Goal: Transaction & Acquisition: Purchase product/service

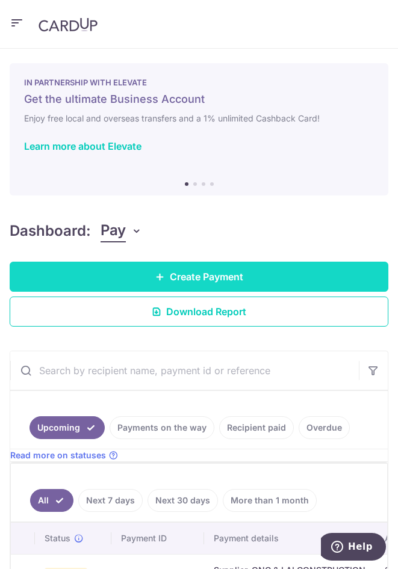
click at [239, 270] on span "Create Payment" at bounding box center [206, 277] width 73 height 14
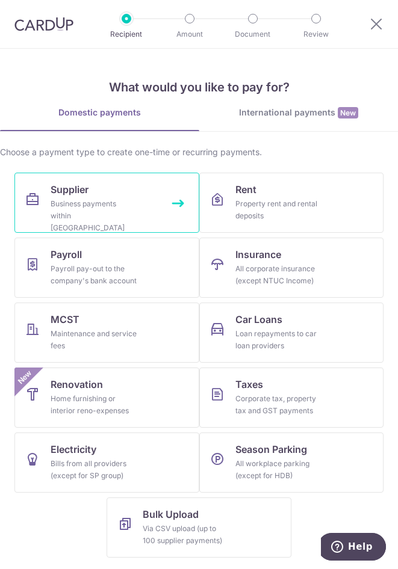
click at [50, 200] on link "Supplier Business payments within Singapore" at bounding box center [106, 203] width 185 height 60
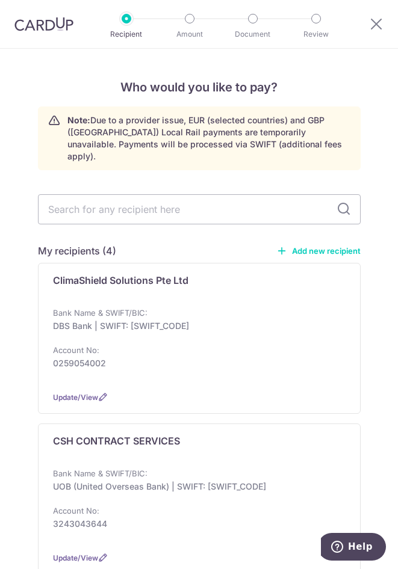
click at [322, 245] on link "Add new recipient" at bounding box center [318, 251] width 84 height 12
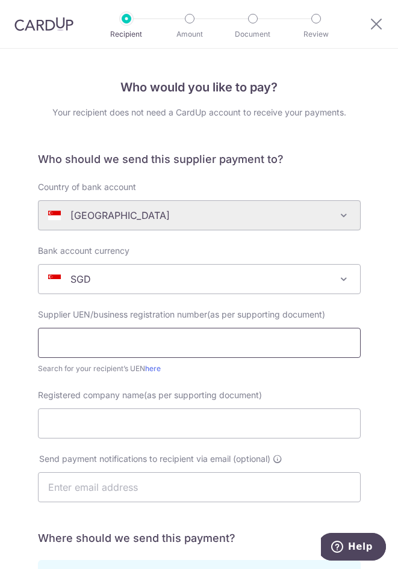
click at [125, 344] on input "text" at bounding box center [199, 343] width 323 height 30
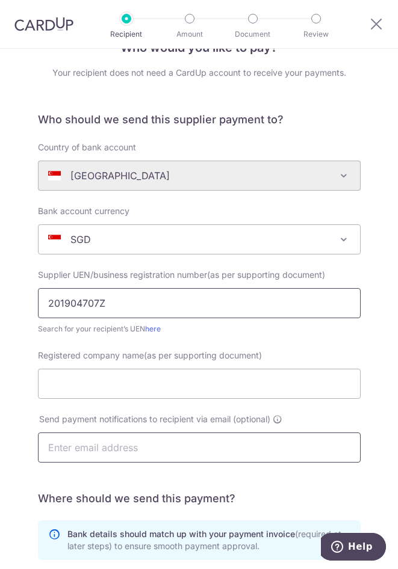
scroll to position [60, 0]
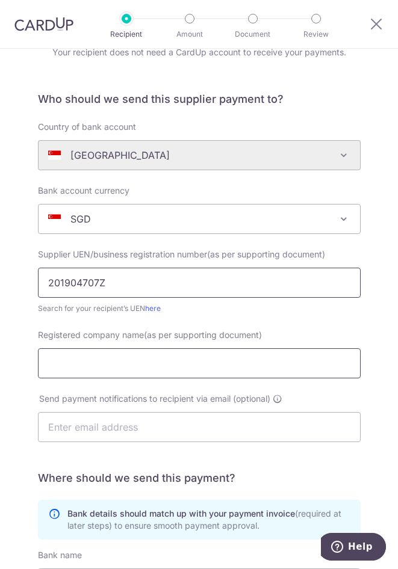
type input "201904707Z"
click at [106, 353] on input "Registered company name(as per supporting document)" at bounding box center [199, 363] width 323 height 30
type input "GKT AIRE PTE LTD"
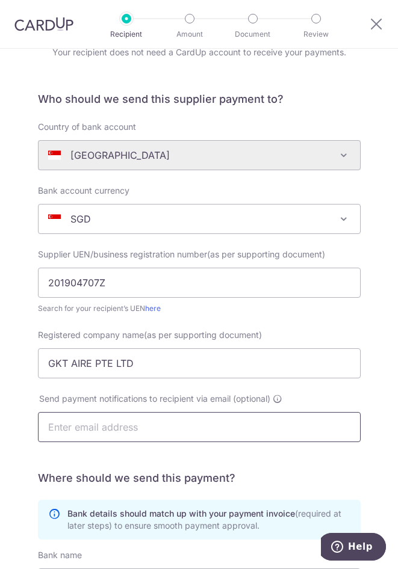
scroll to position [339, 0]
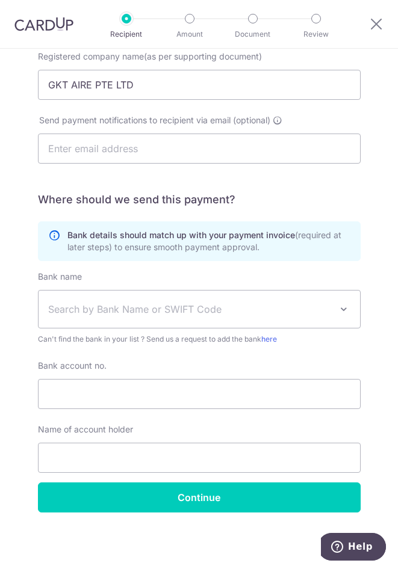
click at [135, 308] on span "Search by Bank Name or SWIFT Code" at bounding box center [189, 309] width 283 height 14
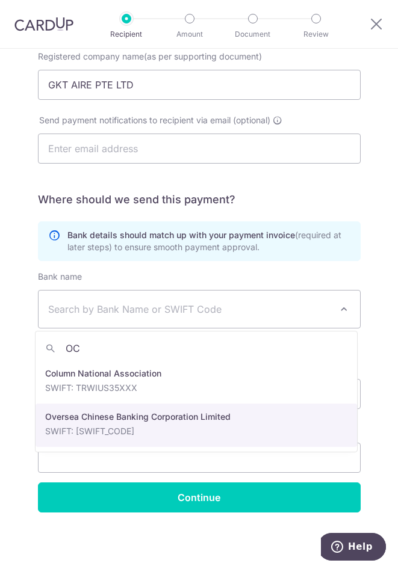
type input "OC"
select select "12"
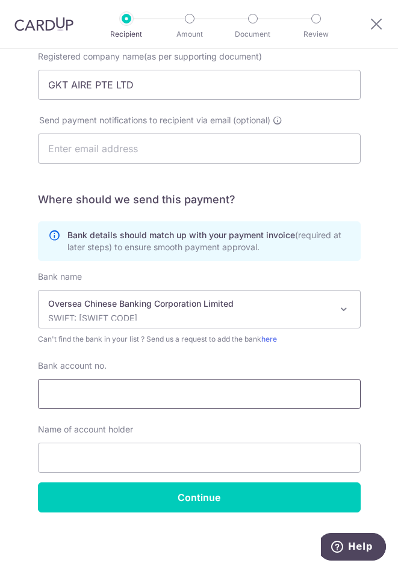
click at [141, 401] on input "Bank account no." at bounding box center [199, 394] width 323 height 30
drag, startPoint x: 135, startPoint y: 392, endPoint x: -70, endPoint y: 392, distance: 205.2
click at [0, 392] on html "Recipient Amount Document Review Who would you like to pay? Your recipient does…" at bounding box center [199, 284] width 398 height 569
type input "687569418001"
click at [69, 456] on input "text" at bounding box center [199, 458] width 323 height 30
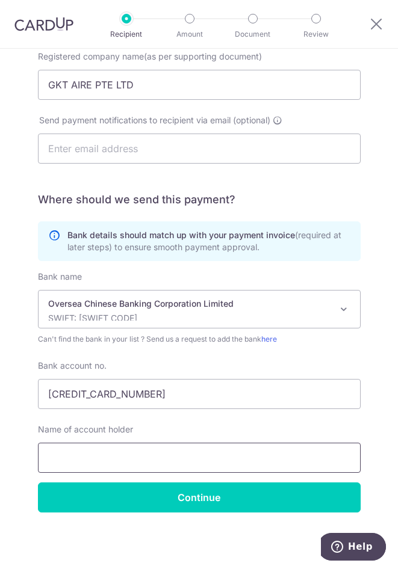
type input "K"
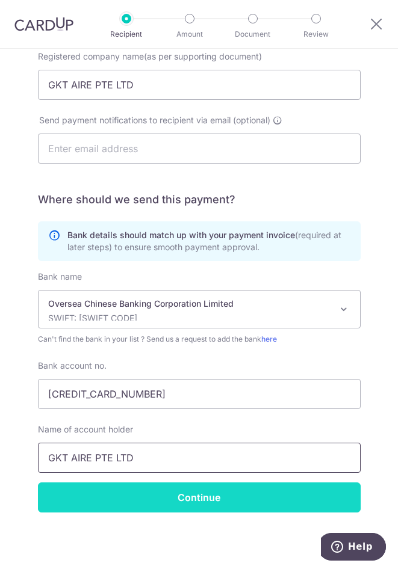
type input "GKT AIRE PTE LTD"
click at [222, 502] on input "Continue" at bounding box center [199, 498] width 323 height 30
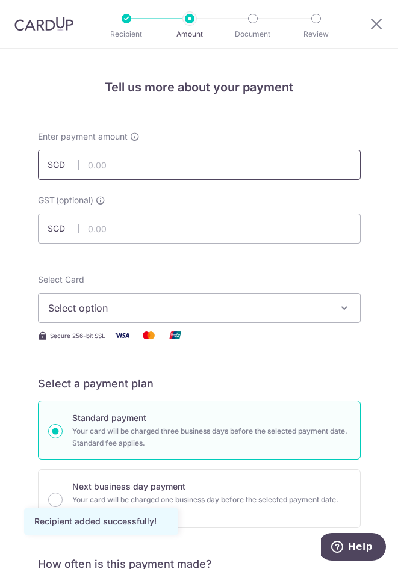
click at [159, 163] on input "text" at bounding box center [199, 165] width 323 height 30
click at [218, 172] on input "text" at bounding box center [199, 165] width 323 height 30
type input "6,800.00"
click at [220, 195] on div "Enter payment amount SGD 6,800.00 6800.00 GST (optional) SGD" at bounding box center [199, 187] width 337 height 113
click at [205, 229] on input "text" at bounding box center [199, 229] width 323 height 30
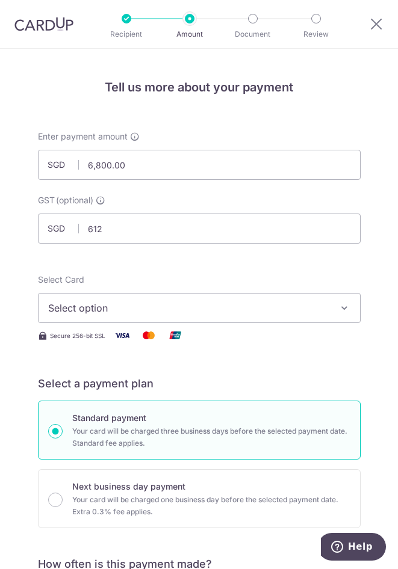
type input "612.00"
click at [176, 302] on span "Select option" at bounding box center [190, 308] width 285 height 14
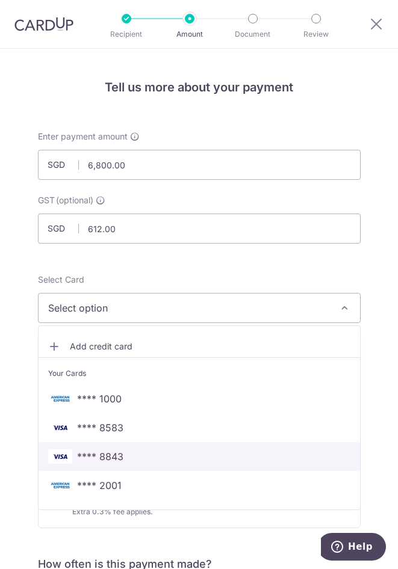
click at [110, 456] on span "**** 8843" at bounding box center [100, 457] width 46 height 14
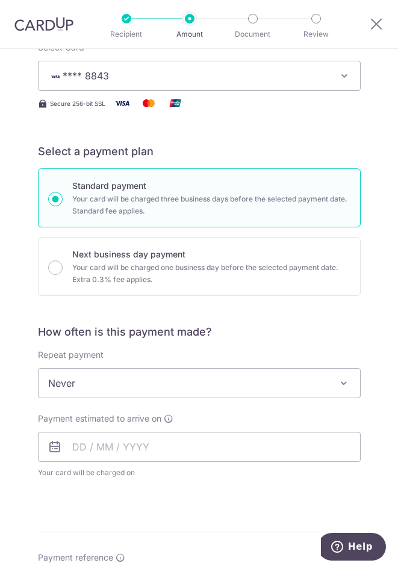
scroll to position [241, 0]
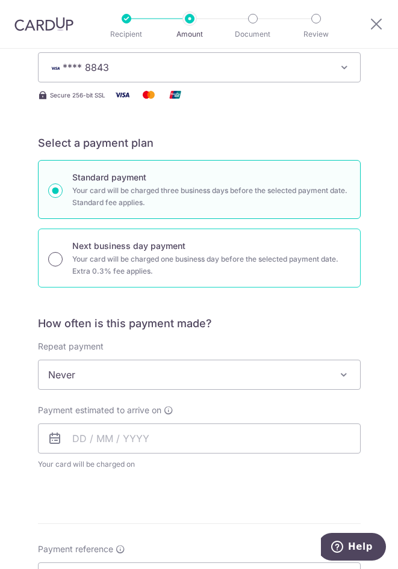
click at [53, 265] on input "Next business day payment Your card will be charged one business day before the…" at bounding box center [55, 259] width 14 height 14
radio input "true"
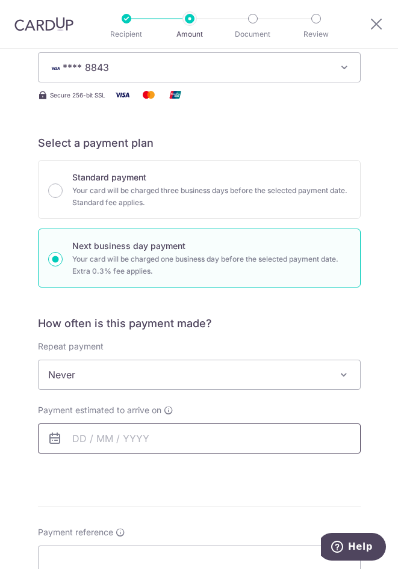
scroll to position [542, 0]
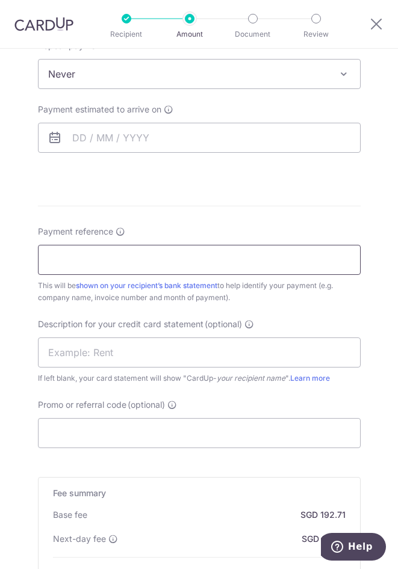
click at [93, 268] on input "Payment reference" at bounding box center [199, 260] width 323 height 30
click at [148, 268] on input "Payment reference" at bounding box center [199, 260] width 323 height 30
type input "T"
type input "FOR INV2310"
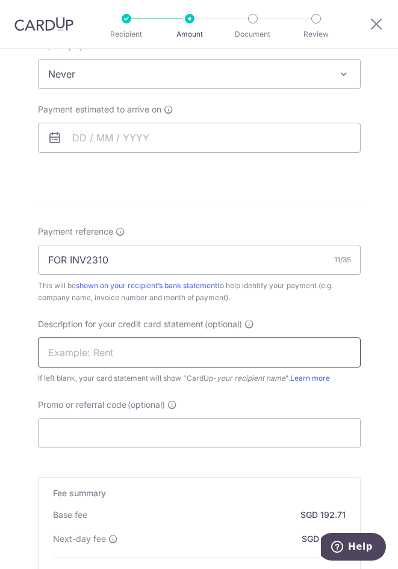
click at [132, 354] on input "text" at bounding box center [199, 353] width 323 height 30
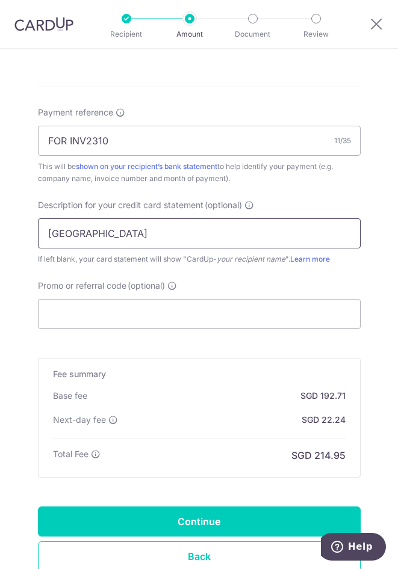
scroll to position [662, 0]
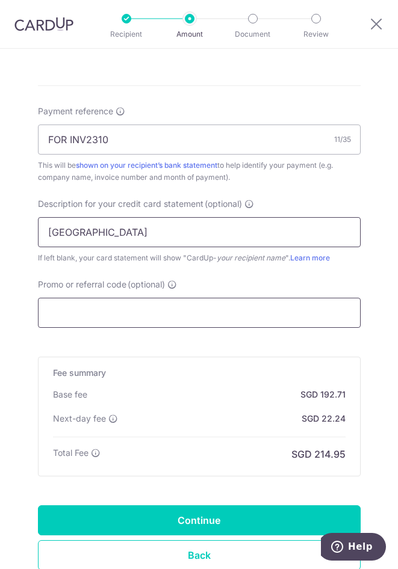
type input "GKT CASTLE"
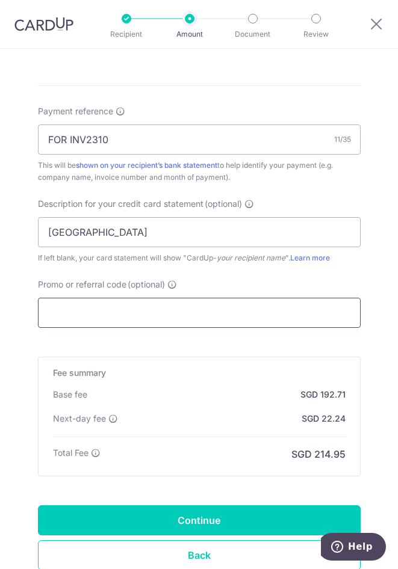
click at [67, 318] on input "Promo or referral code (optional)" at bounding box center [199, 313] width 323 height 30
drag, startPoint x: 14, startPoint y: 323, endPoint x: 22, endPoint y: 317, distance: 9.5
click at [14, 323] on div "Tell us more about your payment Enter payment amount SGD 6,800.00 6800.00 GST (…" at bounding box center [199, 21] width 398 height 1269
click at [55, 311] on input "Promo or referral code (optional)" at bounding box center [199, 313] width 323 height 30
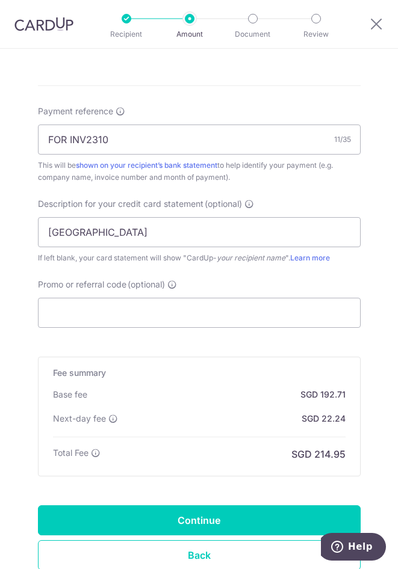
click at [206, 339] on form "Enter payment amount SGD 6,800.00 6800.00 GST (optional) SGD 612.00 612.00 Reci…" at bounding box center [199, 34] width 323 height 1131
click at [137, 315] on input "Promo or referral code (optional)" at bounding box center [199, 313] width 323 height 30
paste input "BOFF185"
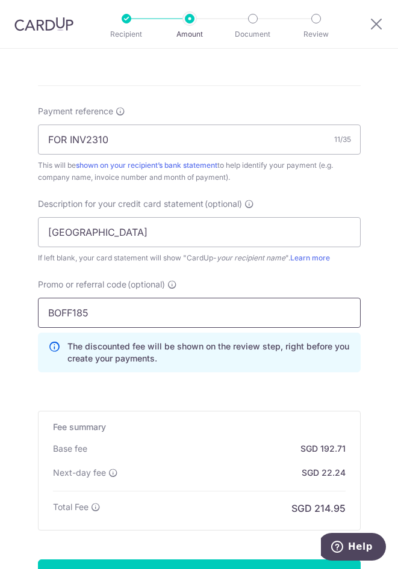
type input "BOFF185"
click at [84, 392] on form "Enter payment amount SGD 6,800.00 6800.00 GST (optional) SGD 612.00 612.00 Reci…" at bounding box center [199, 61] width 323 height 1185
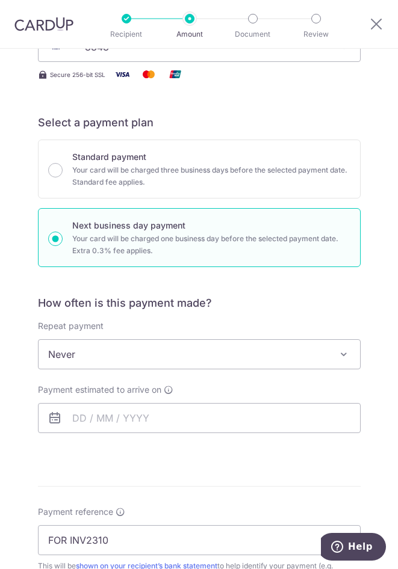
scroll to position [141, 0]
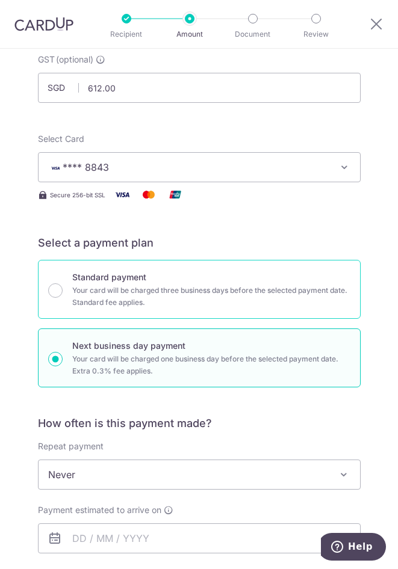
click at [143, 295] on p "Your card will be charged three business days before the selected payment date.…" at bounding box center [211, 297] width 278 height 24
click at [63, 295] on input "Standard payment Your card will be charged three business days before the selec…" at bounding box center [55, 290] width 14 height 14
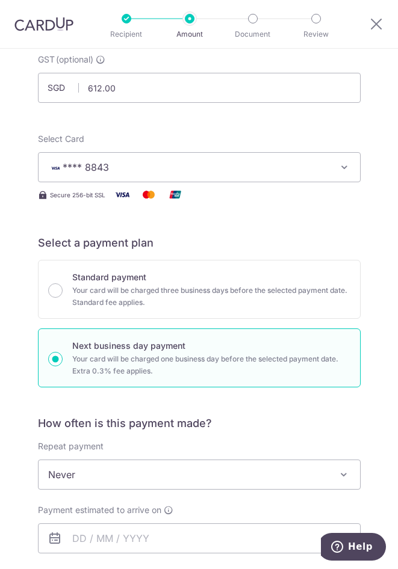
radio input "true"
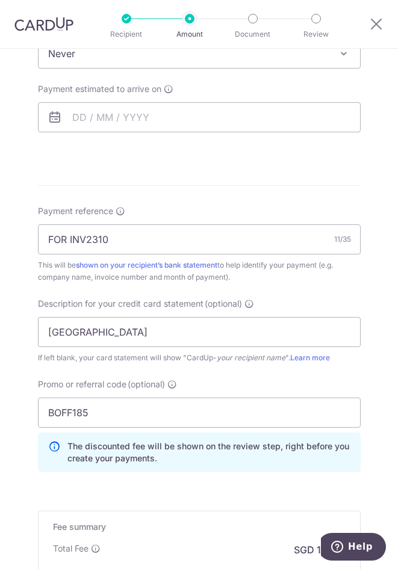
scroll to position [744, 0]
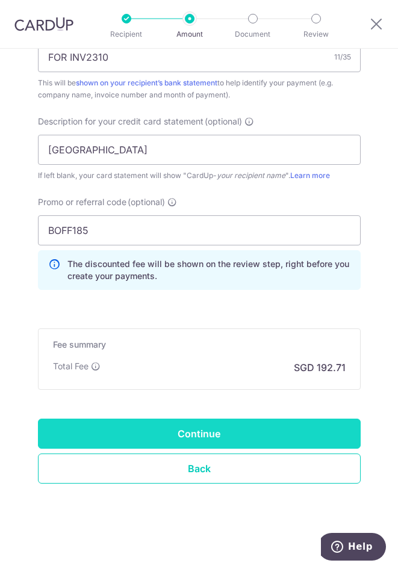
click at [178, 428] on input "Continue" at bounding box center [199, 434] width 323 height 30
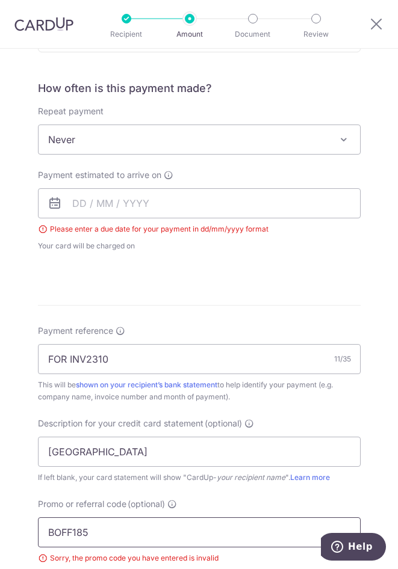
scroll to position [470, 0]
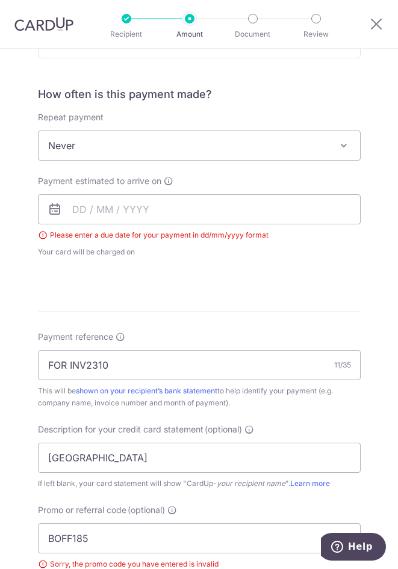
click at [110, 193] on div "Payment estimated to arrive on Please enter a due date for your payment in dd/m…" at bounding box center [199, 216] width 323 height 83
click at [111, 202] on input "text" at bounding box center [199, 209] width 323 height 30
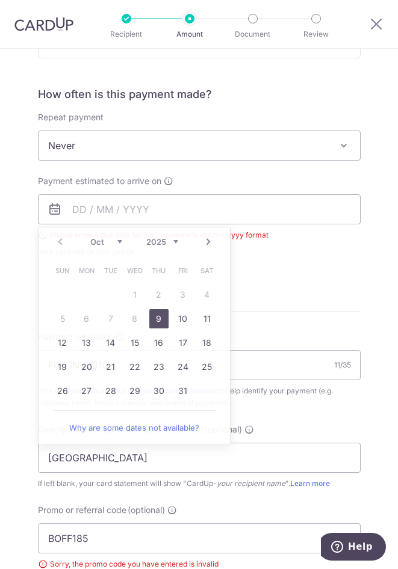
click at [313, 309] on form "Enter payment amount SGD 6,800.00 6800.00 GST (optional) SGD 612.00 612.00 Sele…" at bounding box center [199, 249] width 323 height 1177
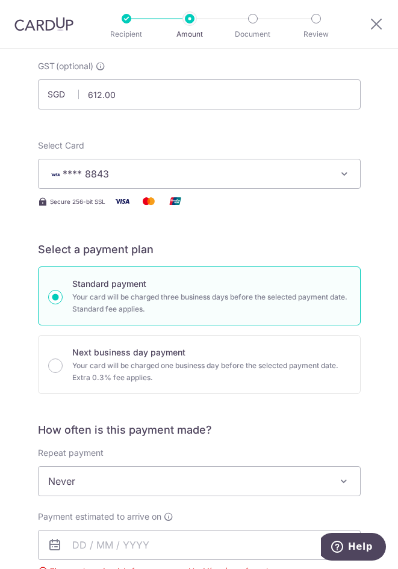
scroll to position [133, 0]
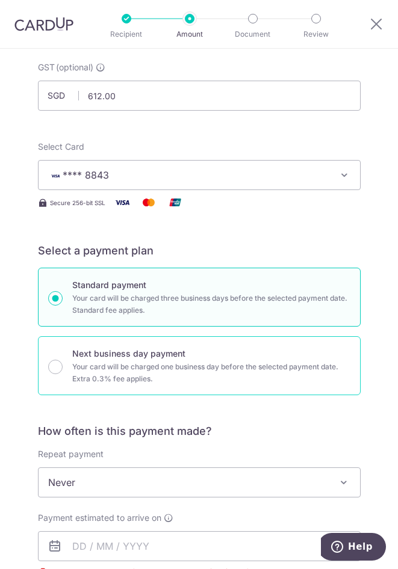
click at [146, 368] on p "Your card will be charged one business day before the selected payment date. Ex…" at bounding box center [211, 373] width 278 height 24
radio input "false"
radio input "true"
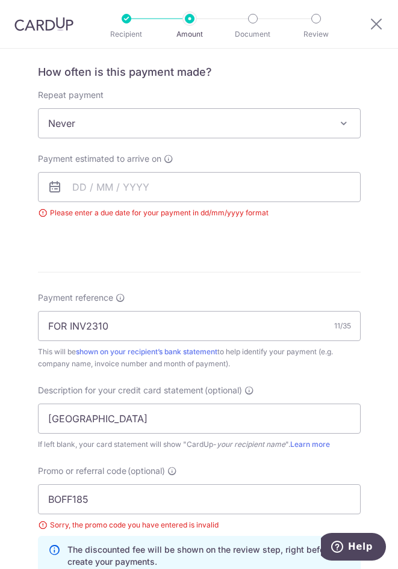
scroll to position [494, 0]
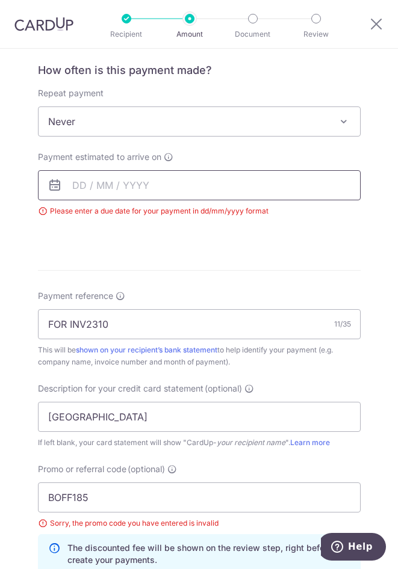
click at [120, 187] on input "text" at bounding box center [199, 185] width 323 height 30
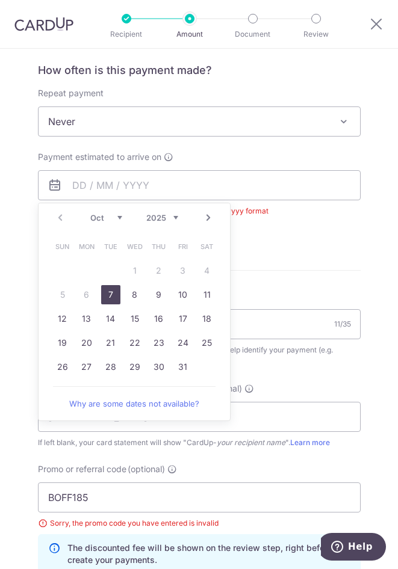
click at [105, 301] on link "7" at bounding box center [110, 294] width 19 height 19
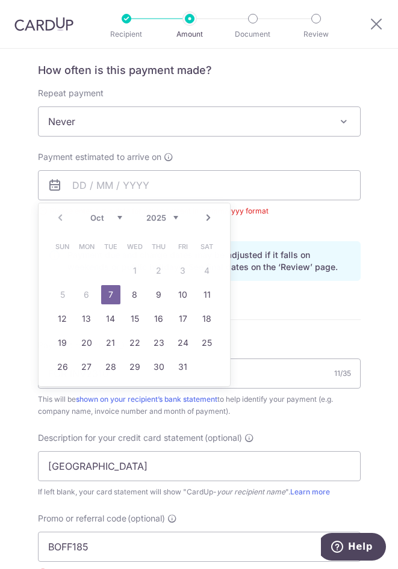
type input "07/10/2025"
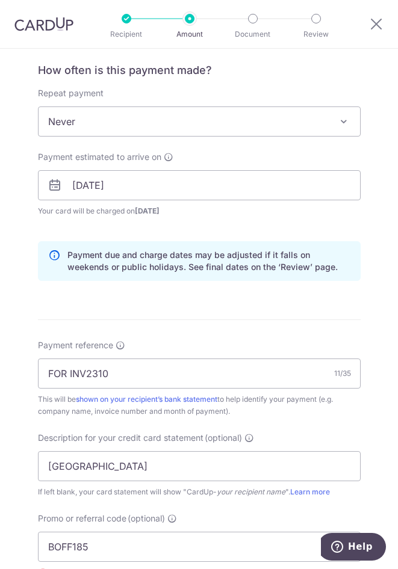
click at [197, 315] on form "Enter payment amount SGD 6,800.00 6800.00 GST (optional) SGD 612.00 612.00 Sele…" at bounding box center [199, 270] width 323 height 1268
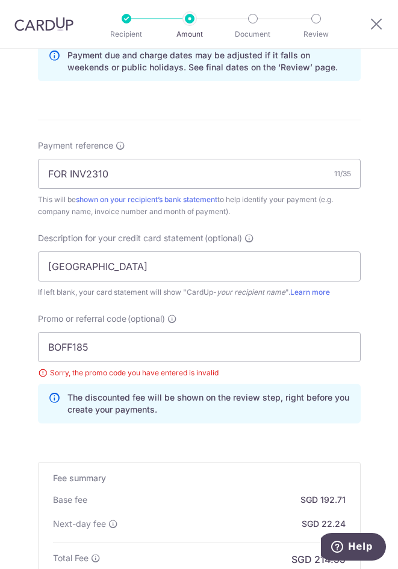
scroll to position [886, 0]
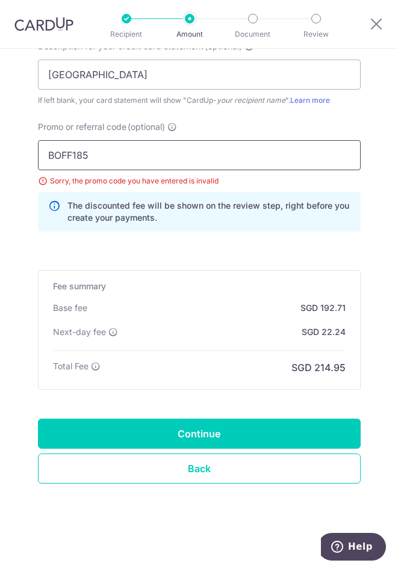
click at [150, 153] on input "BOFF185" at bounding box center [199, 155] width 323 height 30
drag, startPoint x: 158, startPoint y: 153, endPoint x: -42, endPoint y: 149, distance: 199.3
click at [0, 149] on html "Recipient Amount Document Review Tell us more about your payment Enter payment …" at bounding box center [199, 284] width 398 height 569
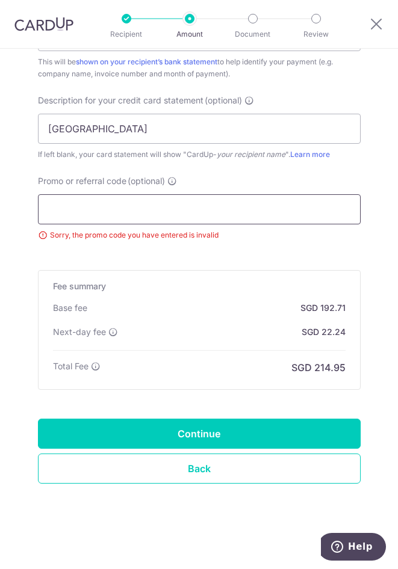
click at [178, 215] on input "Promo or referral code (optional)" at bounding box center [199, 209] width 323 height 30
paste input "BOFF185"
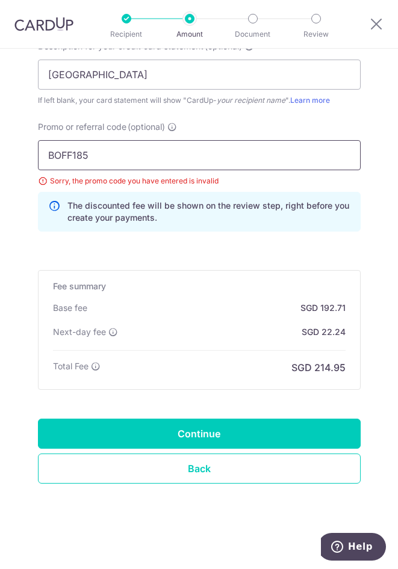
type input "BOFF185"
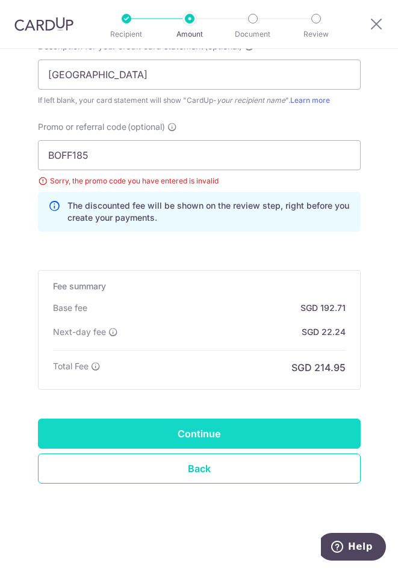
click at [256, 437] on input "Continue" at bounding box center [199, 434] width 323 height 30
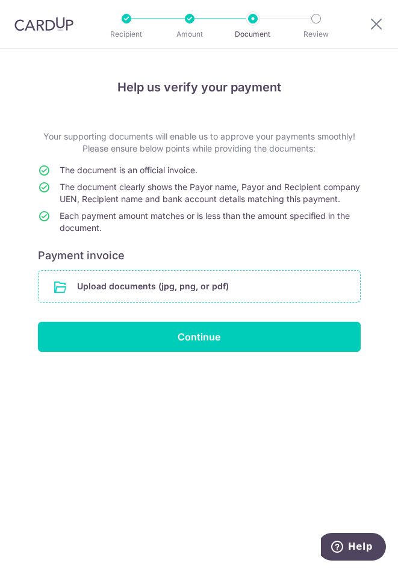
click at [172, 302] on input "file" at bounding box center [199, 286] width 321 height 31
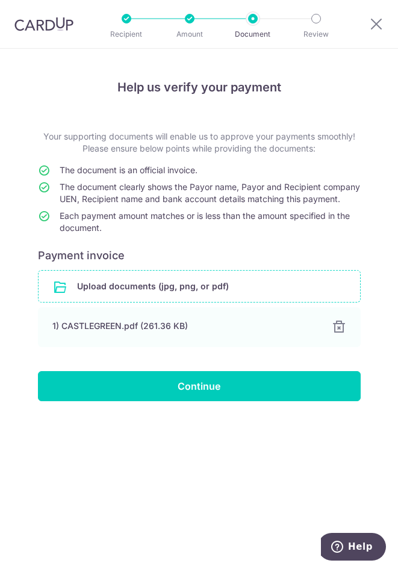
click at [244, 487] on div "Help us verify your payment Your supporting documents will enable us to approve…" at bounding box center [199, 309] width 398 height 521
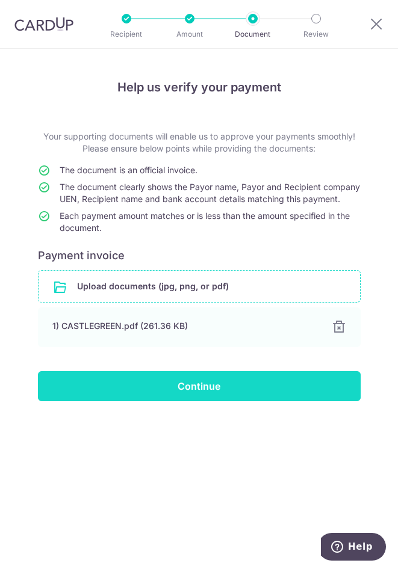
click at [214, 401] on input "Continue" at bounding box center [199, 386] width 323 height 30
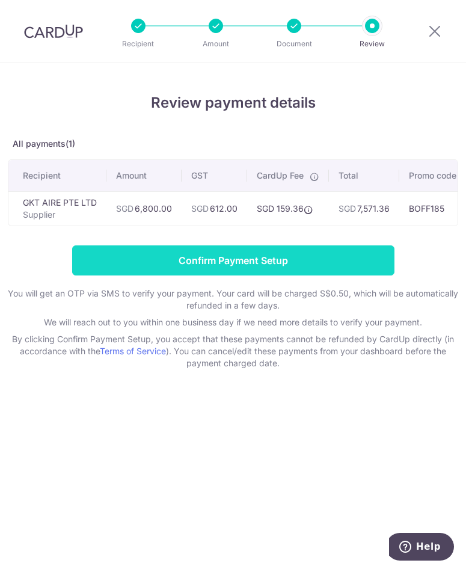
click at [262, 271] on input "Confirm Payment Setup" at bounding box center [233, 261] width 323 height 30
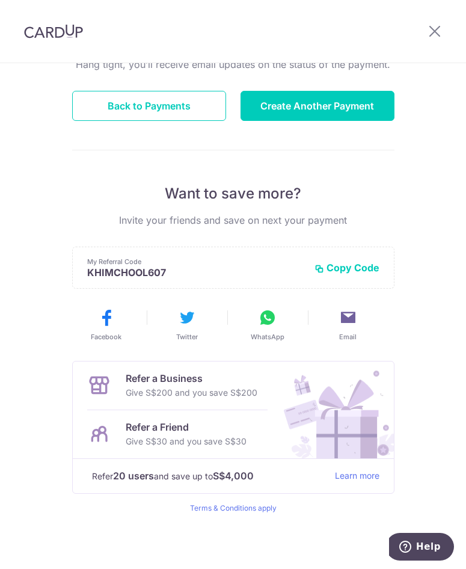
scroll to position [141, 0]
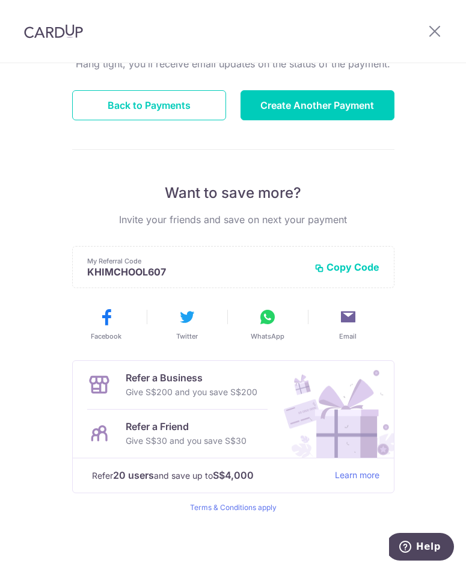
click at [343, 163] on div "Hang tight, you’ll receive email updates on the status of the payment. Back to …" at bounding box center [233, 285] width 323 height 456
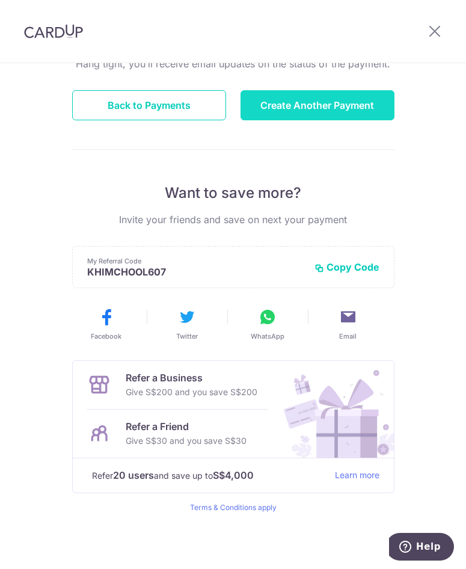
click at [341, 113] on button "Create Another Payment" at bounding box center [318, 105] width 154 height 30
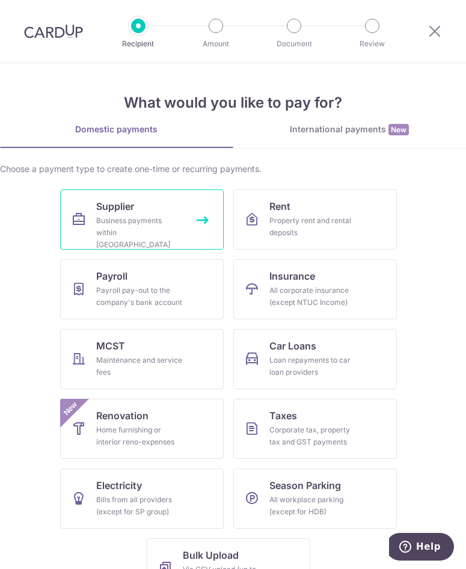
click at [101, 226] on div "Business payments within Singapore" at bounding box center [139, 233] width 87 height 36
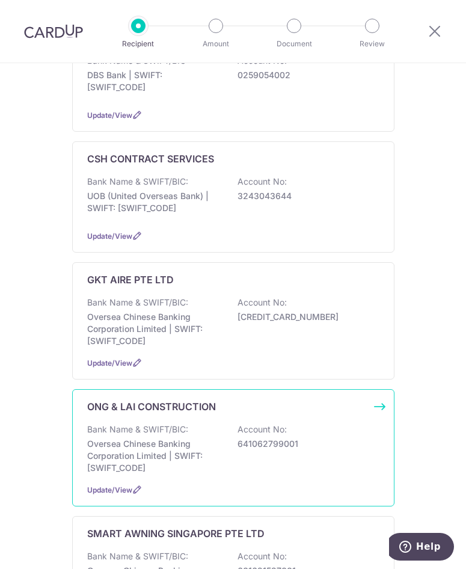
scroll to position [241, 0]
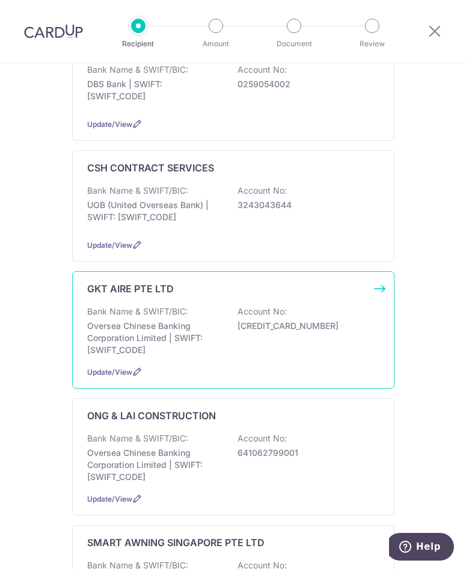
click at [282, 337] on div "Bank Name & SWIFT/BIC: Oversea Chinese Banking Corporation Limited | SWIFT: [SW…" at bounding box center [233, 331] width 292 height 51
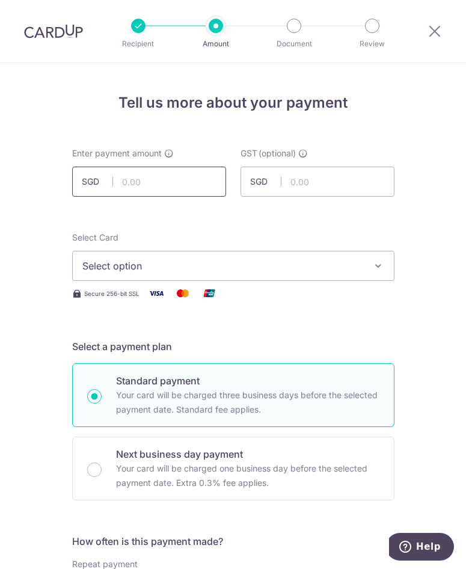
click at [170, 180] on input "text" at bounding box center [149, 182] width 154 height 30
click at [125, 184] on input "text" at bounding box center [149, 182] width 154 height 30
click at [155, 177] on input "2.00" at bounding box center [149, 182] width 154 height 30
drag, startPoint x: 155, startPoint y: 177, endPoint x: 65, endPoint y: 181, distance: 90.4
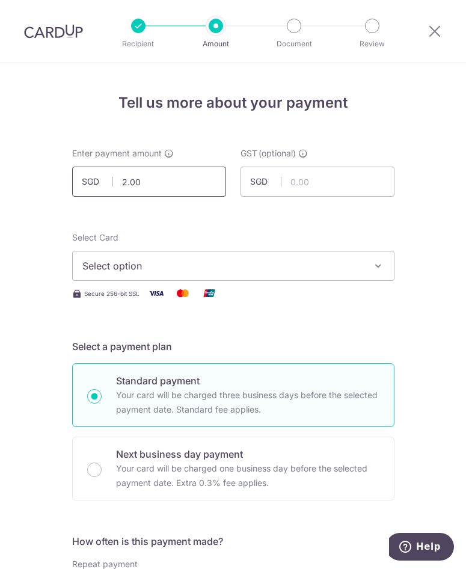
click at [65, 181] on div "Enter payment amount SGD 2.00 2.00" at bounding box center [149, 171] width 169 height 49
drag, startPoint x: 121, startPoint y: 179, endPoint x: -66, endPoint y: 179, distance: 187.2
click at [0, 179] on html "Recipient Amount Document Review Tell us more about your payment Enter payment …" at bounding box center [233, 284] width 466 height 569
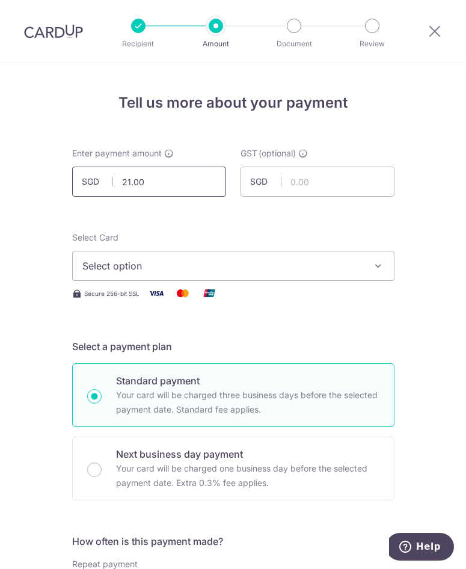
click at [179, 173] on input "21.00" at bounding box center [149, 182] width 154 height 30
drag, startPoint x: 179, startPoint y: 178, endPoint x: -22, endPoint y: 178, distance: 200.4
click at [0, 178] on html "Recipient Amount Document Review Tell us more about your payment Enter payment …" at bounding box center [233, 284] width 466 height 569
type input "2,120.00"
click at [344, 178] on input "text" at bounding box center [318, 182] width 154 height 30
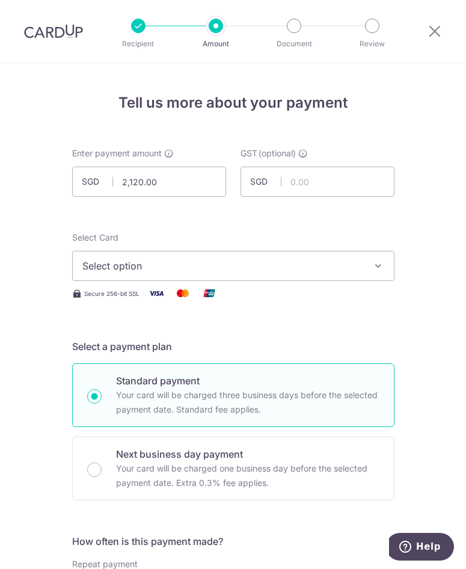
click at [238, 238] on div "Select Card Select option Add credit card Your Cards **** 1000 **** 8583 **** 8…" at bounding box center [233, 256] width 323 height 49
click at [339, 176] on input "text" at bounding box center [318, 182] width 154 height 30
type input "190.80"
click at [267, 258] on button "Select option" at bounding box center [233, 266] width 323 height 30
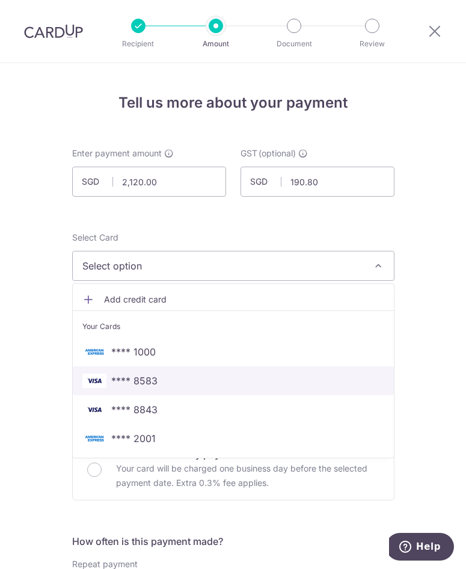
click at [135, 383] on span "**** 8583" at bounding box center [134, 381] width 46 height 14
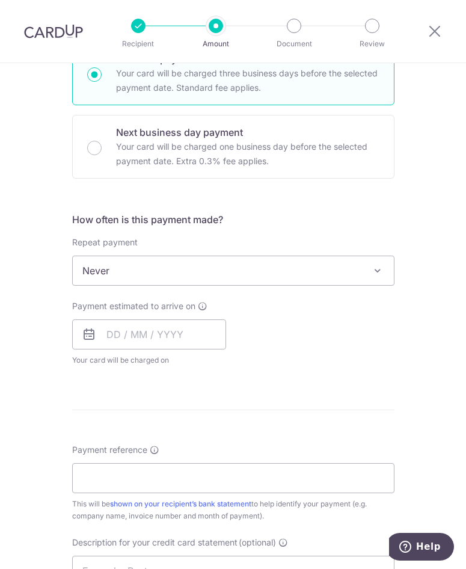
scroll to position [361, 0]
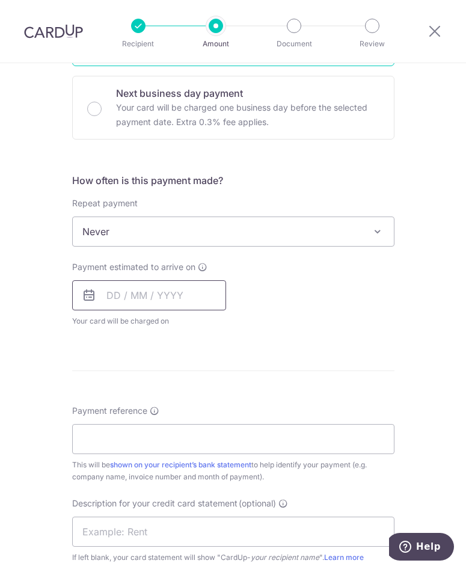
click at [136, 294] on input "text" at bounding box center [149, 295] width 154 height 30
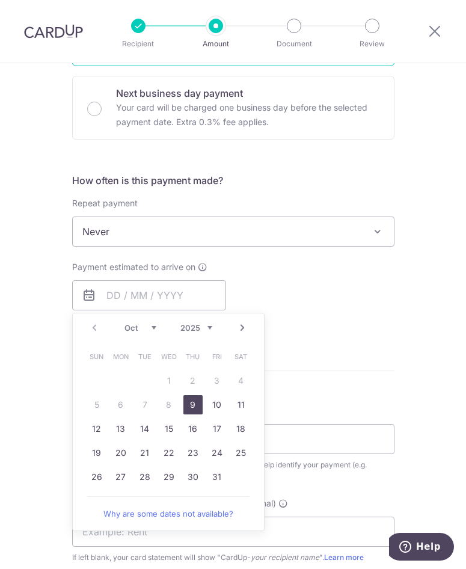
click at [193, 411] on link "9" at bounding box center [193, 404] width 19 height 19
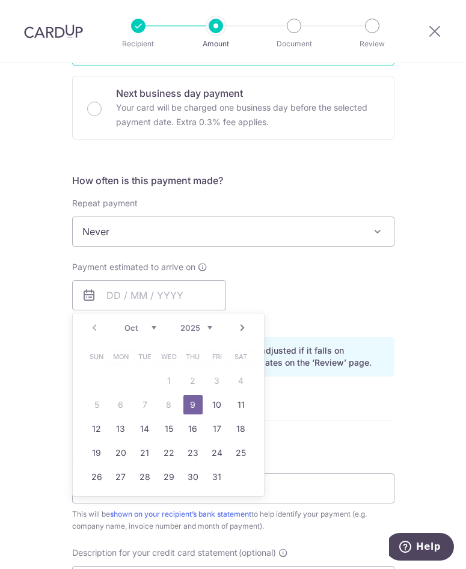
type input "[DATE]"
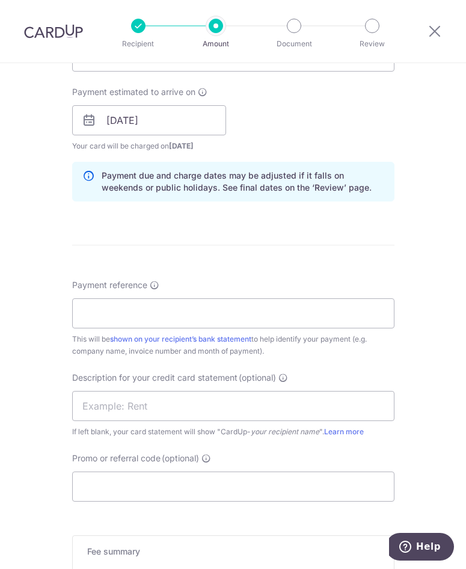
scroll to position [542, 0]
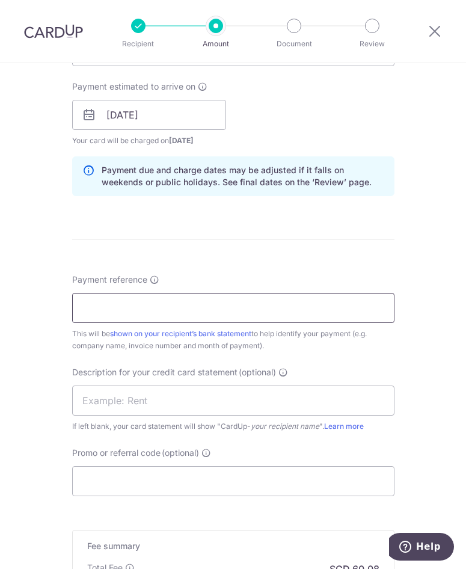
click at [169, 308] on input "Payment reference" at bounding box center [233, 308] width 323 height 30
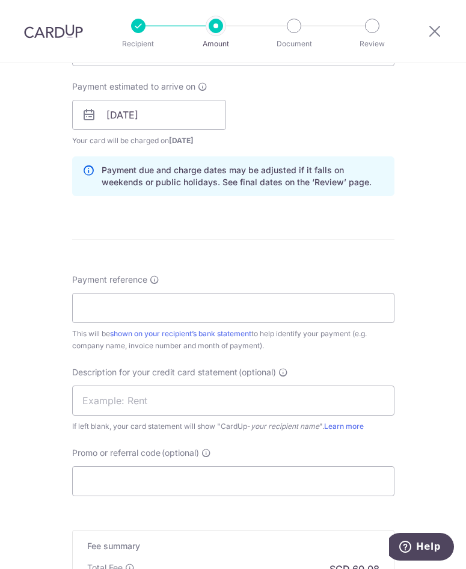
click at [44, 308] on div "Tell us more about your payment Enter payment amount SGD 2,120.00 2120.00 GST (…" at bounding box center [233, 134] width 466 height 1224
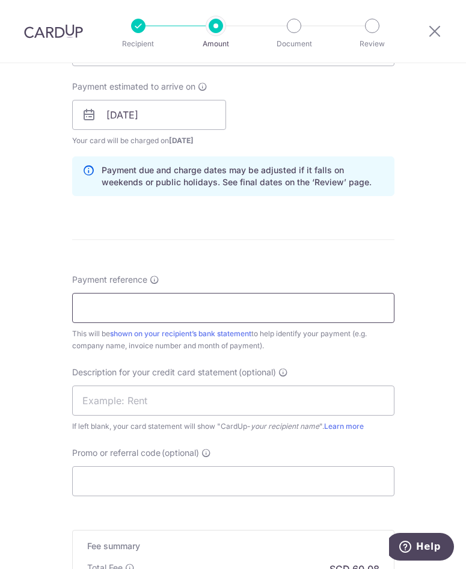
click at [116, 302] on input "Payment reference" at bounding box center [233, 308] width 323 height 30
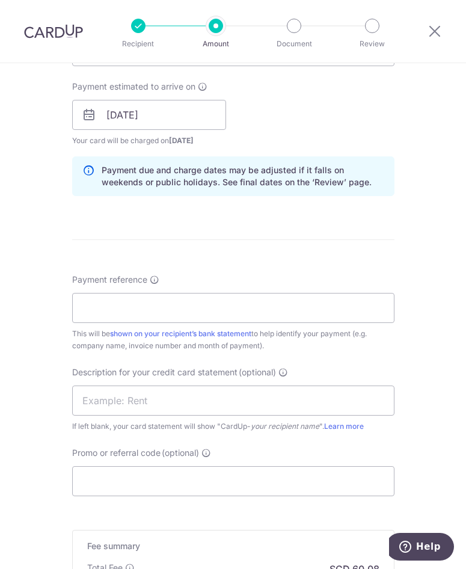
click at [297, 268] on form "Enter payment amount SGD 2,120.00 2120.00 GST (optional) SGD 190.80 190.80 Sele…" at bounding box center [233, 147] width 323 height 1083
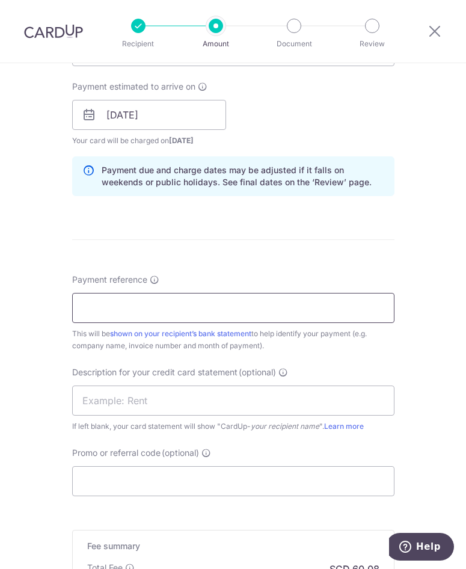
click at [140, 305] on input "Payment reference" at bounding box center [233, 308] width 323 height 30
click at [314, 317] on input "FOR INV" at bounding box center [233, 308] width 323 height 30
click at [287, 312] on input "FOR INV2256" at bounding box center [233, 308] width 323 height 30
type input "FOR INV2256 2318"
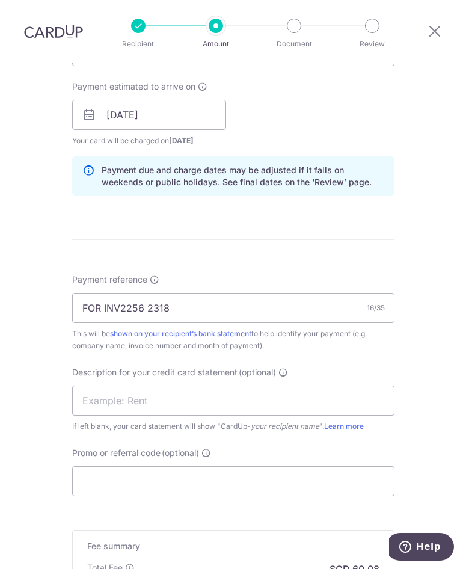
click at [360, 367] on div "Description for your credit card statement (optional) If left blank, your card …" at bounding box center [233, 400] width 323 height 66
click at [193, 399] on input "text" at bounding box center [233, 401] width 323 height 30
click at [151, 410] on input "text" at bounding box center [233, 401] width 323 height 30
click at [155, 398] on input "text" at bounding box center [233, 401] width 323 height 30
drag, startPoint x: 113, startPoint y: 398, endPoint x: 102, endPoint y: 398, distance: 11.4
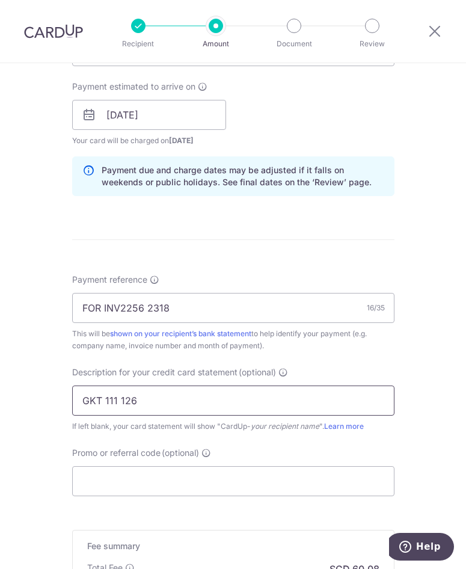
click at [102, 398] on input "GKT 111 126" at bounding box center [233, 401] width 323 height 30
click at [129, 399] on input "GKT CS 126" at bounding box center [233, 401] width 323 height 30
click at [137, 404] on input "GKT CS 126" at bounding box center [233, 401] width 323 height 30
type input "GKT CS 126BM"
click at [41, 454] on div "Tell us more about your payment Enter payment amount SGD 2,120.00 2120.00 GST (…" at bounding box center [233, 134] width 466 height 1224
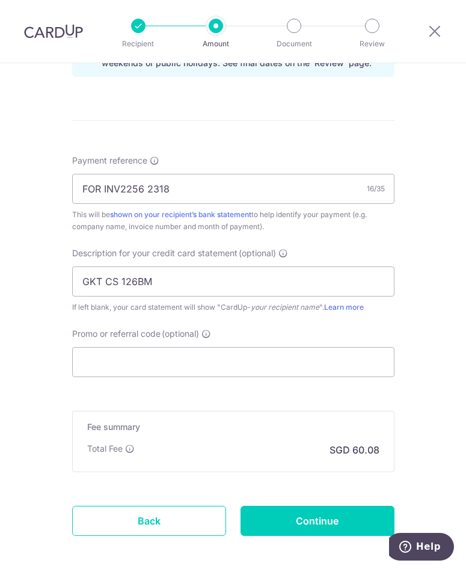
scroll to position [662, 0]
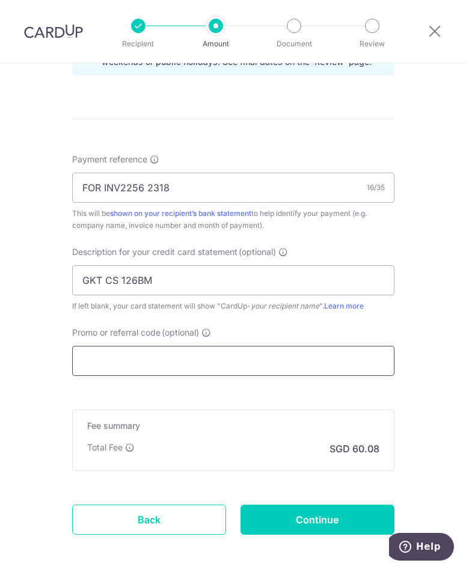
click at [90, 360] on input "Promo or referral code (optional)" at bounding box center [233, 361] width 323 height 30
type input "BOFF185"
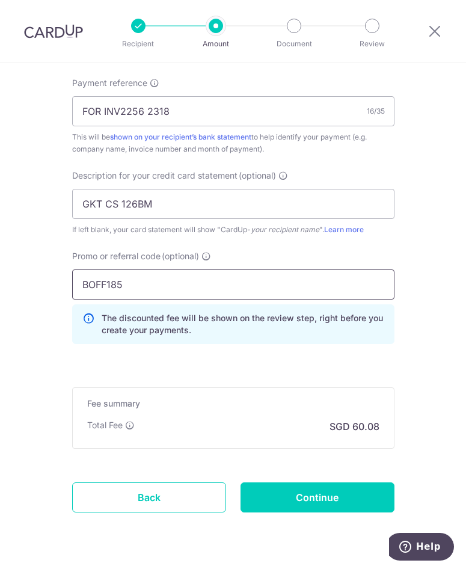
scroll to position [772, 0]
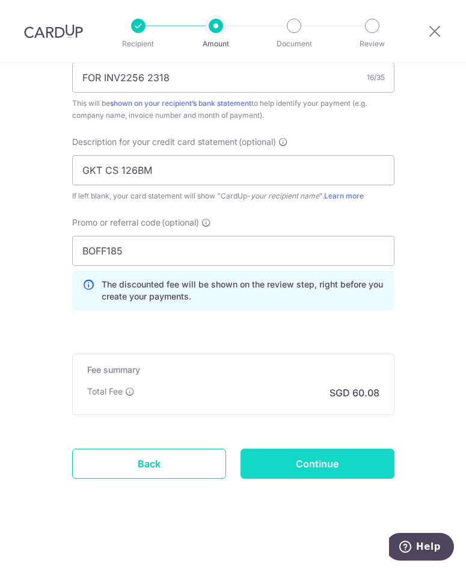
click at [332, 469] on input "Continue" at bounding box center [318, 464] width 154 height 30
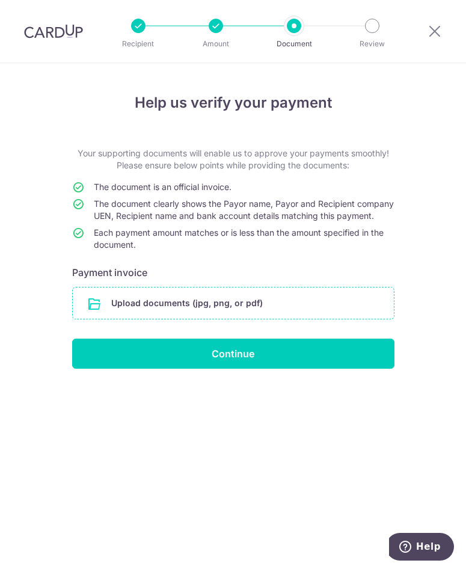
click at [173, 309] on input "file" at bounding box center [233, 303] width 321 height 31
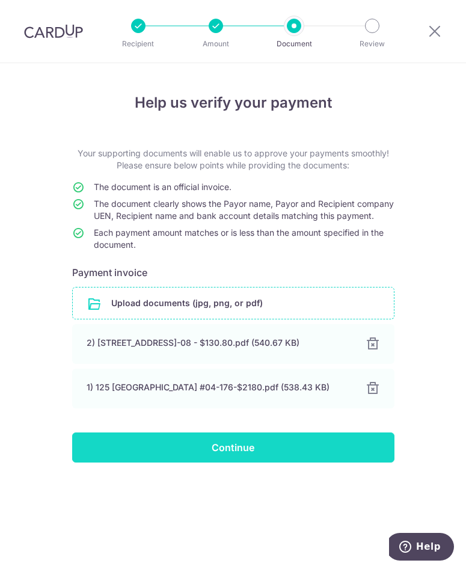
click at [226, 455] on input "Continue" at bounding box center [233, 448] width 323 height 30
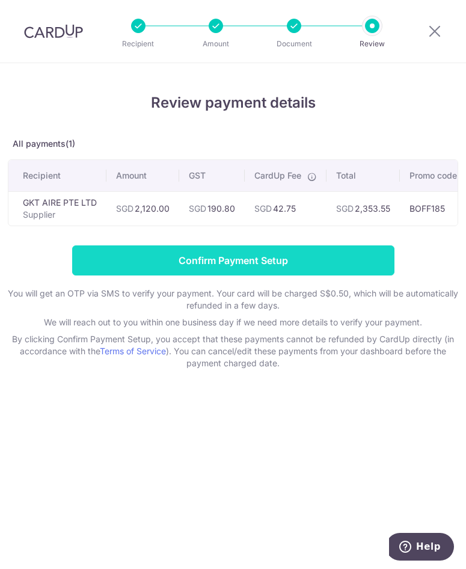
click at [227, 268] on input "Confirm Payment Setup" at bounding box center [233, 261] width 323 height 30
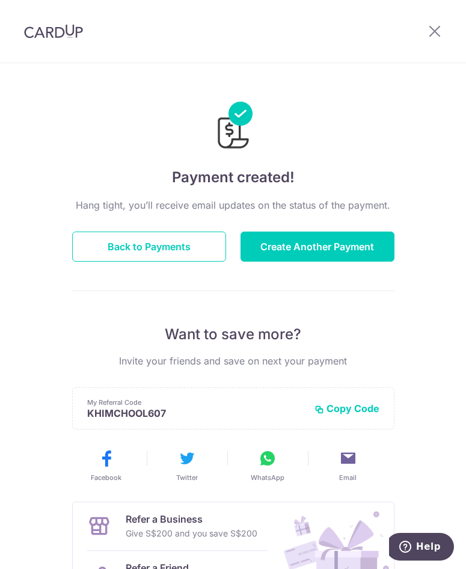
click at [353, 155] on div "Payment created! Hang tight, you’ll receive email updates on the status of the …" at bounding box center [233, 368] width 323 height 572
click at [143, 255] on button "Back to Payments" at bounding box center [149, 247] width 154 height 30
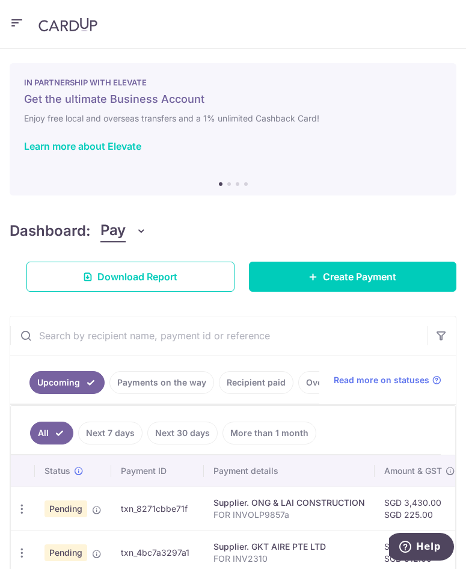
click at [343, 342] on input "text" at bounding box center [218, 336] width 417 height 39
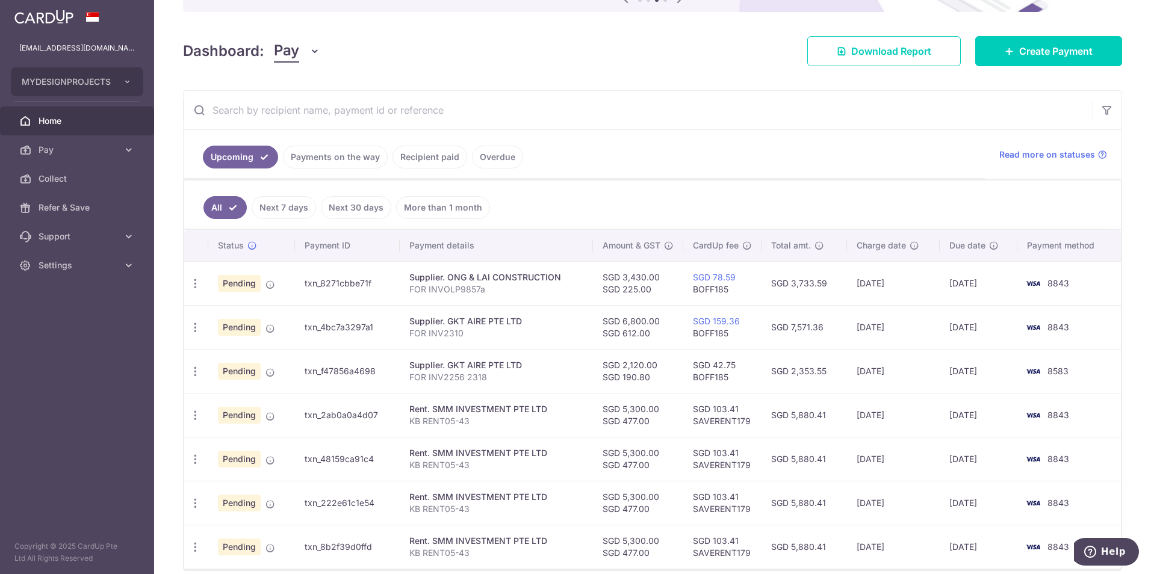
scroll to position [120, 0]
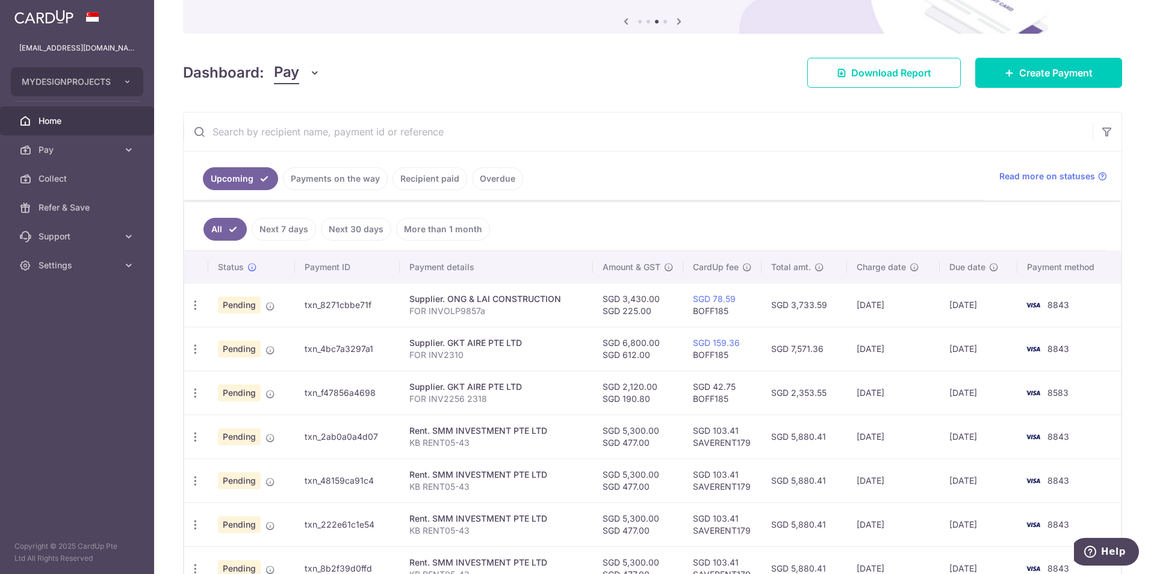
click at [365, 176] on link "Payments on the way" at bounding box center [335, 178] width 105 height 23
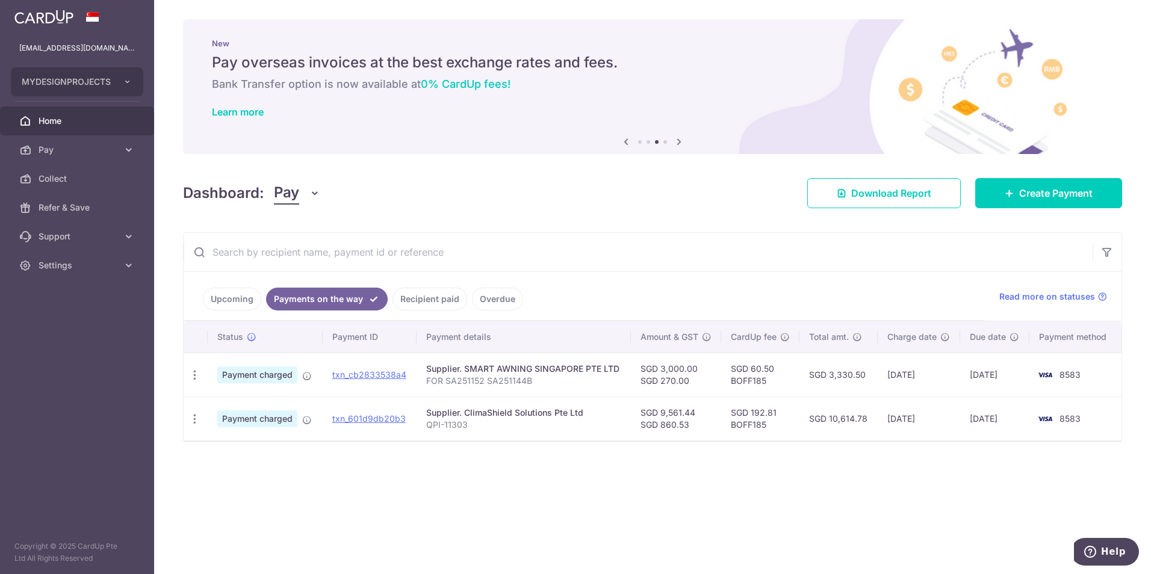
click at [466, 471] on div "× Pause Schedule Pause all future payments in this series Pause just this one p…" at bounding box center [652, 287] width 997 height 574
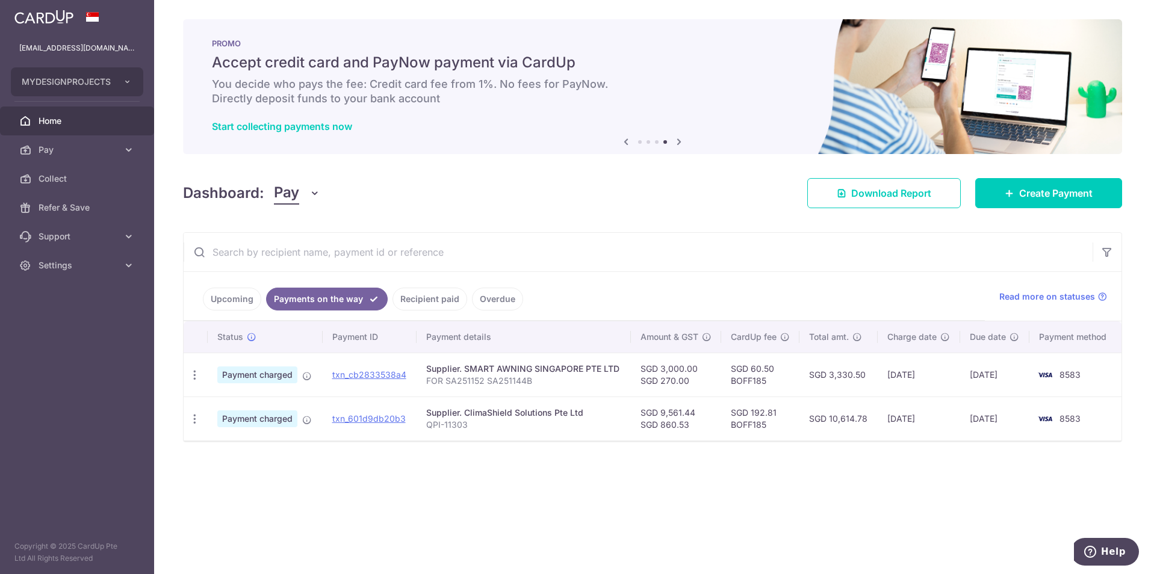
click at [466, 481] on div "× Pause Schedule Pause all future payments in this series Pause just this one p…" at bounding box center [652, 287] width 997 height 574
click at [466, 235] on input "text" at bounding box center [638, 252] width 909 height 39
click at [69, 113] on link "Home" at bounding box center [77, 121] width 154 height 29
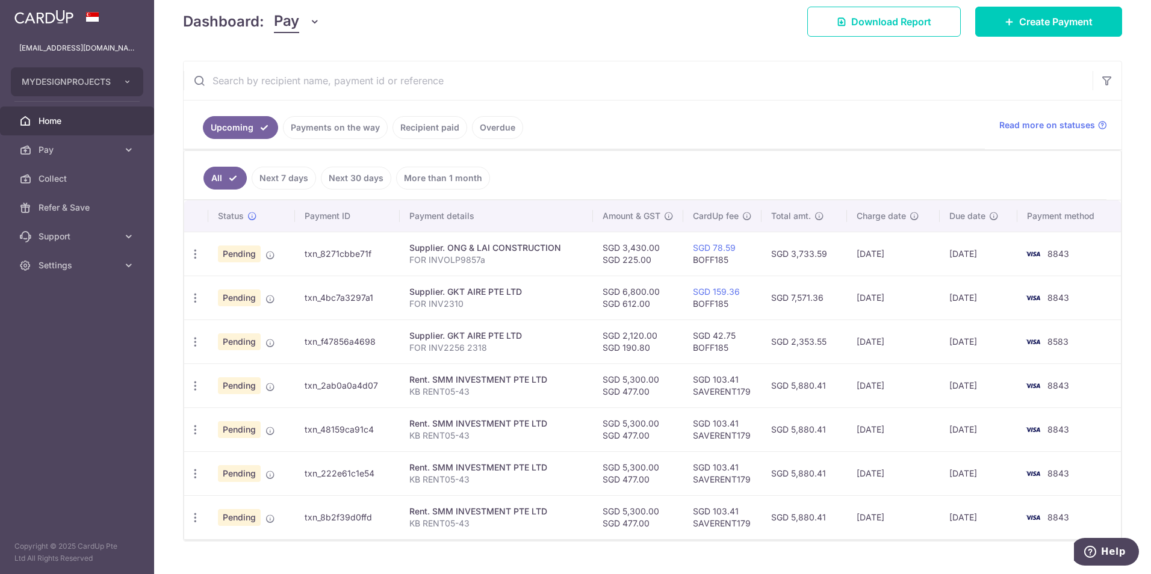
scroll to position [196, 0]
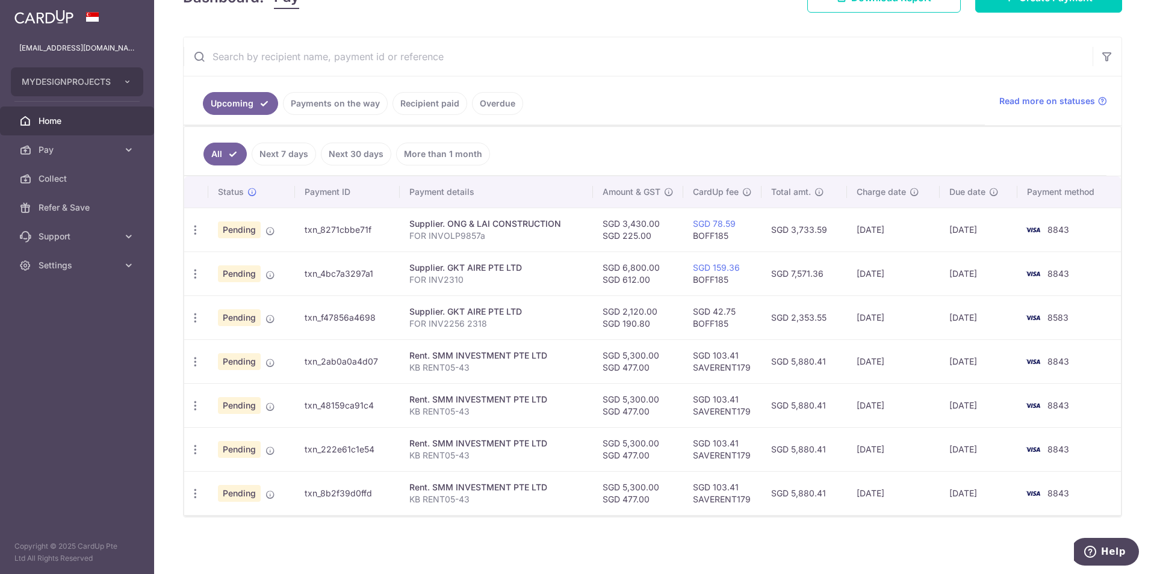
click at [418, 104] on link "Recipient paid" at bounding box center [429, 103] width 75 height 23
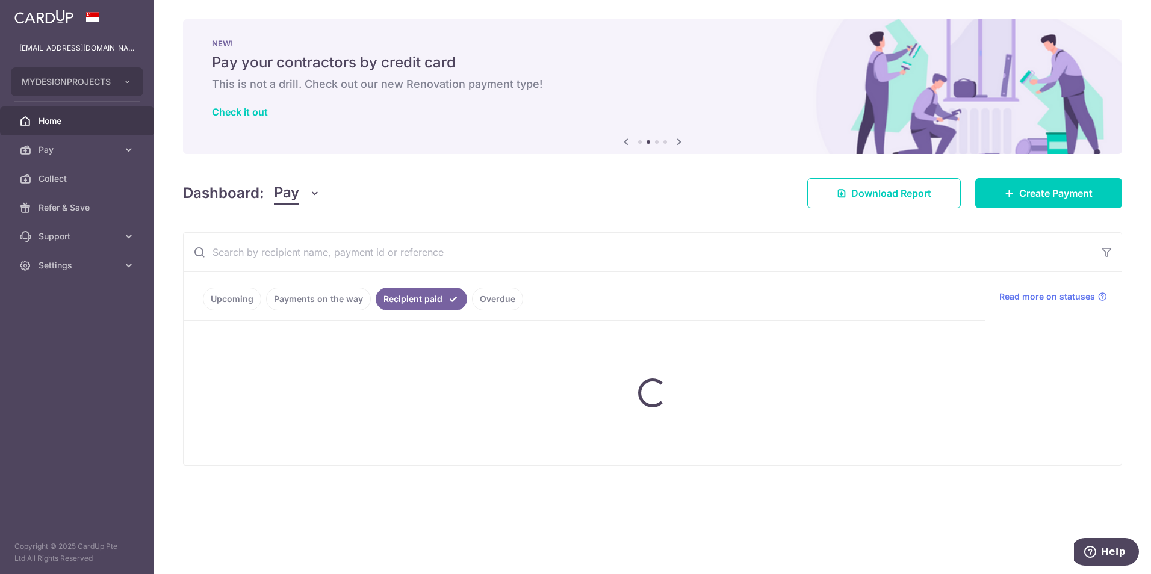
scroll to position [0, 0]
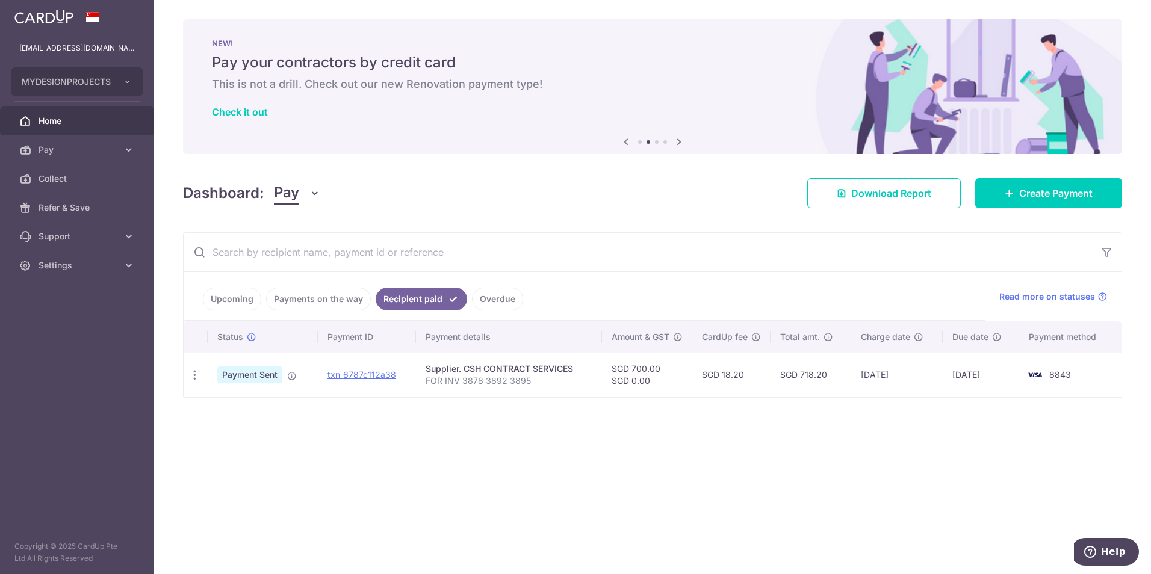
click at [51, 120] on span "Home" at bounding box center [78, 121] width 79 height 12
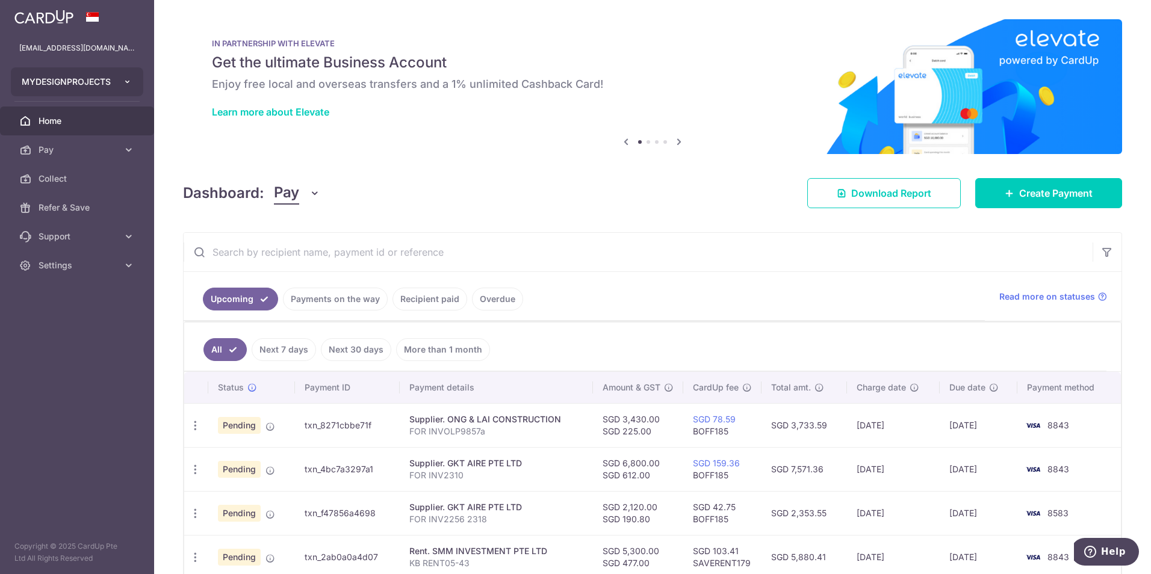
click at [108, 88] on button "MYDESIGNPROJECTS" at bounding box center [77, 81] width 132 height 29
click at [493, 184] on div "Dashboard: Pay Pay Collect Download Report Create Payment" at bounding box center [652, 190] width 939 height 35
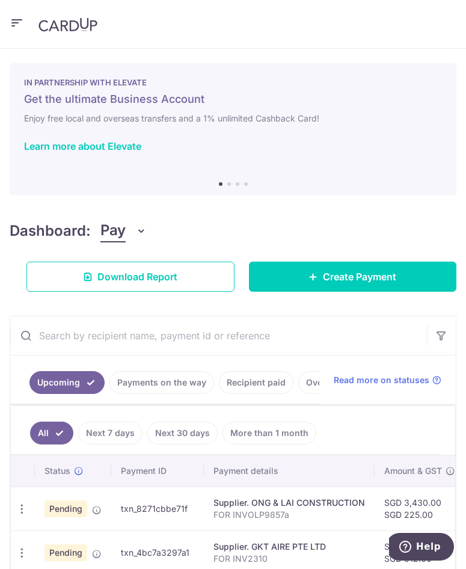
click at [295, 42] on header at bounding box center [233, 24] width 466 height 49
click at [350, 234] on div "Dashboard: Pay Pay Collect Download Report Create Payment" at bounding box center [233, 253] width 447 height 77
click at [20, 16] on icon "button" at bounding box center [17, 23] width 14 height 15
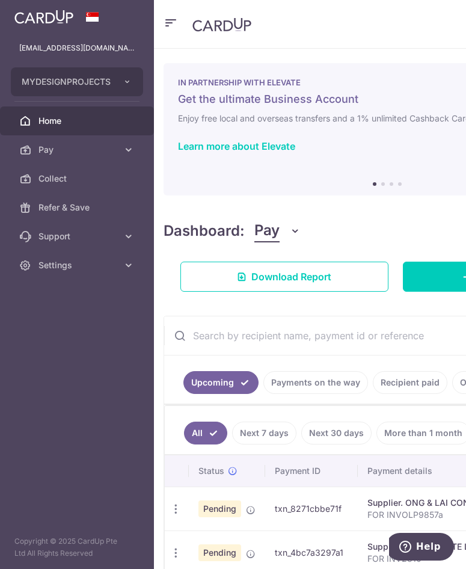
click at [60, 121] on span "Home" at bounding box center [78, 121] width 79 height 12
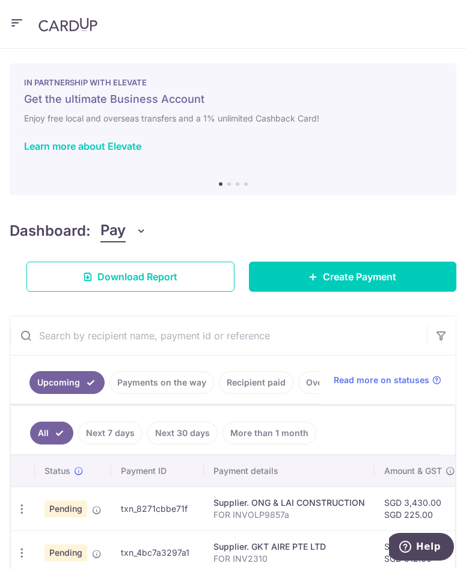
click at [342, 218] on div "Dashboard: Pay Pay Collect Download Report Create Payment" at bounding box center [233, 253] width 447 height 77
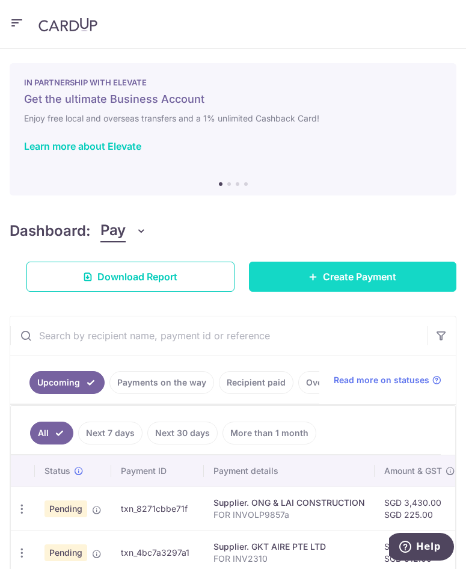
click at [330, 276] on span "Create Payment" at bounding box center [359, 277] width 73 height 14
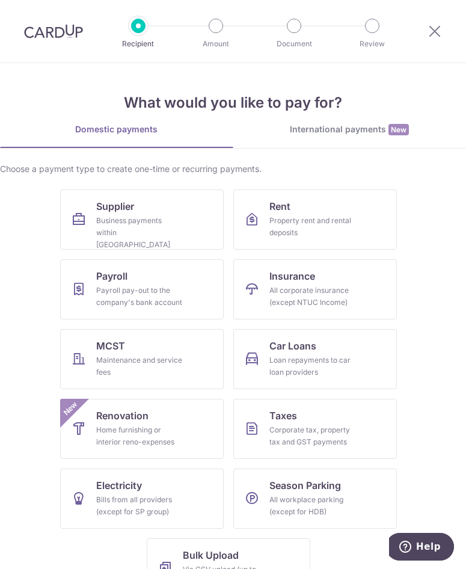
click at [412, 79] on div "What would you like to pay for? Domestic payments International payments New Ch…" at bounding box center [233, 335] width 466 height 545
click at [412, 69] on div "What would you like to pay for? Domestic payments International payments New Ch…" at bounding box center [233, 335] width 466 height 545
click at [418, 188] on div "Choose a payment type to create one-time or recurring payments. Supplier Busine…" at bounding box center [233, 385] width 466 height 445
click at [339, 167] on div "Choose a payment type to create one-time or recurring payments." at bounding box center [233, 169] width 466 height 12
click at [172, 310] on link "Payroll Payroll pay-out to the company's bank account" at bounding box center [142, 289] width 164 height 60
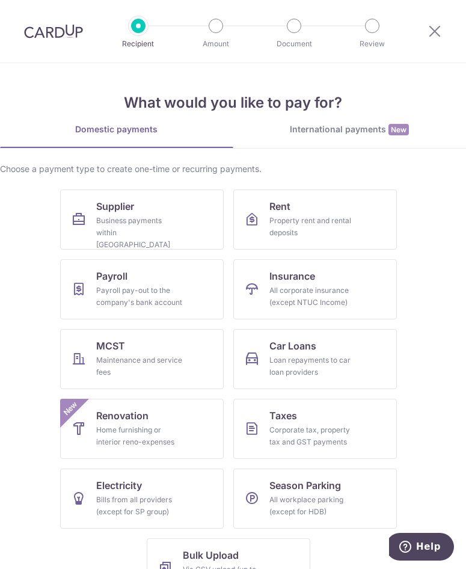
click at [44, 32] on img at bounding box center [53, 31] width 59 height 14
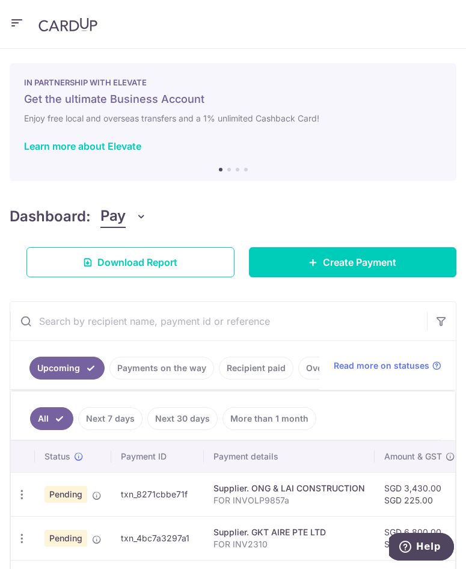
click at [19, 20] on icon "button" at bounding box center [17, 23] width 14 height 15
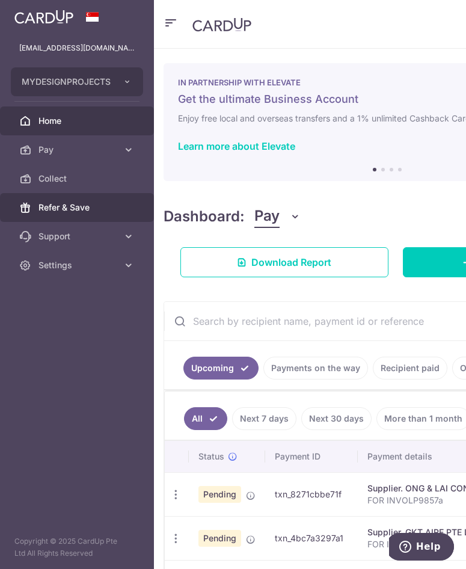
click at [99, 207] on span "Refer & Save" at bounding box center [78, 208] width 79 height 12
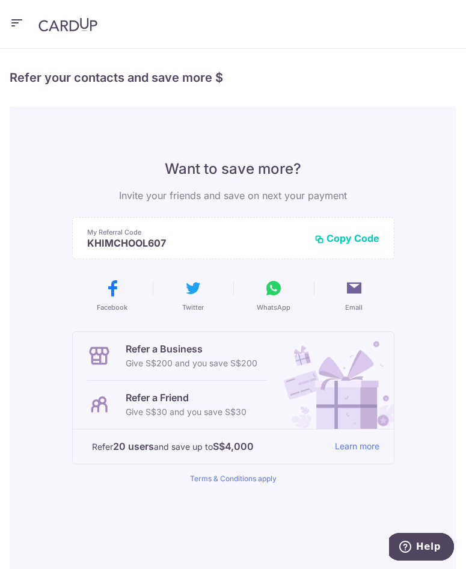
click at [351, 239] on button "Copy Code" at bounding box center [347, 238] width 65 height 12
click at [32, 17] on header at bounding box center [233, 24] width 466 height 49
click at [23, 23] on icon "button" at bounding box center [17, 23] width 14 height 15
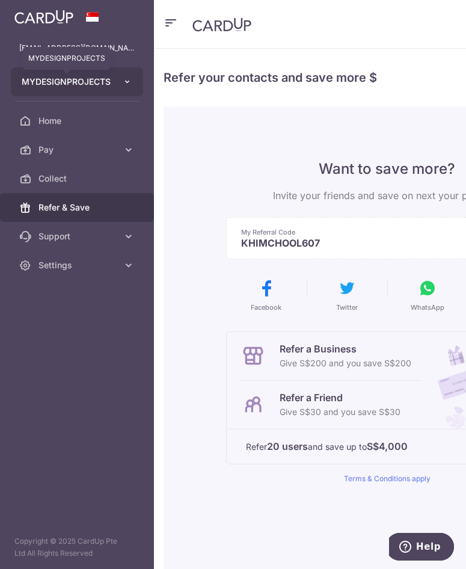
click at [44, 78] on span "MYDESIGNPROJECTS" at bounding box center [66, 82] width 89 height 12
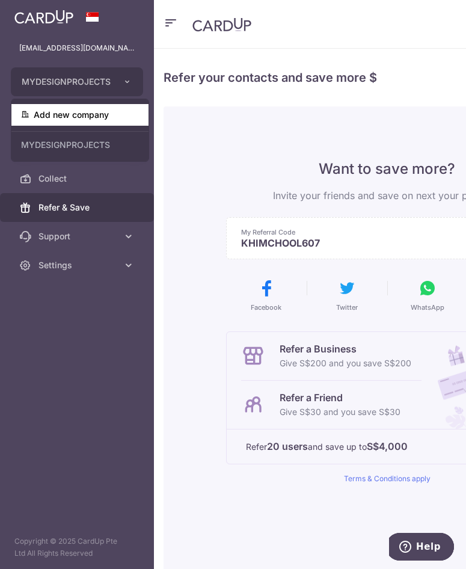
click at [114, 113] on link "Add new company" at bounding box center [79, 115] width 137 height 22
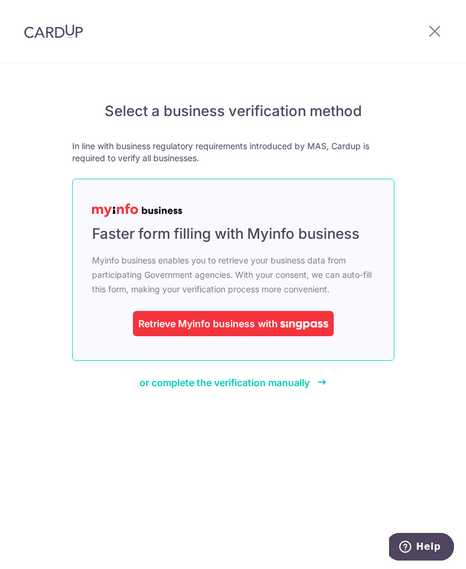
click at [215, 329] on div "Retrieve Myinfo business" at bounding box center [196, 324] width 117 height 14
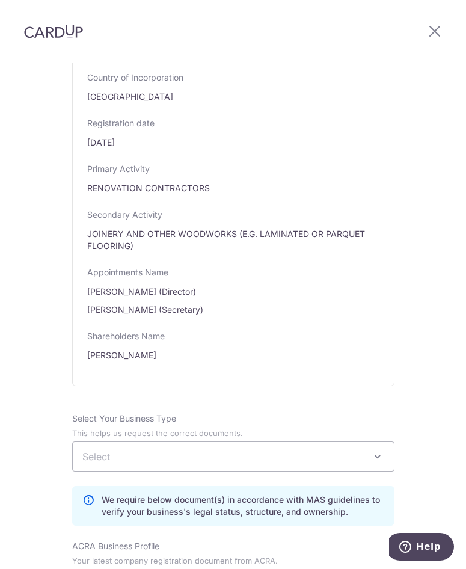
scroll to position [722, 0]
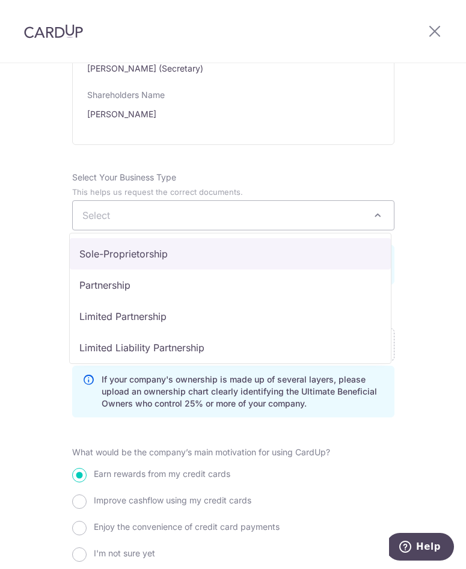
click at [190, 214] on span "Select" at bounding box center [233, 215] width 321 height 29
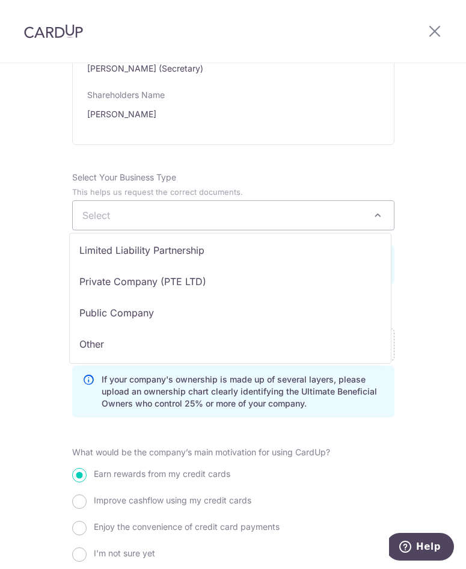
scroll to position [99, 0]
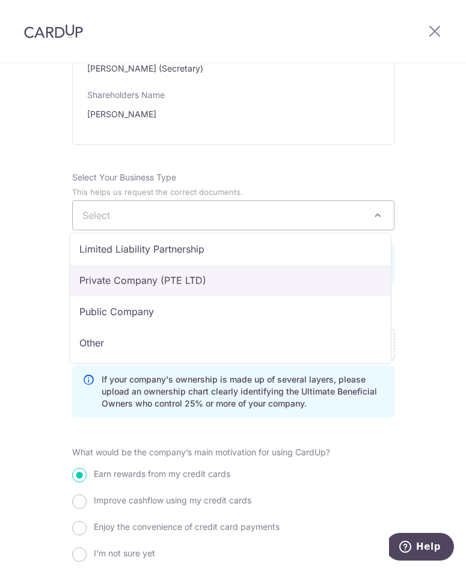
select select "Private Company (PTE LTD)"
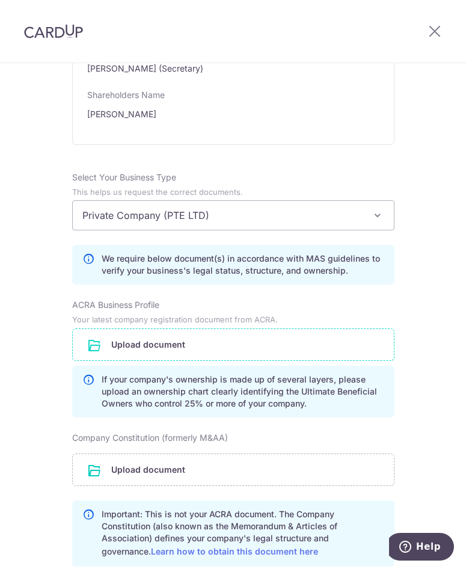
click at [213, 343] on input "file" at bounding box center [233, 344] width 321 height 31
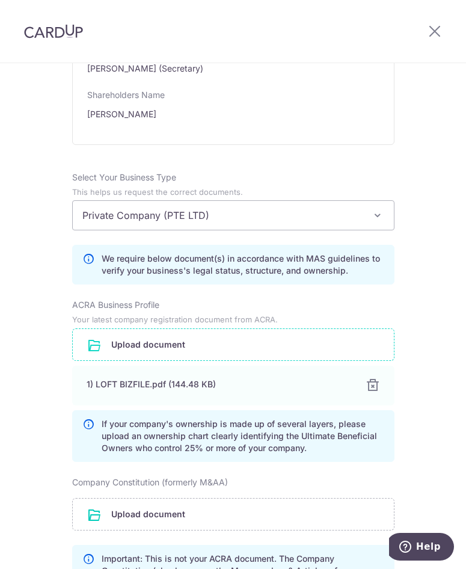
click at [426, 379] on div "Review the company details Company details View all The following details are r…" at bounding box center [233, 187] width 466 height 1693
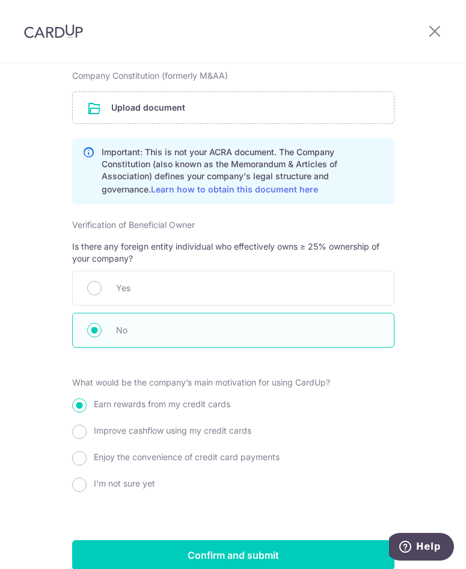
scroll to position [1187, 0]
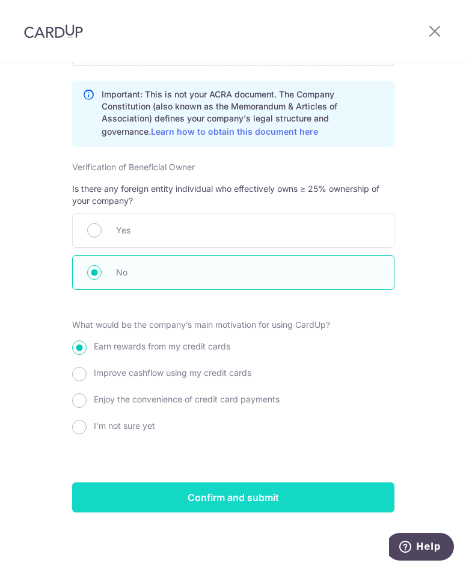
click at [273, 496] on input "Confirm and submit" at bounding box center [233, 498] width 323 height 30
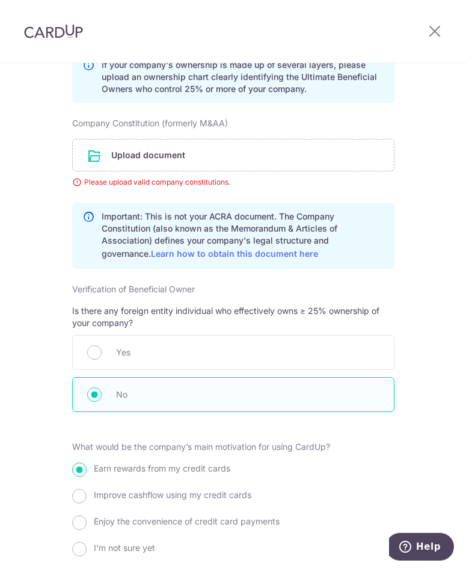
scroll to position [954, 0]
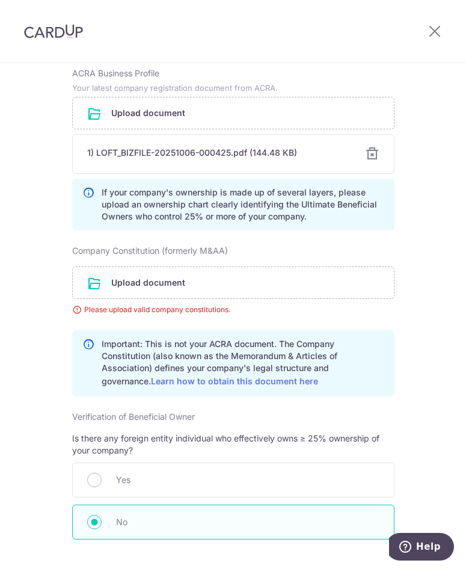
click at [314, 311] on div "Please upload valid company constitutions." at bounding box center [233, 310] width 323 height 12
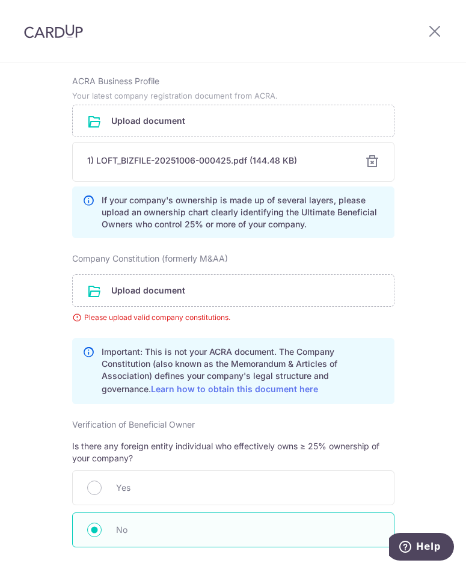
scroll to position [963, 0]
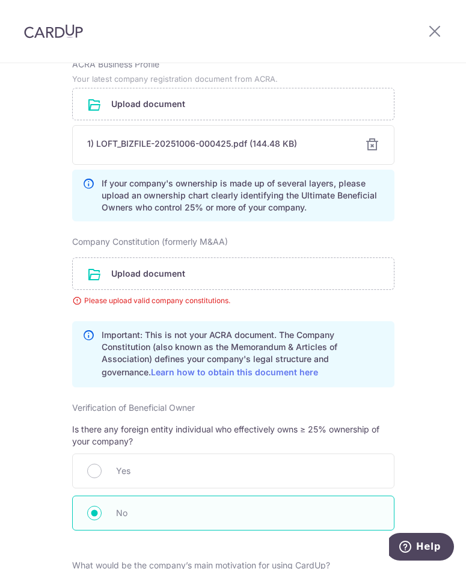
click at [319, 51] on header at bounding box center [233, 31] width 466 height 63
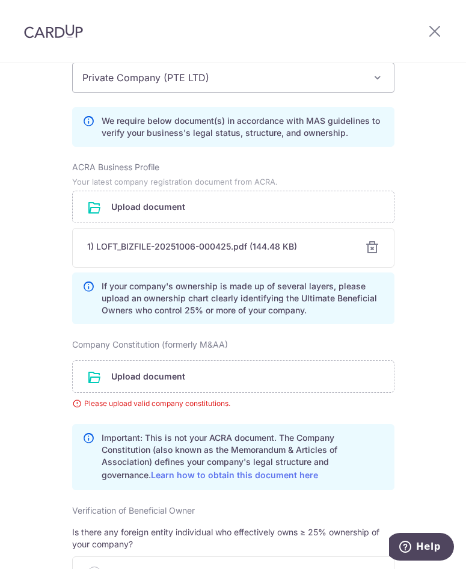
scroll to position [662, 0]
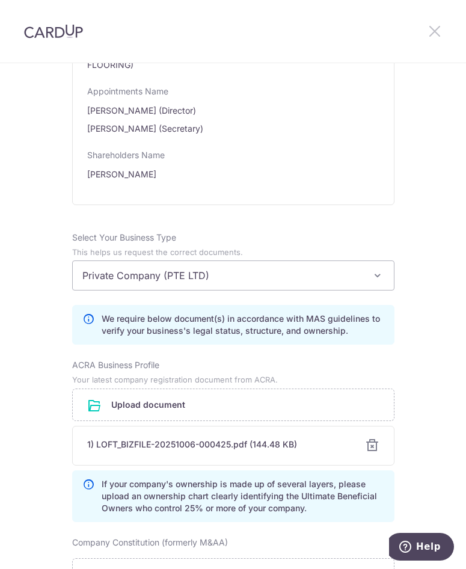
click at [437, 36] on icon at bounding box center [435, 30] width 14 height 15
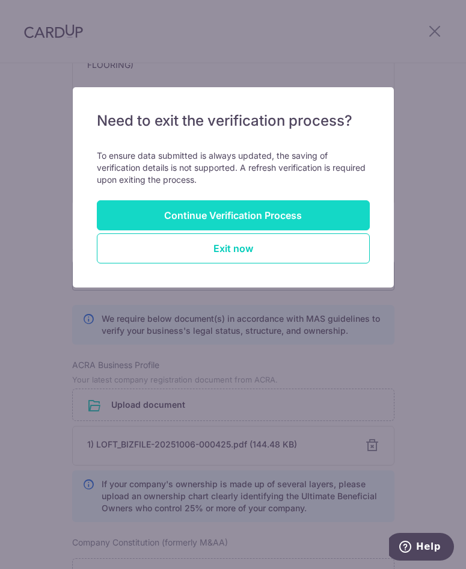
click at [308, 218] on button "Continue Verification Process" at bounding box center [233, 215] width 273 height 30
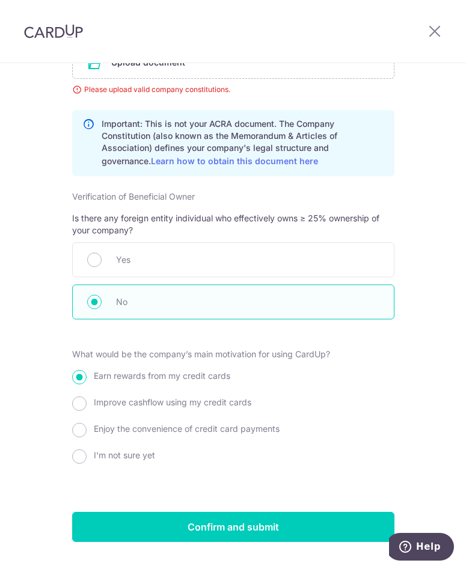
scroll to position [1204, 0]
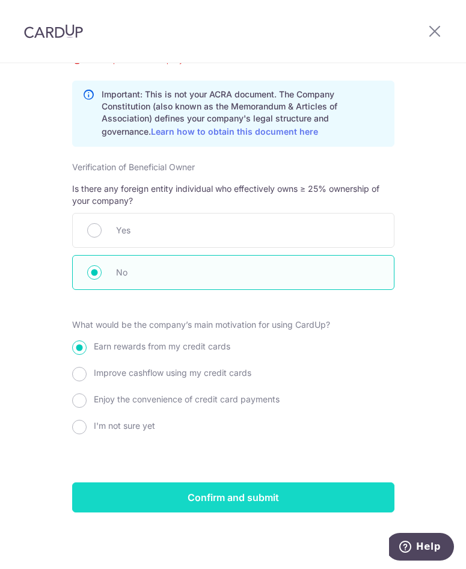
click at [319, 498] on input "Confirm and submit" at bounding box center [233, 498] width 323 height 30
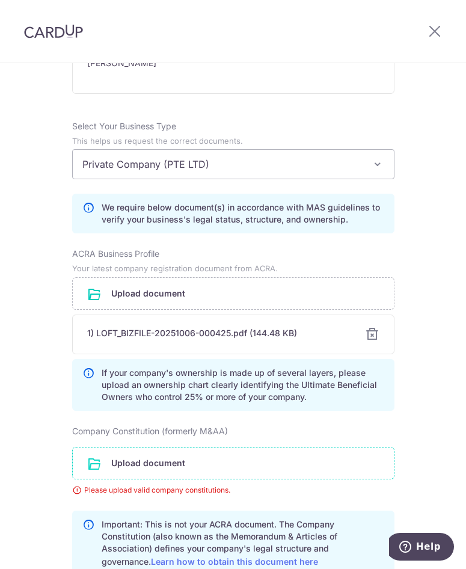
scroll to position [352, 0]
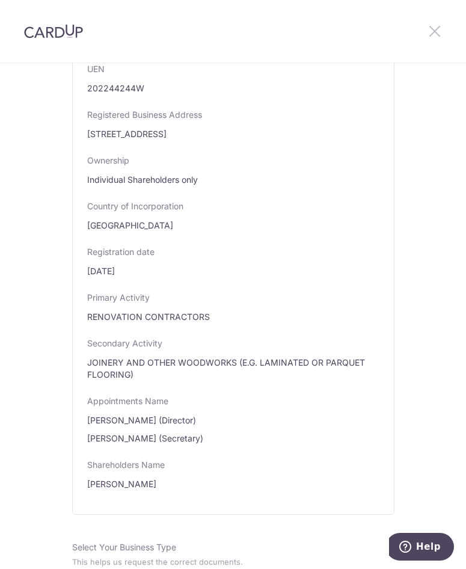
click at [435, 28] on icon at bounding box center [435, 30] width 14 height 15
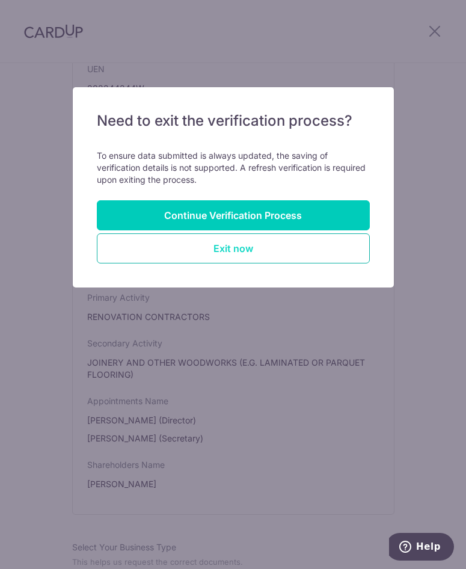
click at [261, 263] on button "Exit now" at bounding box center [233, 249] width 273 height 30
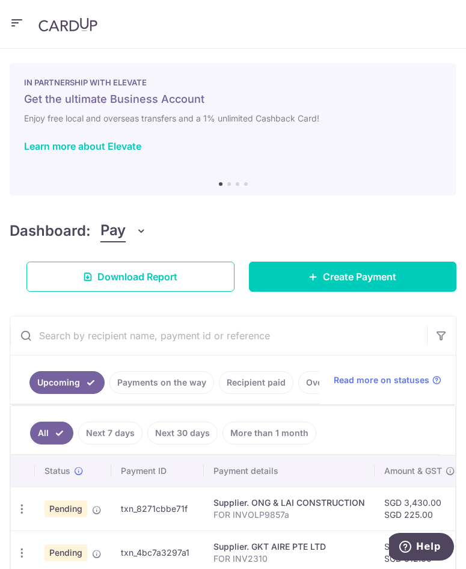
click at [220, 41] on header at bounding box center [233, 24] width 466 height 49
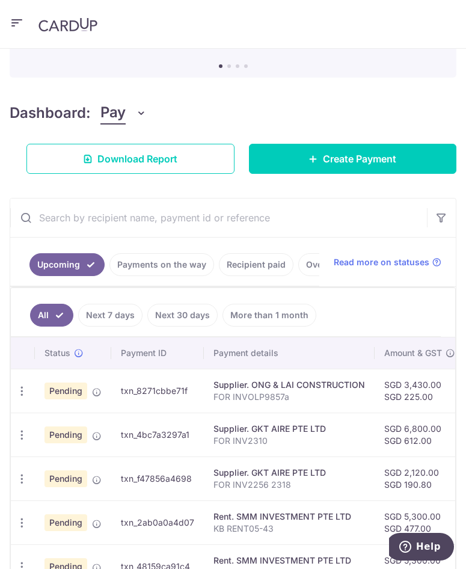
scroll to position [120, 0]
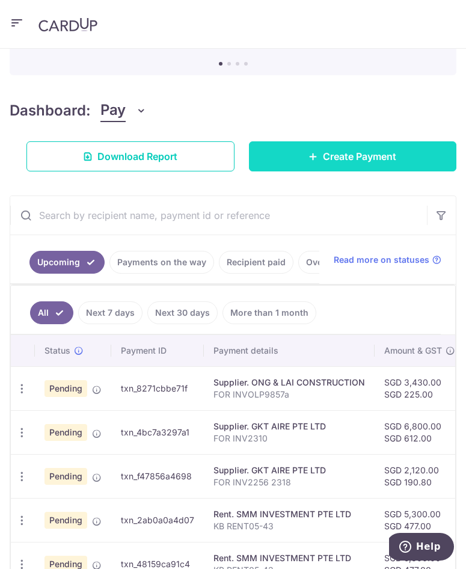
click at [350, 156] on span "Create Payment" at bounding box center [359, 156] width 73 height 14
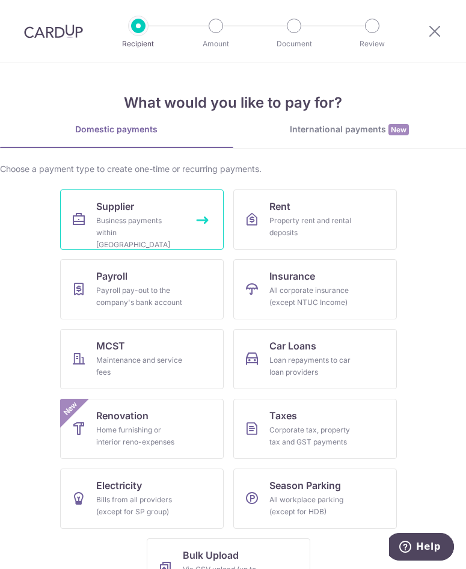
click at [104, 224] on div "Business payments within Singapore" at bounding box center [139, 233] width 87 height 36
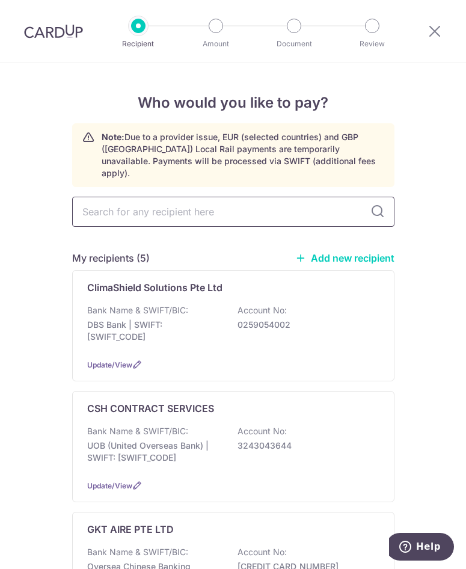
click at [155, 204] on input "text" at bounding box center [233, 212] width 323 height 30
click at [334, 251] on div "My recipients (5) Add new recipient" at bounding box center [233, 258] width 323 height 14
click at [342, 252] on link "Add new recipient" at bounding box center [344, 258] width 99 height 12
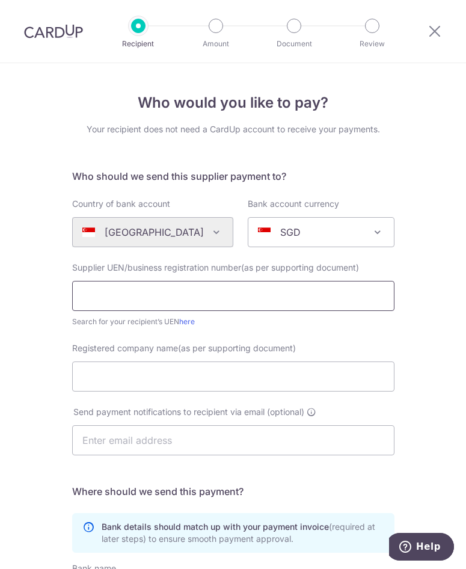
click at [169, 299] on input "text" at bounding box center [233, 296] width 323 height 30
drag, startPoint x: 169, startPoint y: 299, endPoint x: -169, endPoint y: 329, distance: 338.3
click at [0, 329] on html "Recipient Amount Document Review Who would you like to pay? Your recipient does…" at bounding box center [233, 284] width 466 height 569
type input "201404253H"
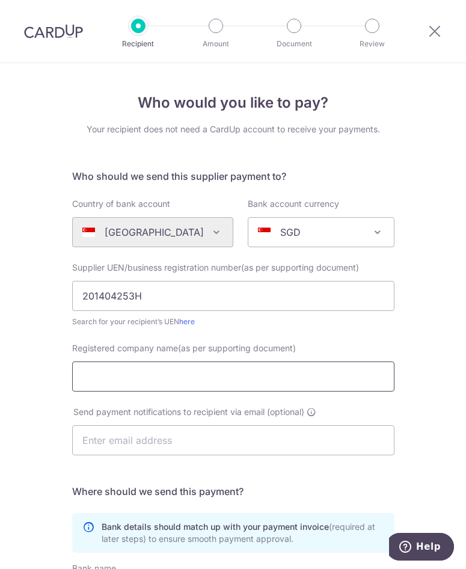
click at [166, 379] on input "Registered company name(as per supporting document)" at bounding box center [233, 377] width 323 height 30
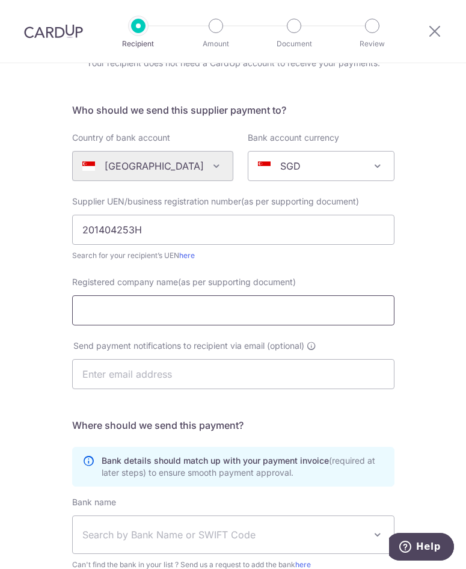
scroll to position [120, 0]
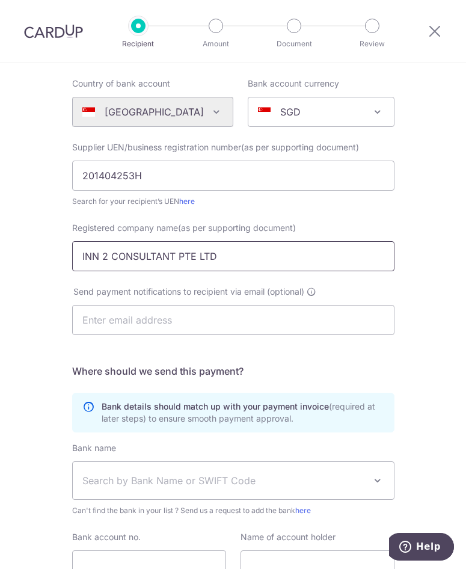
type input "INN 2 CONSULTANT PTE LTD"
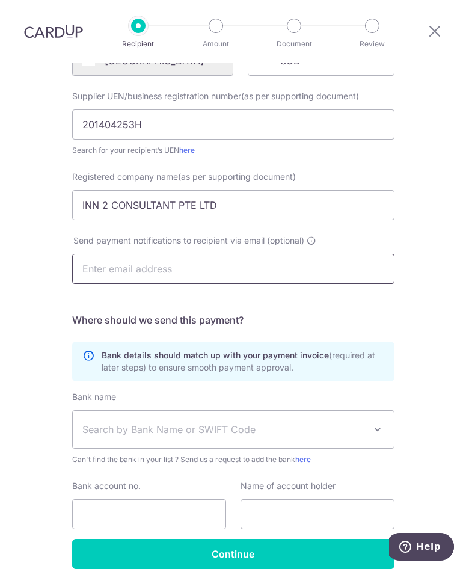
scroll to position [228, 0]
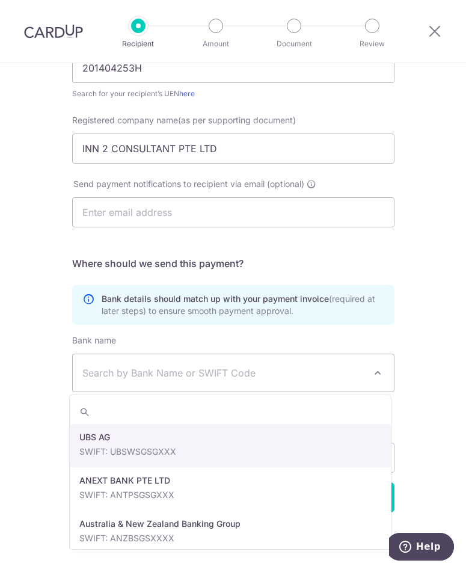
click at [119, 383] on span "Search by Bank Name or SWIFT Code" at bounding box center [233, 372] width 321 height 37
click at [126, 372] on span "Search by Bank Name or SWIFT Code" at bounding box center [223, 373] width 283 height 14
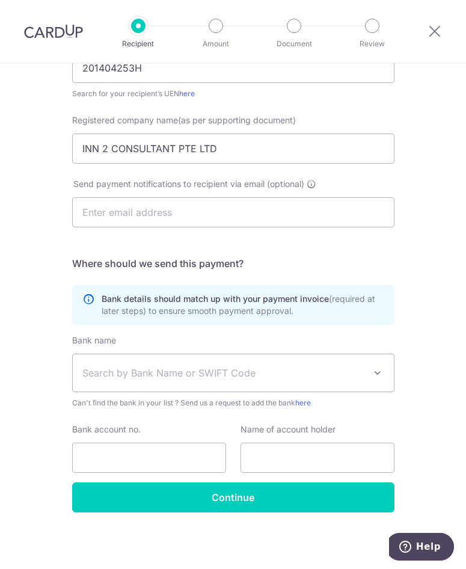
click at [126, 372] on span "Search by Bank Name or SWIFT Code" at bounding box center [223, 373] width 283 height 14
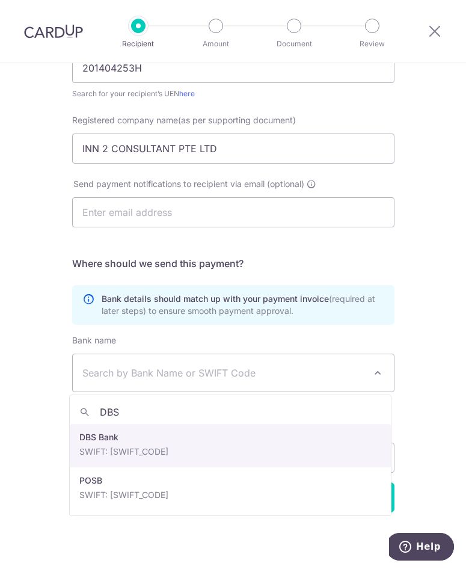
type input "DBS"
select select "6"
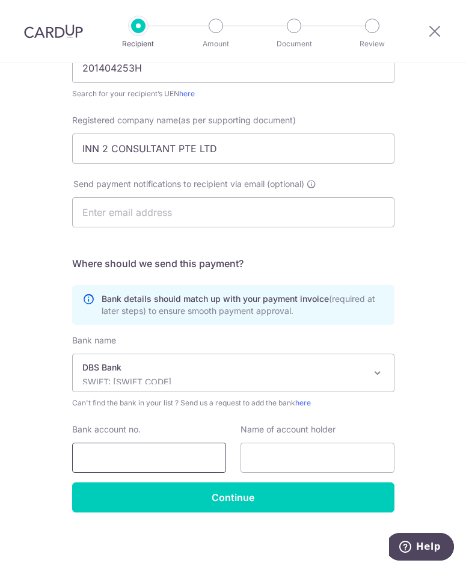
click at [143, 454] on input "Bank account no." at bounding box center [149, 458] width 154 height 30
drag, startPoint x: 143, startPoint y: 454, endPoint x: -27, endPoint y: 480, distance: 171.7
click at [0, 480] on html "Recipient Amount Document Review Who would you like to pay? Your recipient does…" at bounding box center [233, 284] width 466 height 569
type input "0729595437"
click at [286, 456] on input "text" at bounding box center [318, 458] width 154 height 30
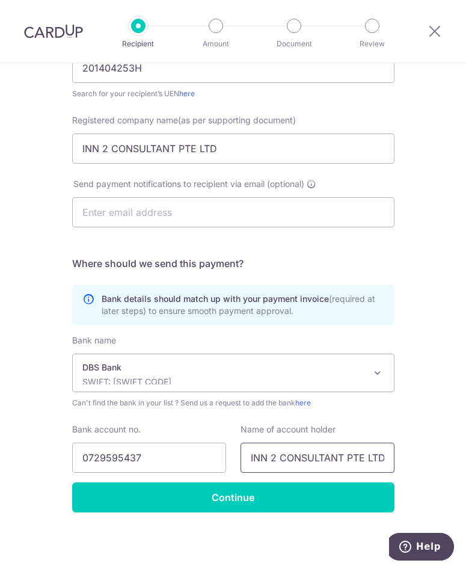
scroll to position [0, 1]
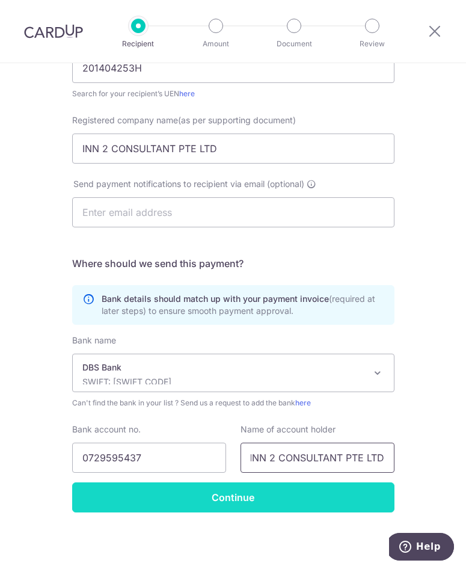
type input "INN 2 CONSULTANT PTE LTD"
click at [223, 492] on input "Continue" at bounding box center [233, 498] width 323 height 30
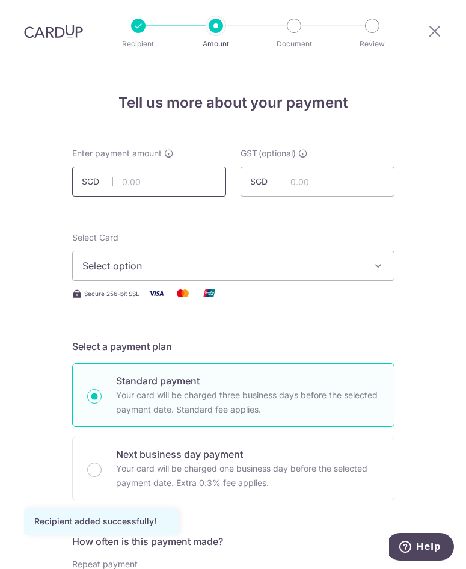
click at [138, 179] on input "text" at bounding box center [149, 182] width 154 height 30
click at [160, 175] on input "text" at bounding box center [149, 182] width 154 height 30
type input "1,910.00"
click at [323, 237] on div "Select Card Select option Add credit card Your Cards **** 1000 **** 8583 **** 8…" at bounding box center [233, 256] width 323 height 49
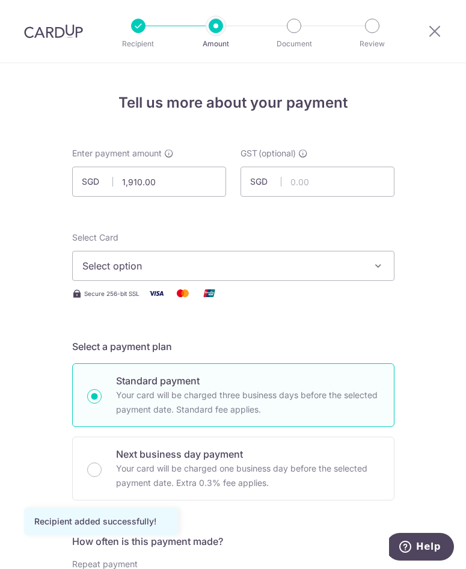
click at [262, 261] on span "Select option" at bounding box center [222, 266] width 280 height 14
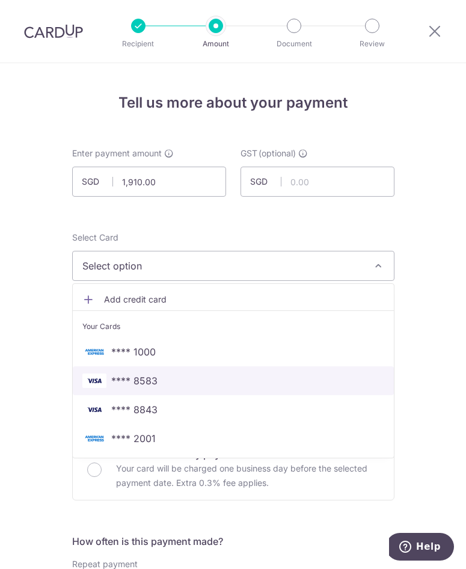
click at [144, 382] on span "**** 8583" at bounding box center [134, 381] width 46 height 14
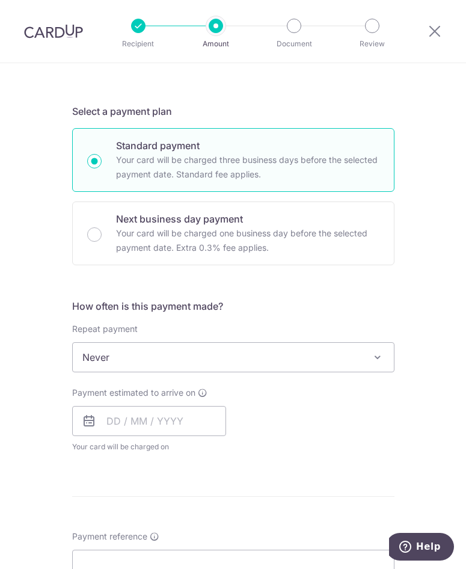
scroll to position [241, 0]
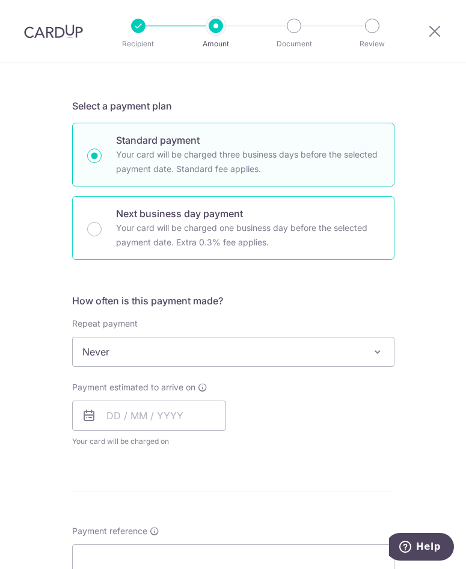
click at [84, 234] on div "Next business day payment Your card will be charged one business day before the…" at bounding box center [233, 228] width 323 height 64
radio input "false"
radio input "true"
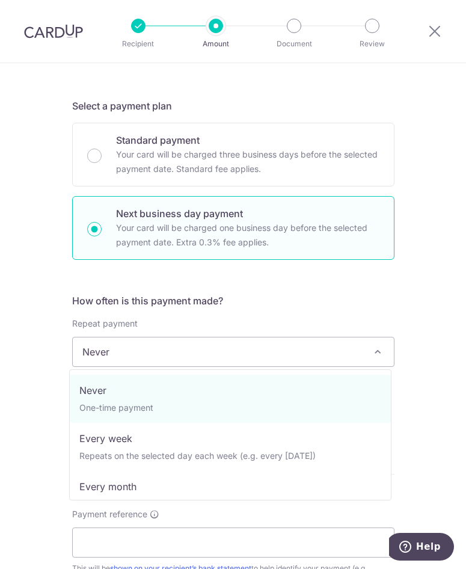
click at [140, 360] on span "Never" at bounding box center [233, 352] width 321 height 29
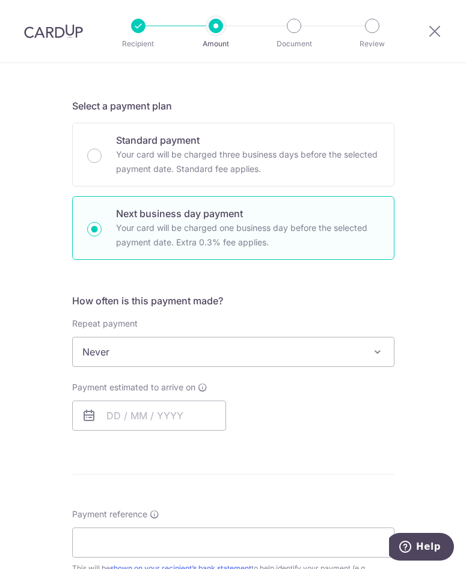
click at [88, 431] on div "How often is this payment made? Repeat payment Never Every week Every month Eve…" at bounding box center [233, 367] width 323 height 147
click at [99, 422] on input "text" at bounding box center [149, 416] width 154 height 30
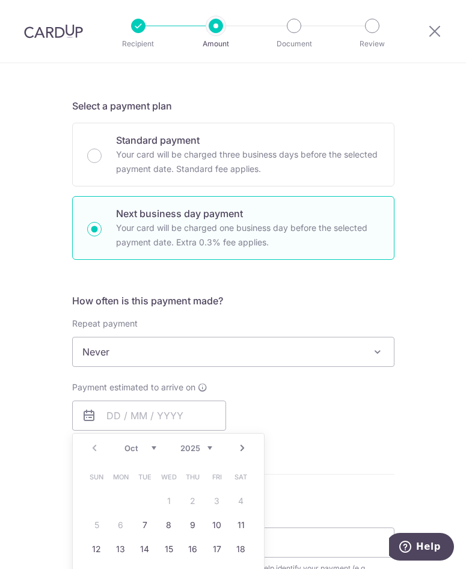
click at [370, 444] on form "Enter payment amount SGD 1,910.00 1910.00 GST (optional) SGD Recipient added su…" at bounding box center [233, 415] width 323 height 1017
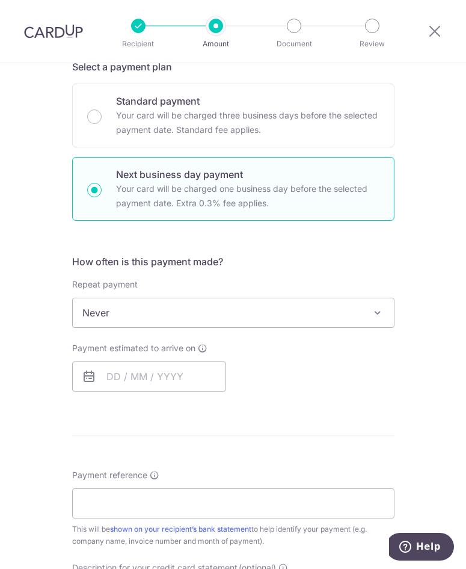
scroll to position [301, 0]
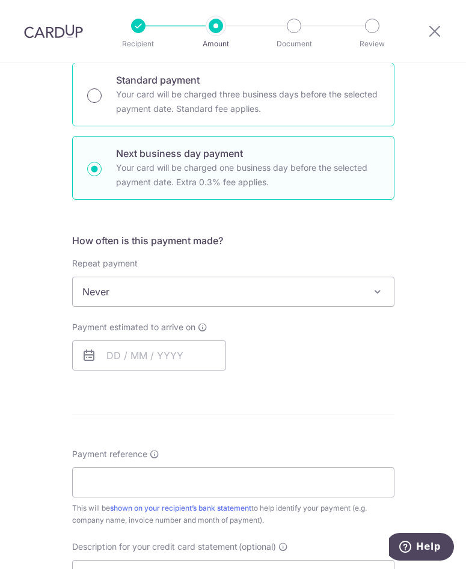
click at [91, 102] on input "Standard payment Your card will be charged three business days before the selec…" at bounding box center [94, 95] width 14 height 14
radio input "true"
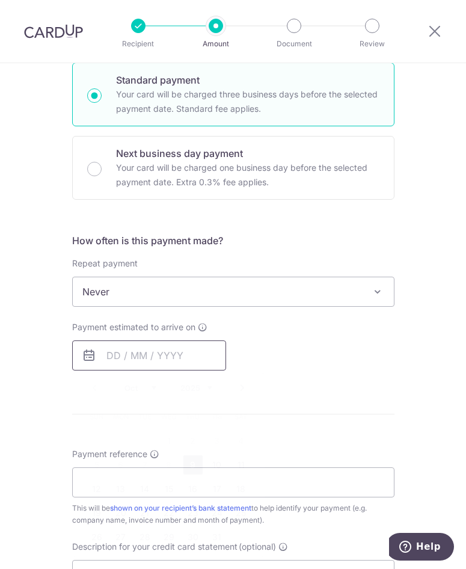
click at [119, 360] on input "text" at bounding box center [149, 356] width 154 height 30
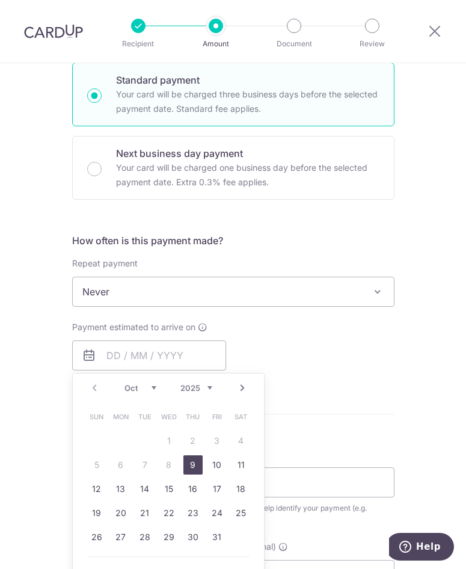
click at [186, 462] on link "9" at bounding box center [193, 465] width 19 height 19
type input "09/10/2025"
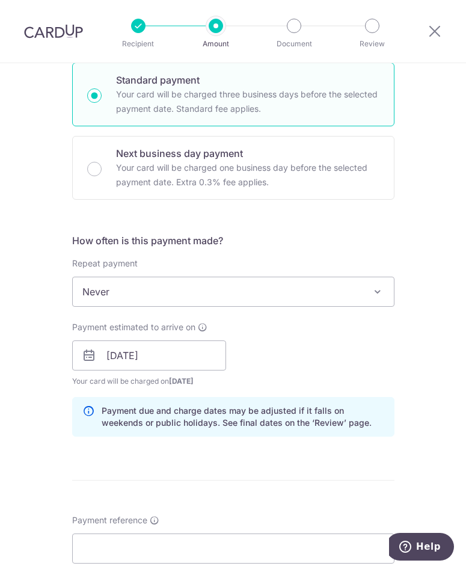
click at [223, 483] on form "Enter payment amount SGD 1,910.00 1910.00 GST (optional) SGD Recipient added su…" at bounding box center [233, 388] width 323 height 1083
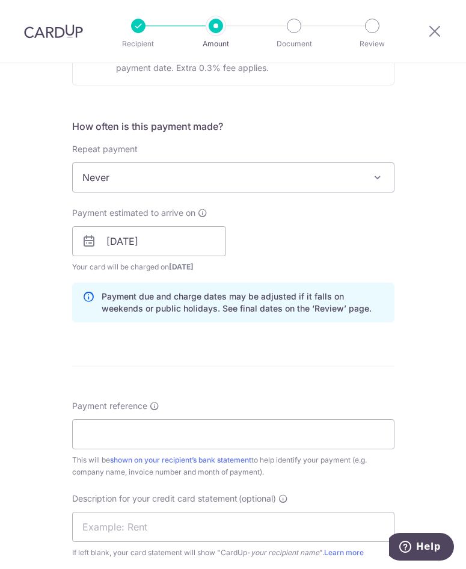
scroll to position [542, 0]
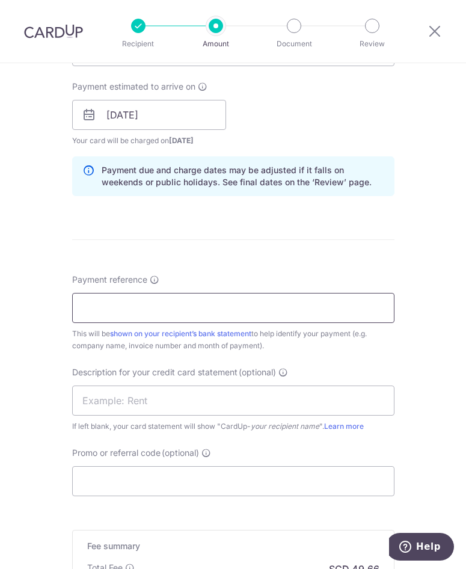
click at [131, 315] on input "Payment reference" at bounding box center [233, 308] width 323 height 30
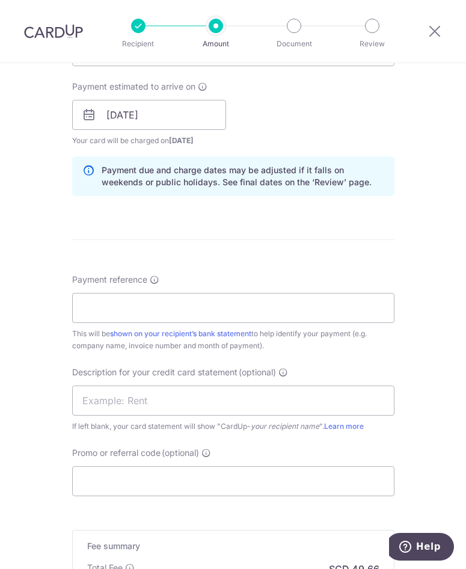
click at [307, 219] on form "Enter payment amount SGD 1,910.00 1910.00 GST (optional) SGD Recipient added su…" at bounding box center [233, 147] width 323 height 1083
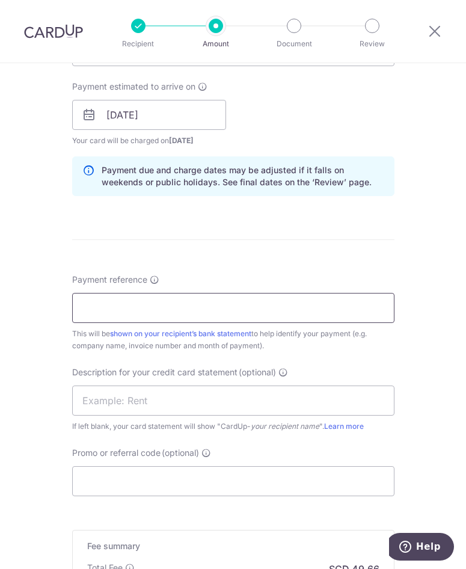
click at [138, 314] on input "Payment reference" at bounding box center [233, 308] width 323 height 30
paste input "I2C2509-06"
click at [97, 312] on input "FORI2C2509-06" at bounding box center [233, 308] width 323 height 30
click at [140, 310] on input "FOR I2C2509-06" at bounding box center [233, 308] width 323 height 30
type input "FOR I2C250906"
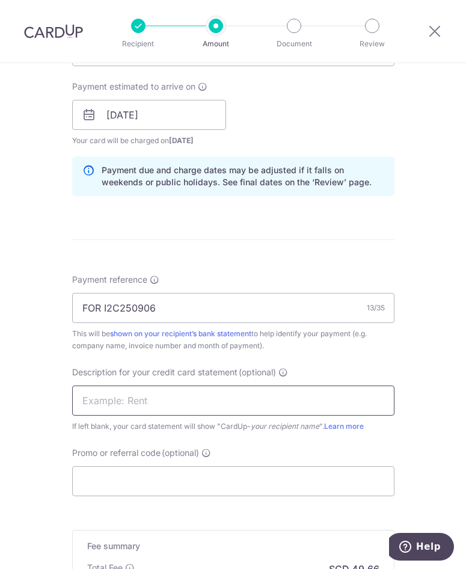
click at [149, 401] on input "text" at bounding box center [233, 401] width 323 height 30
type input "I"
click at [104, 402] on input "INN2 ACCOUNT" at bounding box center [233, 401] width 323 height 30
type input "INN2 DC ACCOUNT"
click at [122, 471] on input "Promo or referral code (optional)" at bounding box center [233, 481] width 323 height 30
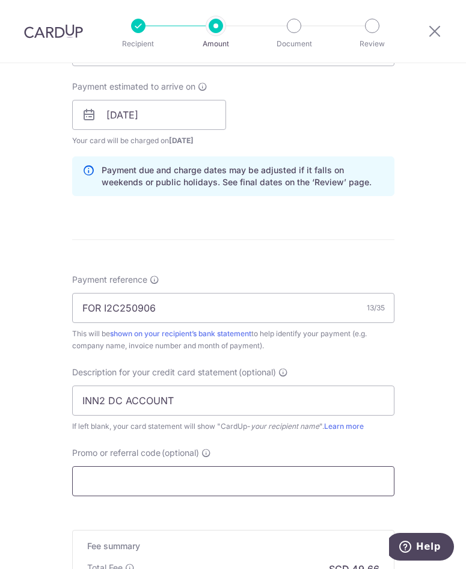
type input "BOFF185"
type input "190.80"
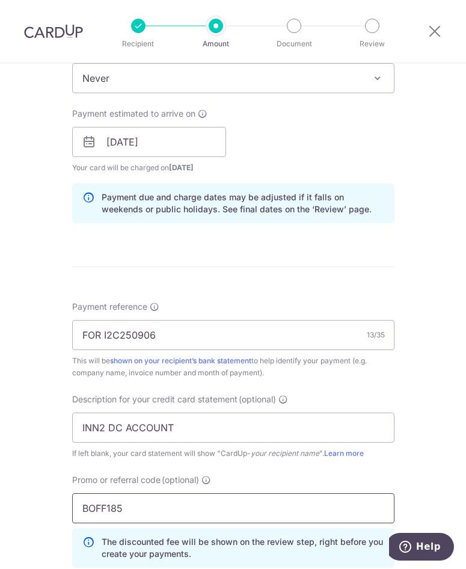
scroll to position [772, 0]
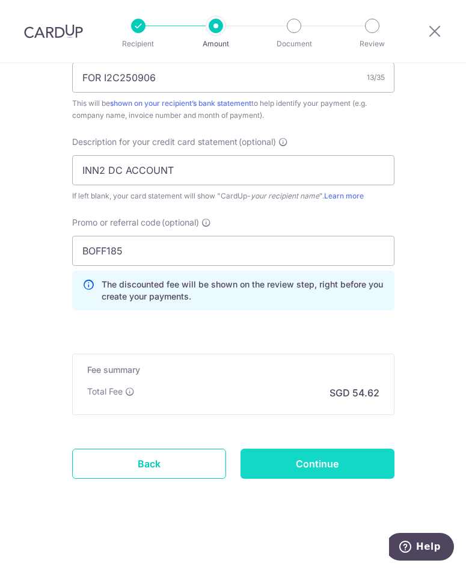
click at [308, 463] on input "Continue" at bounding box center [318, 464] width 154 height 30
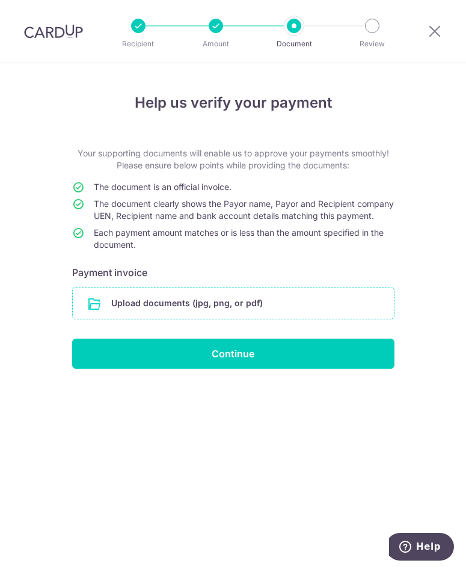
click at [187, 315] on input "file" at bounding box center [233, 303] width 321 height 31
click at [444, 442] on div "Help us verify your payment Your supporting documents will enable us to approve…" at bounding box center [233, 316] width 466 height 506
click at [253, 313] on input "file" at bounding box center [233, 303] width 321 height 31
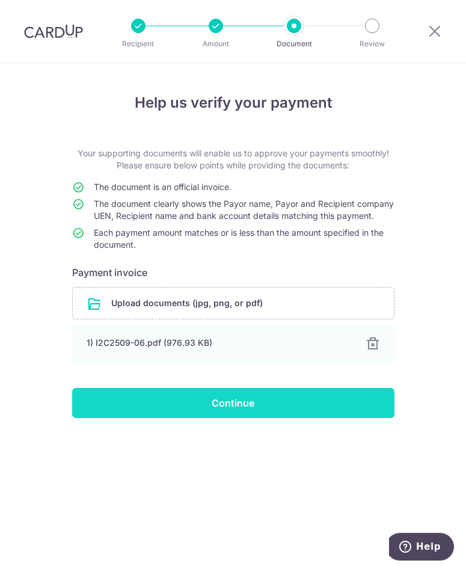
click at [241, 415] on input "Continue" at bounding box center [233, 403] width 323 height 30
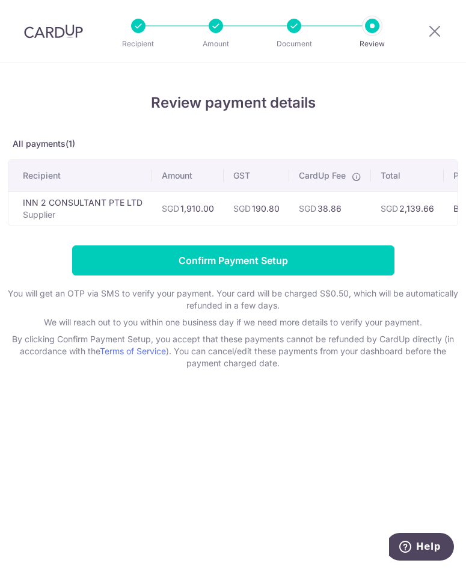
click at [388, 446] on div "Review payment details All payments(1) Recipient Amount GST CardUp Fee Total Pr…" at bounding box center [233, 316] width 466 height 506
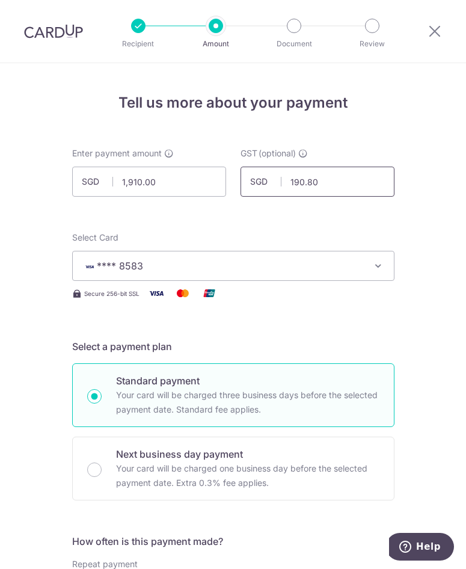
click at [339, 171] on input "190.80" at bounding box center [318, 182] width 154 height 30
drag, startPoint x: 348, startPoint y: 170, endPoint x: 110, endPoint y: 193, distance: 240.0
click at [110, 193] on div "Enter payment amount SGD 1,910.00 1910.00 GST (optional) SGD 190.80 190.80" at bounding box center [233, 171] width 337 height 49
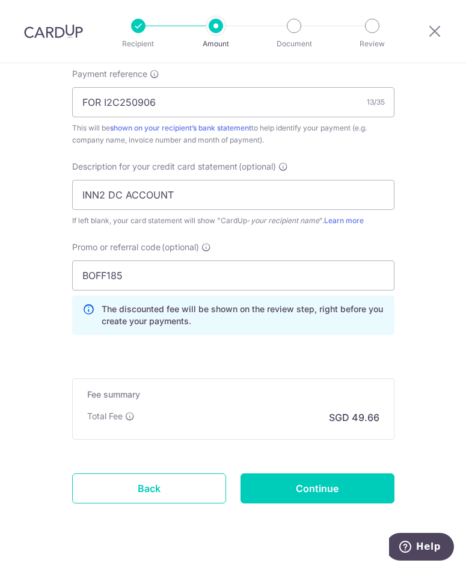
scroll to position [772, 0]
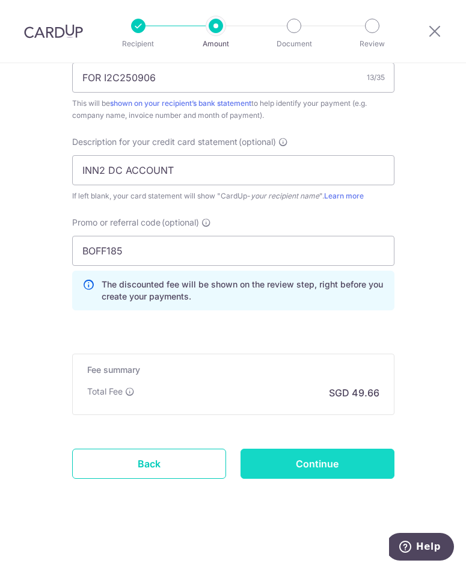
click at [303, 467] on input "Continue" at bounding box center [318, 464] width 154 height 30
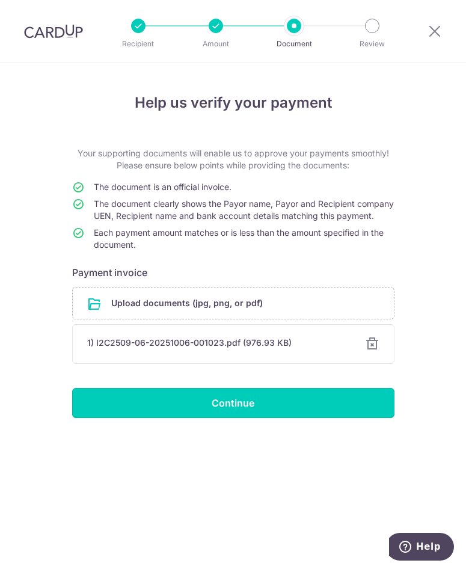
click at [194, 415] on input "Continue" at bounding box center [233, 403] width 323 height 30
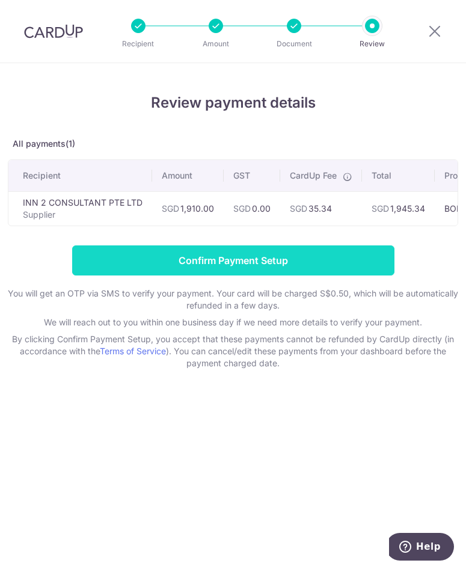
click at [249, 269] on input "Confirm Payment Setup" at bounding box center [233, 261] width 323 height 30
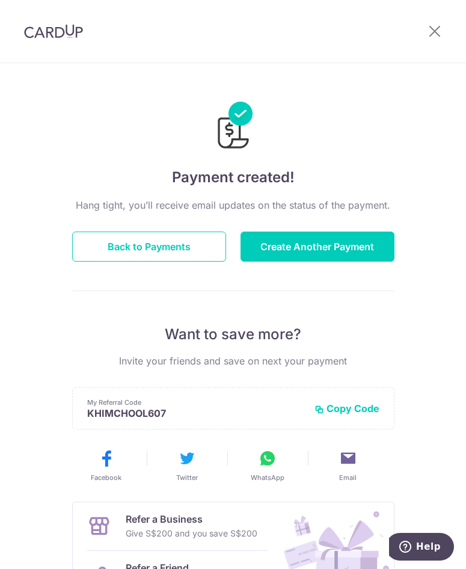
click at [391, 327] on p "Want to save more?" at bounding box center [233, 334] width 323 height 19
click at [48, 45] on div at bounding box center [53, 31] width 107 height 63
click at [55, 32] on img at bounding box center [53, 31] width 59 height 14
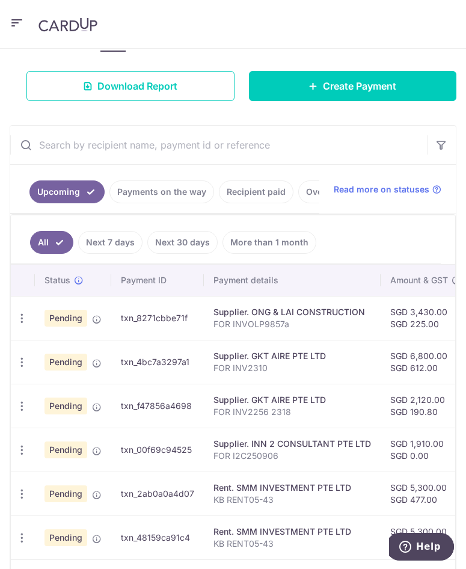
scroll to position [301, 0]
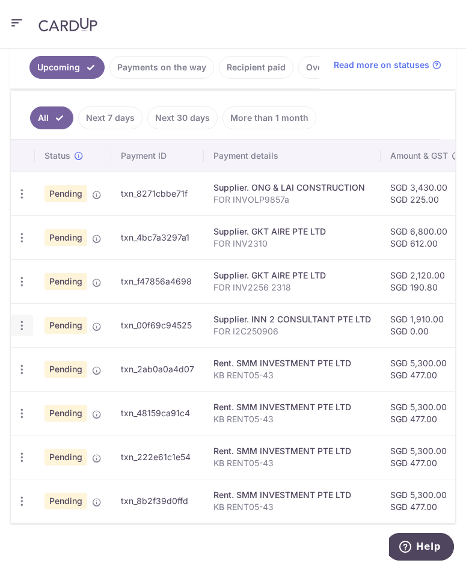
click at [21, 332] on icon "button" at bounding box center [22, 326] width 13 height 13
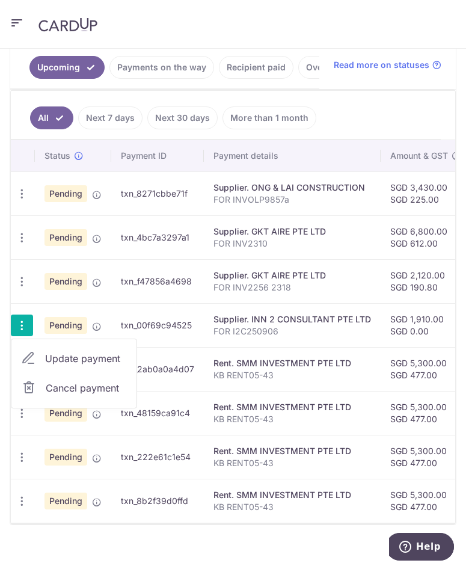
click at [93, 395] on span "Cancel payment" at bounding box center [86, 388] width 81 height 14
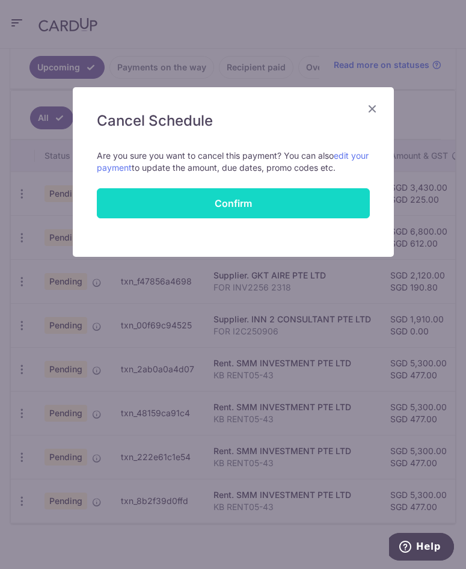
click at [203, 209] on button "Confirm" at bounding box center [233, 203] width 273 height 30
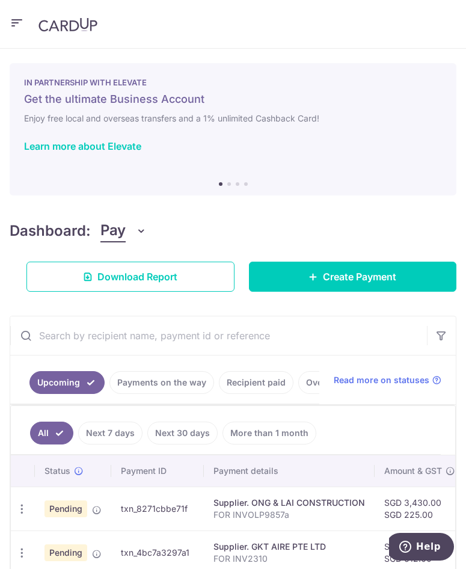
click at [19, 14] on header at bounding box center [233, 24] width 466 height 49
click at [15, 26] on icon "button" at bounding box center [17, 23] width 14 height 15
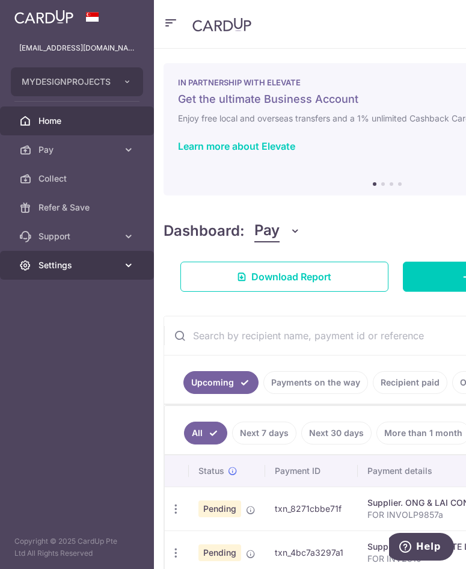
click at [102, 270] on span "Settings" at bounding box center [78, 265] width 79 height 12
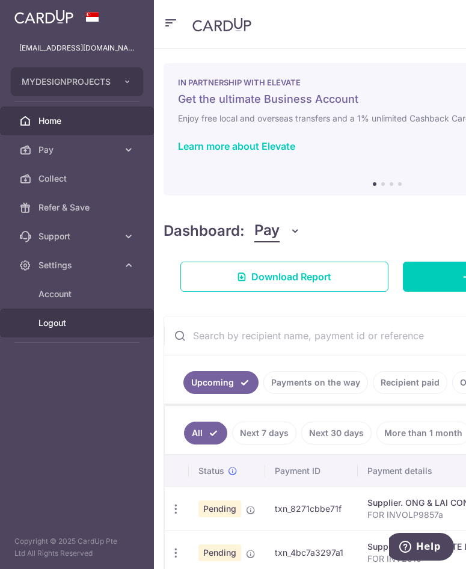
click at [92, 323] on span "Logout" at bounding box center [78, 323] width 79 height 12
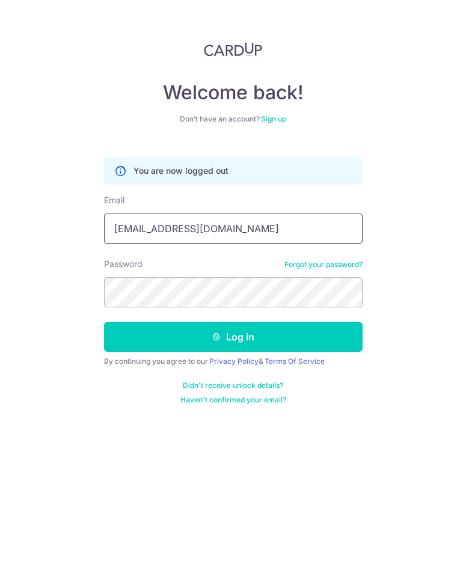
click at [250, 227] on input "[EMAIL_ADDRESS][DOMAIN_NAME]" at bounding box center [233, 229] width 259 height 30
click at [250, 218] on input "[EMAIL_ADDRESS][DOMAIN_NAME]" at bounding box center [233, 229] width 259 height 30
type input "[EMAIL_ADDRESS][DOMAIN_NAME]"
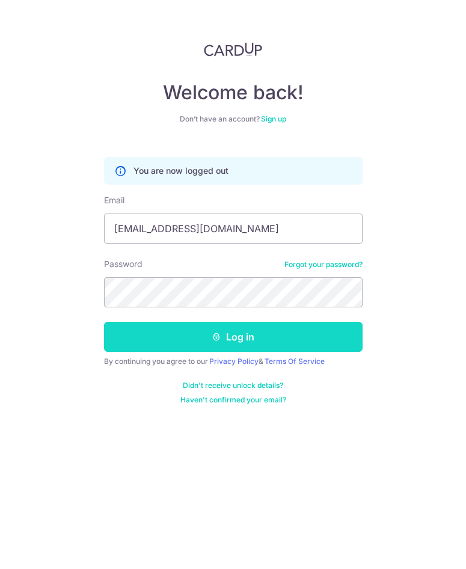
click at [230, 334] on button "Log in" at bounding box center [233, 337] width 259 height 30
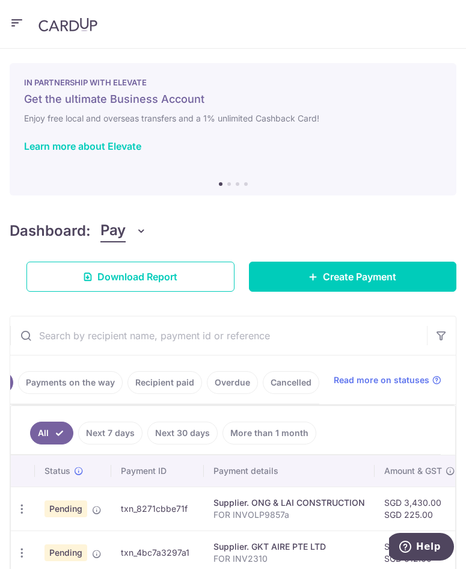
scroll to position [0, 108]
click at [278, 389] on link "Cancelled" at bounding box center [274, 382] width 57 height 23
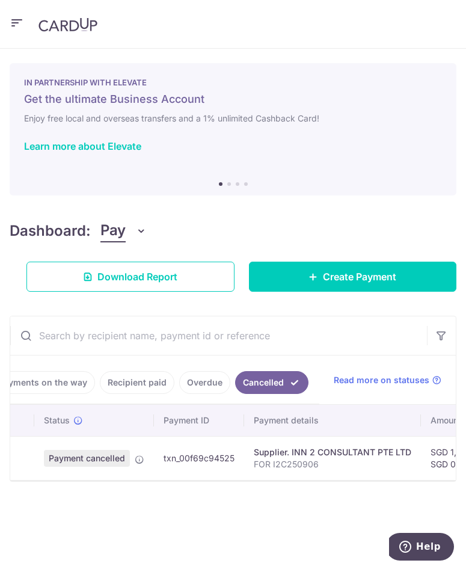
scroll to position [0, 0]
click at [13, 20] on icon "button" at bounding box center [17, 23] width 14 height 15
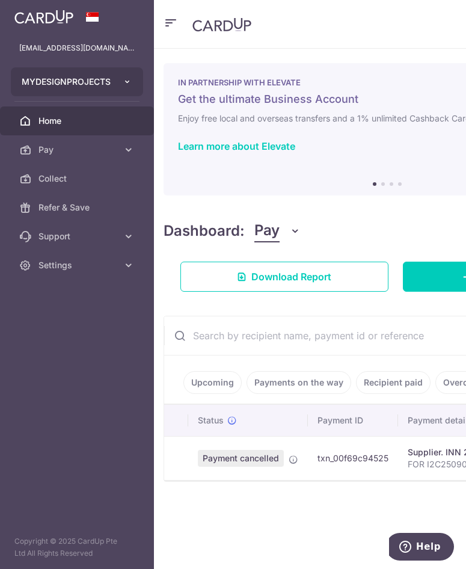
click at [111, 82] on button "MYDESIGNPROJECTS" at bounding box center [77, 81] width 132 height 29
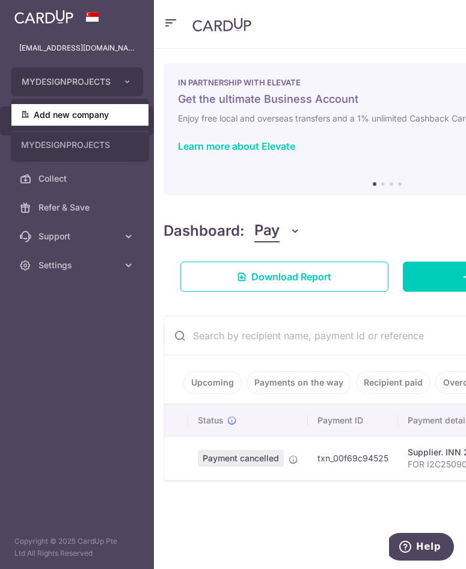
click at [127, 117] on link "Add new company" at bounding box center [79, 115] width 137 height 22
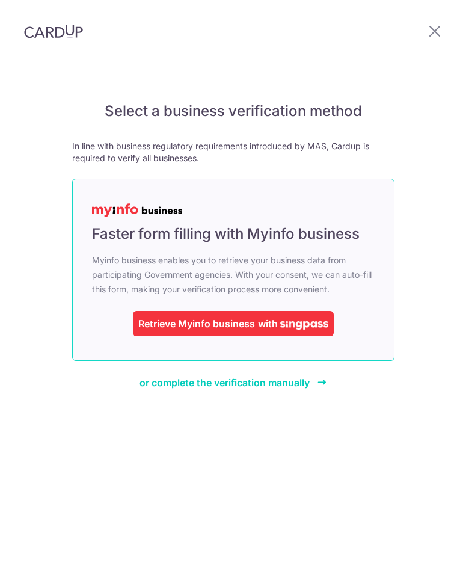
click at [215, 321] on div "Retrieve Myinfo business" at bounding box center [196, 324] width 117 height 14
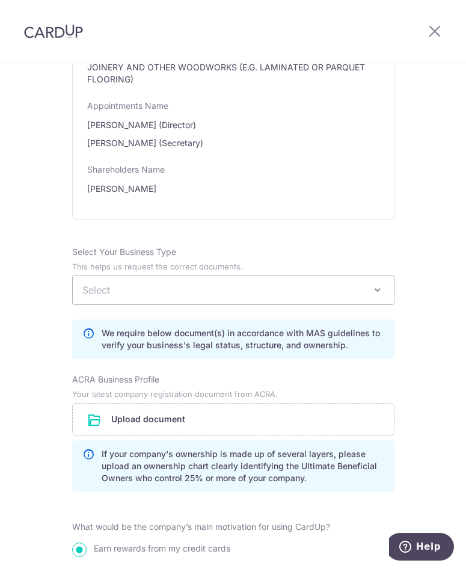
scroll to position [662, 0]
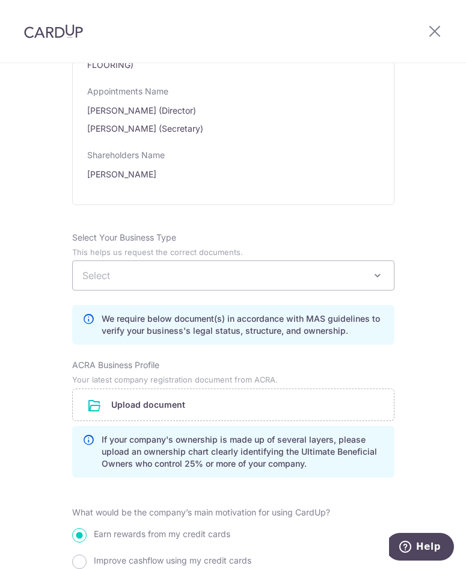
click at [202, 275] on span "Select" at bounding box center [233, 275] width 321 height 29
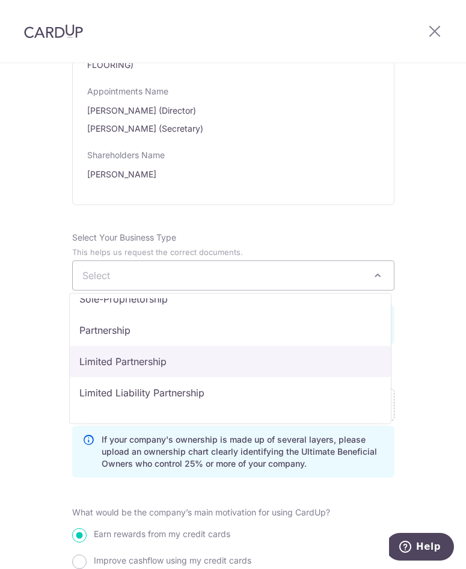
scroll to position [60, 0]
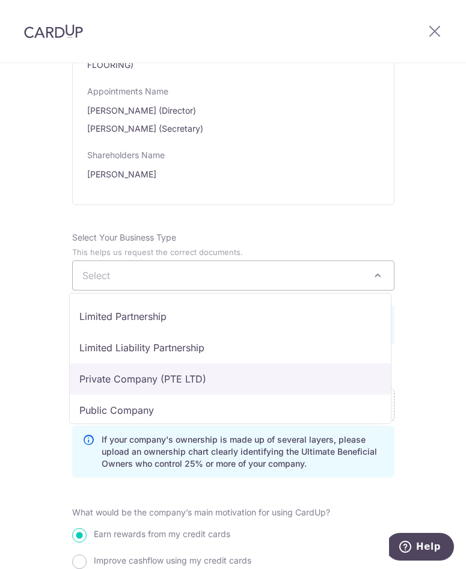
select select "Private Company (PTE LTD)"
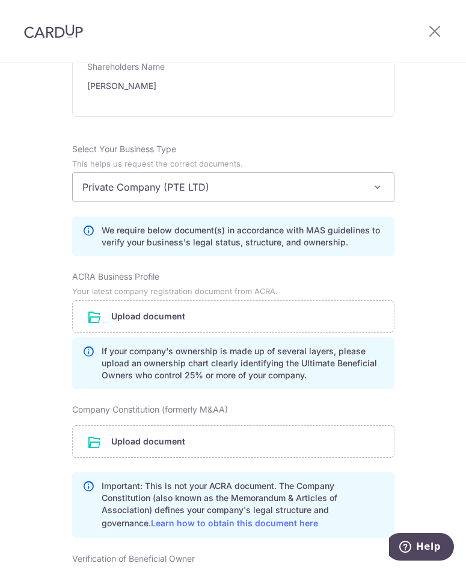
scroll to position [782, 0]
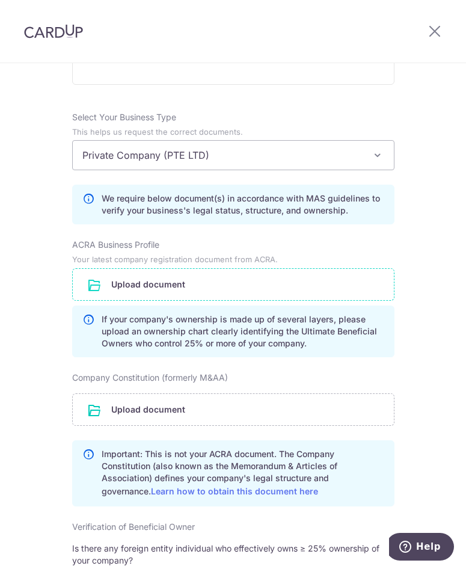
click at [211, 288] on input "file" at bounding box center [233, 284] width 321 height 31
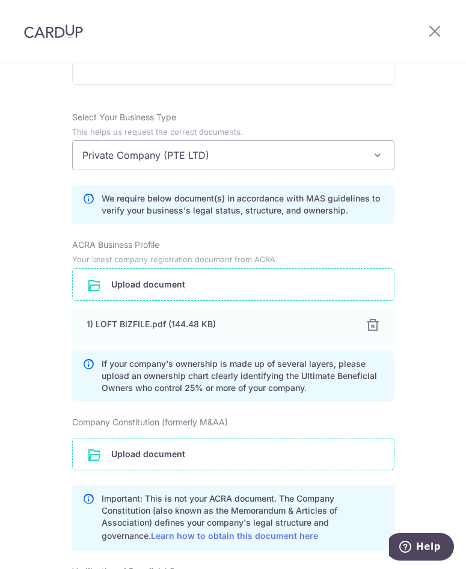
click at [164, 460] on input "file" at bounding box center [233, 454] width 321 height 31
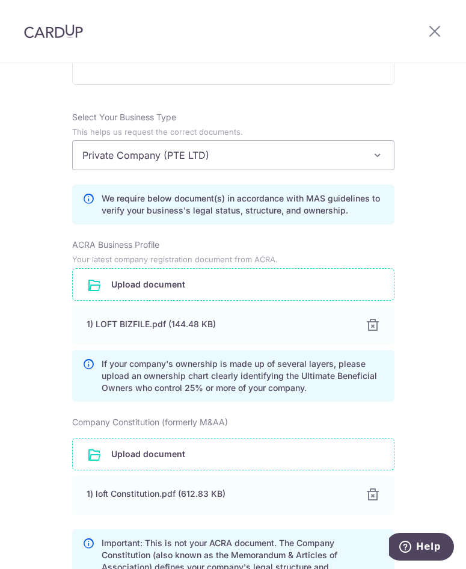
click at [429, 362] on div "Review the company details Company details View all The following details are r…" at bounding box center [233, 149] width 466 height 1737
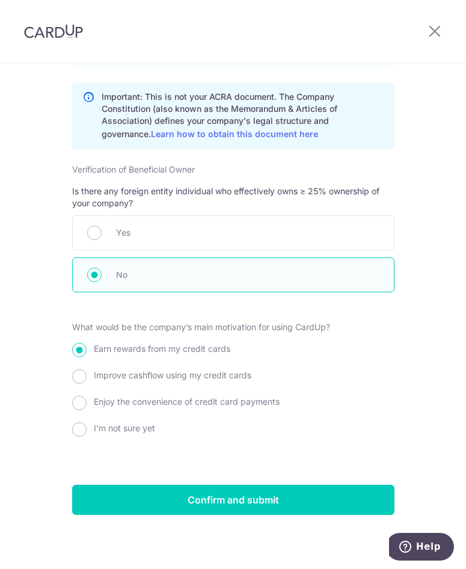
scroll to position [1231, 0]
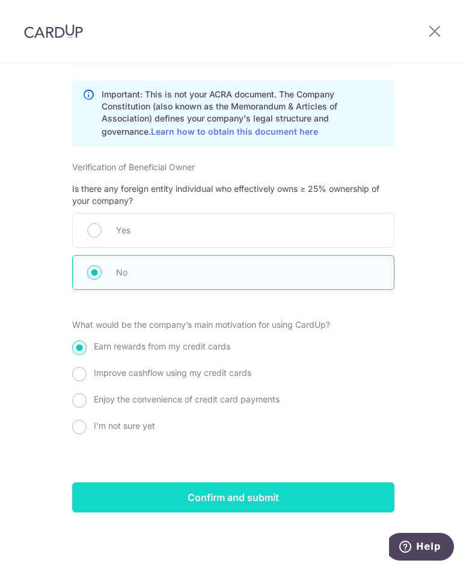
click at [215, 497] on input "Confirm and submit" at bounding box center [233, 498] width 323 height 30
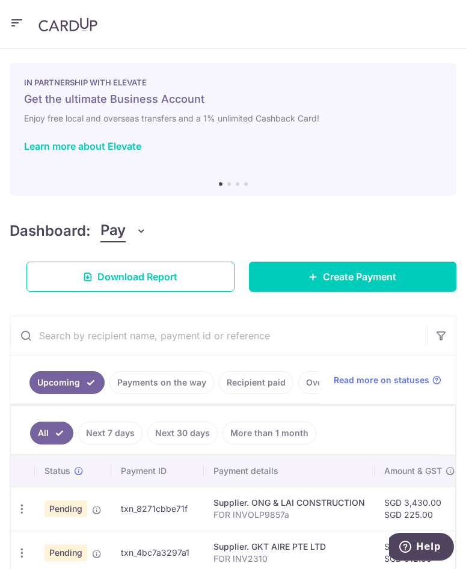
click at [15, 22] on icon "button" at bounding box center [17, 23] width 14 height 15
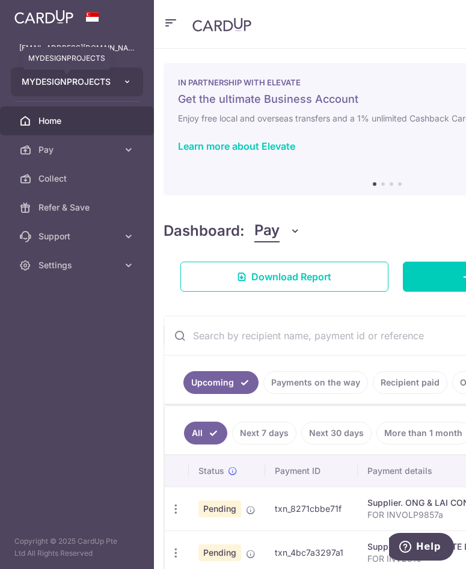
click at [91, 79] on span "MYDESIGNPROJECTS" at bounding box center [66, 82] width 89 height 12
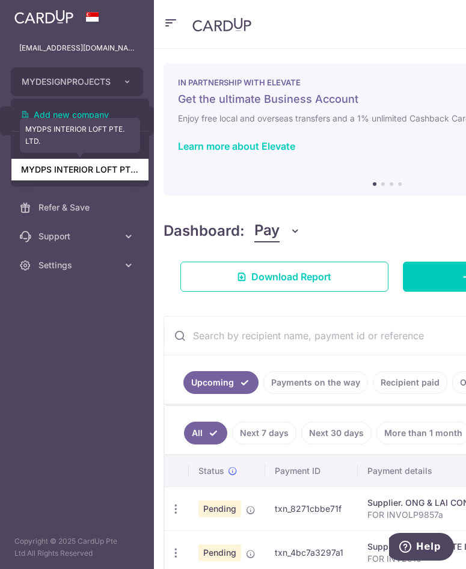
click at [94, 171] on link "MYDPS INTERIOR LOFT PTE. LTD." at bounding box center [79, 170] width 137 height 22
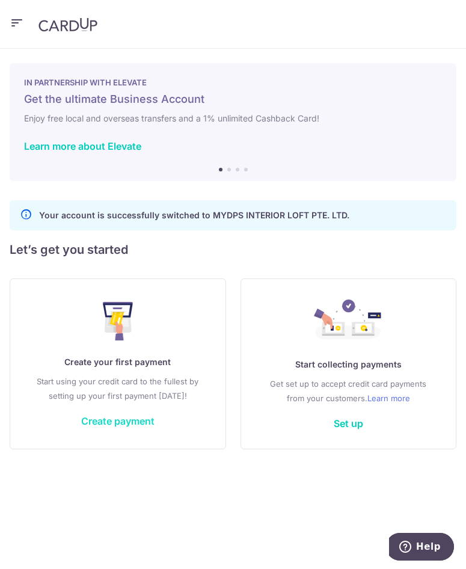
click at [114, 419] on link "Create payment" at bounding box center [117, 421] width 73 height 12
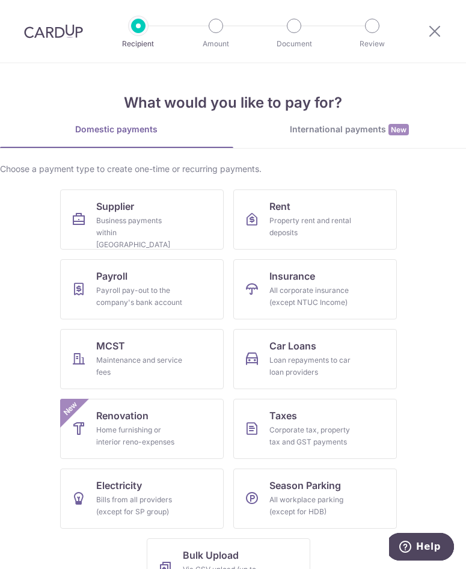
click at [388, 175] on div "Choose a payment type to create one-time or recurring payments. Supplier Busine…" at bounding box center [233, 385] width 466 height 445
click at [424, 259] on ul "Supplier Business payments within Singapore Rent Property rent and rental depos…" at bounding box center [233, 399] width 438 height 419
click at [421, 258] on ul "Supplier Business payments within Singapore Rent Property rent and rental depos…" at bounding box center [233, 399] width 438 height 419
click at [137, 223] on div "Business payments within Singapore" at bounding box center [139, 233] width 87 height 36
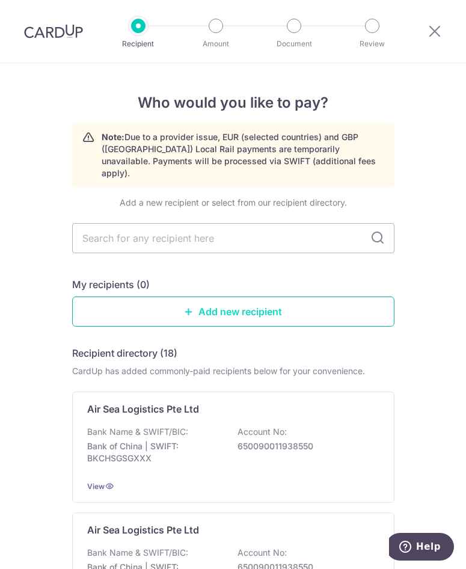
click at [179, 297] on link "Add new recipient" at bounding box center [233, 312] width 323 height 30
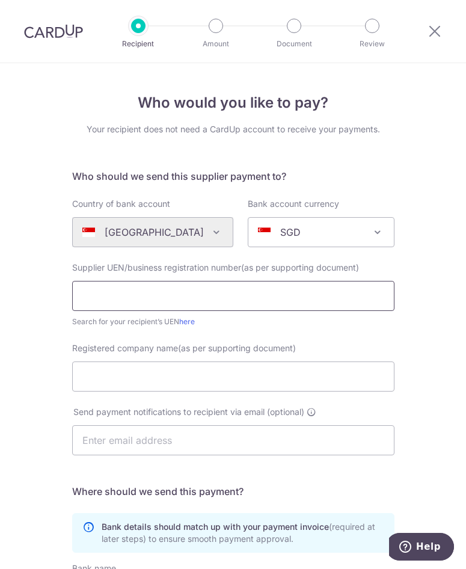
click at [105, 296] on input "text" at bounding box center [233, 296] width 323 height 30
type input "202505650z"
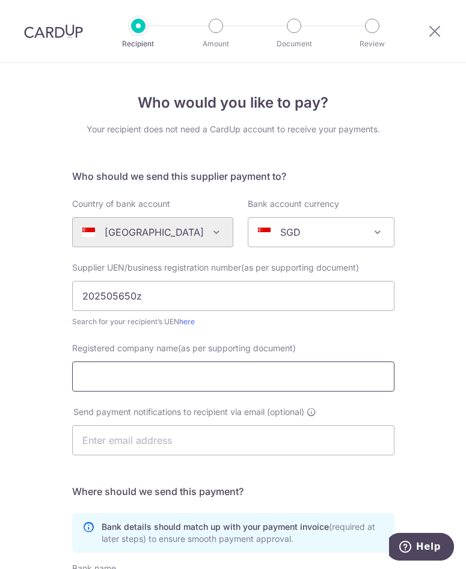
click at [144, 367] on input "Registered company name(as per supporting document)" at bounding box center [233, 377] width 323 height 30
type input "l"
click at [147, 374] on input "LK18 CONTRAKTOR PTE LTD" at bounding box center [233, 377] width 323 height 30
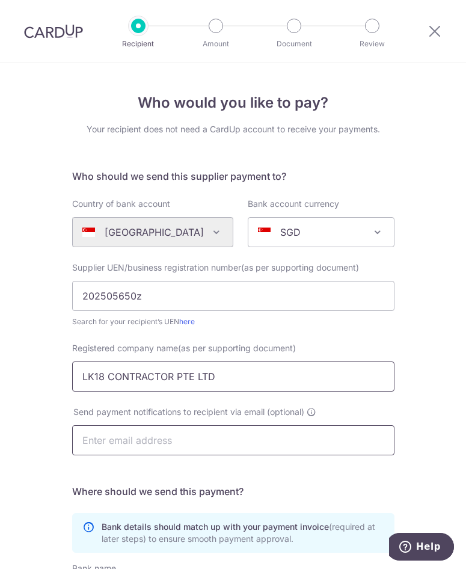
type input "LK18 CONTRACTOR PTE LTD"
click at [131, 442] on input "text" at bounding box center [233, 440] width 323 height 30
click at [23, 432] on div "Who would you like to pay? Your recipient does not need a CardUp account to rec…" at bounding box center [233, 430] width 466 height 734
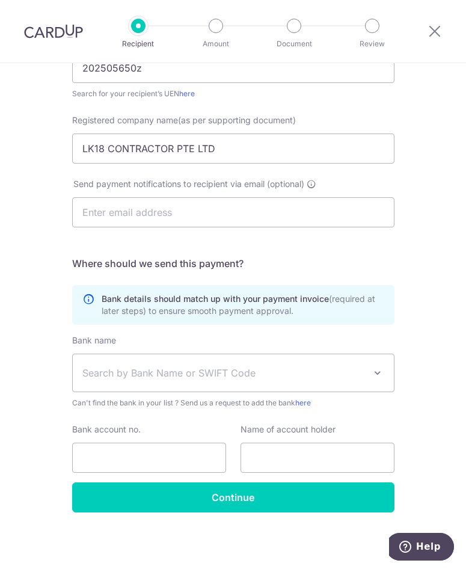
click at [111, 379] on span "Search by Bank Name or SWIFT Code" at bounding box center [223, 373] width 283 height 14
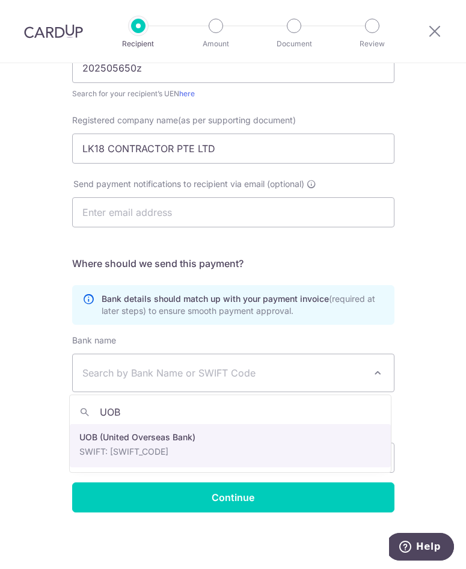
type input "UOB"
select select "18"
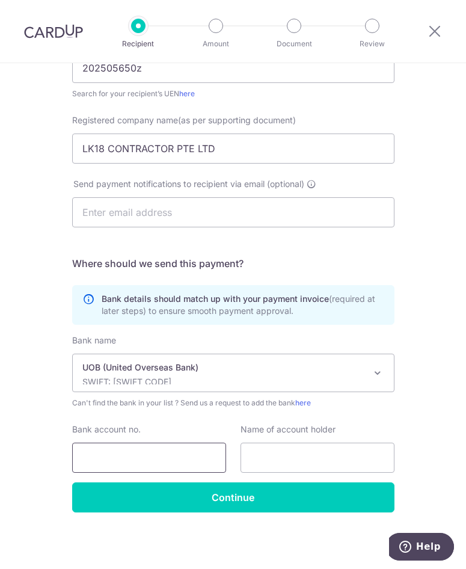
click at [119, 449] on input "Bank account no." at bounding box center [149, 458] width 154 height 30
click at [279, 465] on input "text" at bounding box center [318, 458] width 154 height 30
drag, startPoint x: 177, startPoint y: 463, endPoint x: -113, endPoint y: 462, distance: 289.5
click at [0, 462] on html "Recipient Amount Document Review Who would you like to pay? Your recipient does…" at bounding box center [233, 284] width 466 height 569
type input "7703586140"
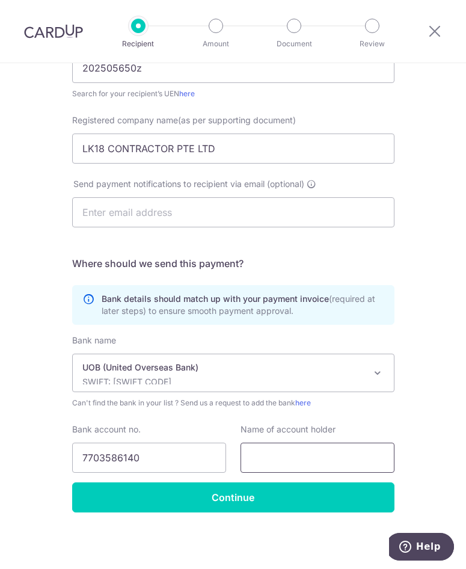
click at [267, 460] on input "text" at bounding box center [318, 458] width 154 height 30
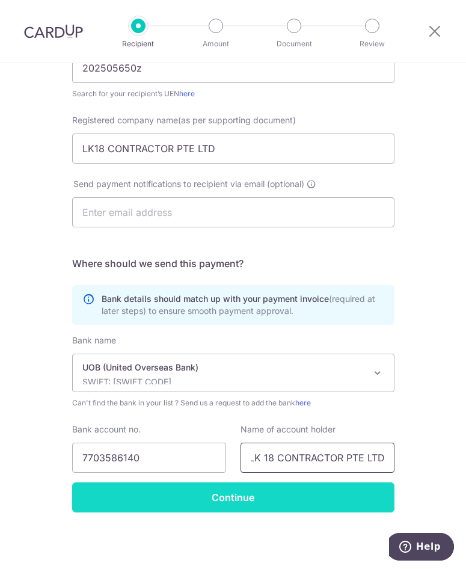
type input "LK 18 CONTRACTOR PTE LTD"
click at [223, 495] on input "Continue" at bounding box center [233, 498] width 323 height 30
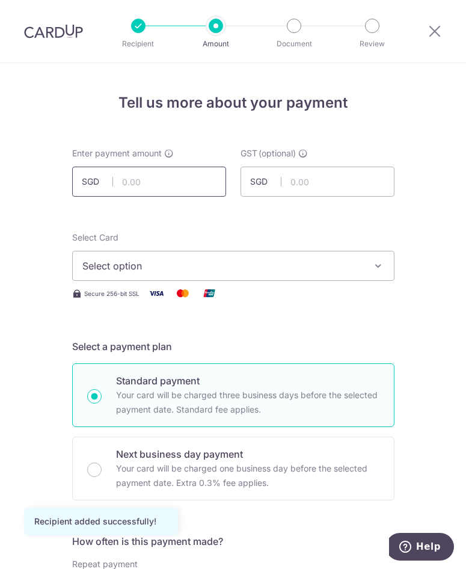
click at [156, 167] on input "text" at bounding box center [149, 182] width 154 height 30
type input "5,000.00"
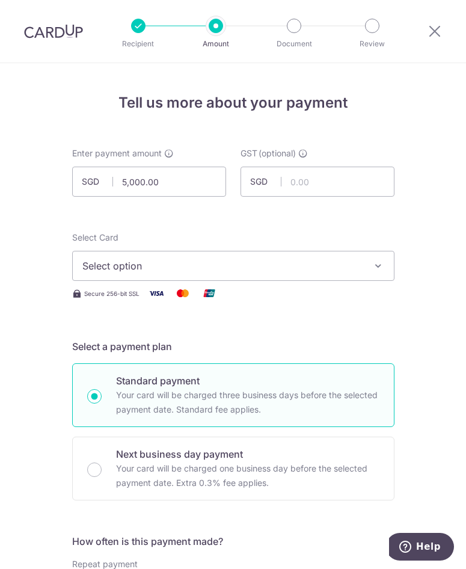
click at [217, 267] on span "Select option" at bounding box center [222, 266] width 280 height 14
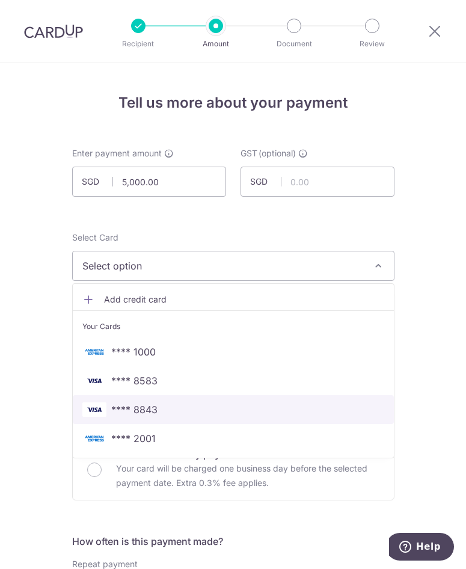
click at [148, 412] on span "**** 8843" at bounding box center [134, 410] width 46 height 14
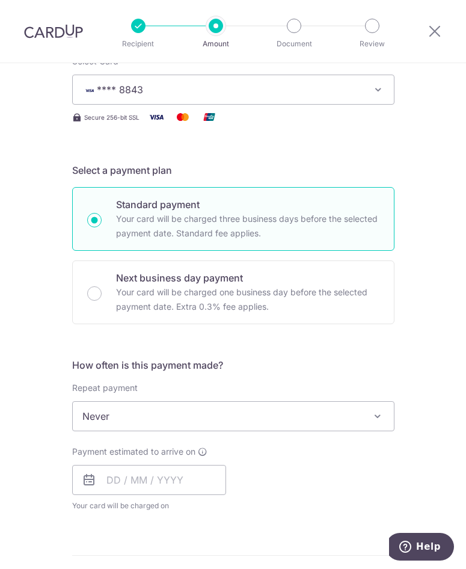
scroll to position [181, 0]
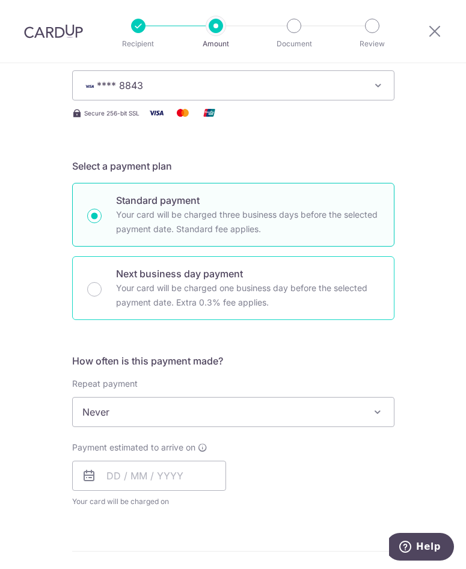
click at [90, 297] on div "Next business day payment Your card will be charged one business day before the…" at bounding box center [233, 288] width 323 height 64
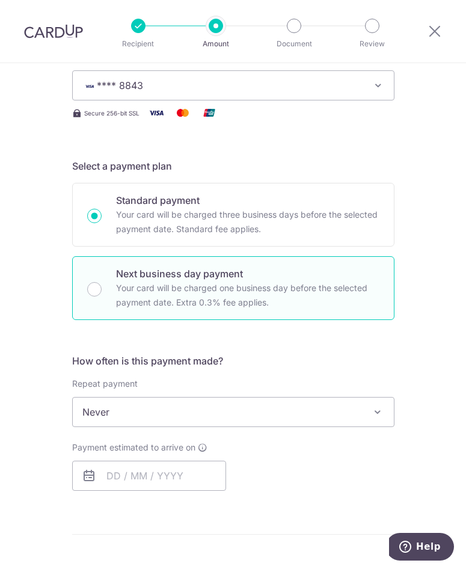
radio input "false"
radio input "true"
click at [27, 365] on div "Tell us more about your payment Enter payment amount SGD 5,000.00 5000.00 GST (…" at bounding box center [233, 462] width 466 height 1158
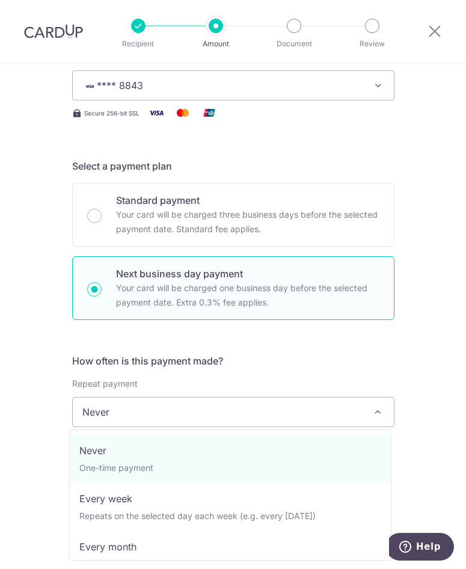
click at [140, 411] on span "Never" at bounding box center [233, 412] width 321 height 29
click at [118, 409] on span "Never" at bounding box center [233, 412] width 321 height 29
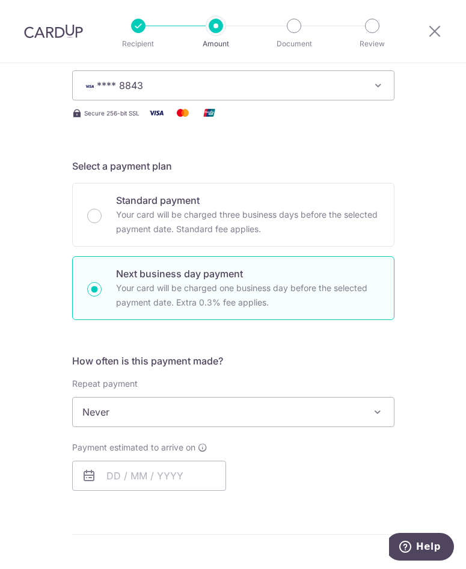
click at [48, 418] on div "Tell us more about your payment Enter payment amount SGD 5,000.00 5000.00 GST (…" at bounding box center [233, 462] width 466 height 1158
click at [100, 479] on input "text" at bounding box center [149, 476] width 154 height 30
click at [101, 478] on input "text" at bounding box center [149, 476] width 154 height 30
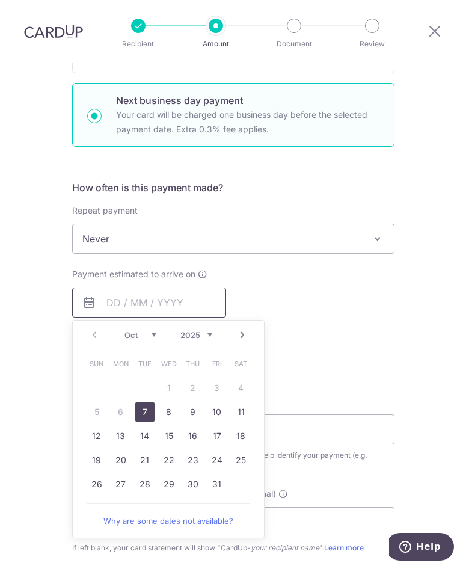
scroll to position [421, 0]
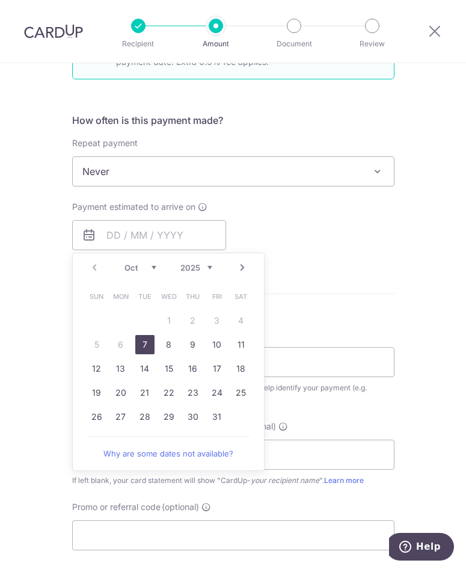
click at [143, 345] on link "7" at bounding box center [144, 344] width 19 height 19
type input "[DATE]"
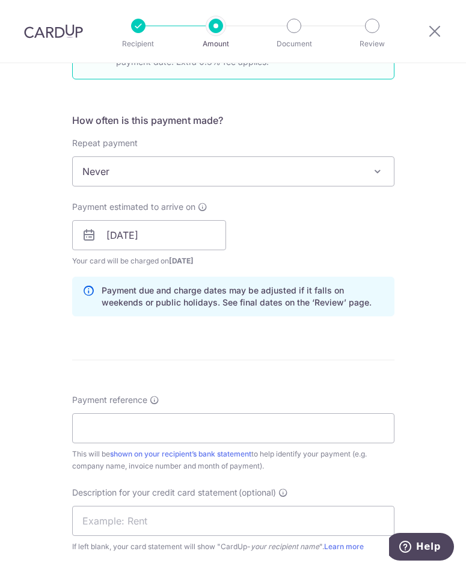
click at [67, 338] on div "Tell us more about your payment Enter payment amount SGD 5,000.00 5000.00 GST (…" at bounding box center [233, 283] width 466 height 1282
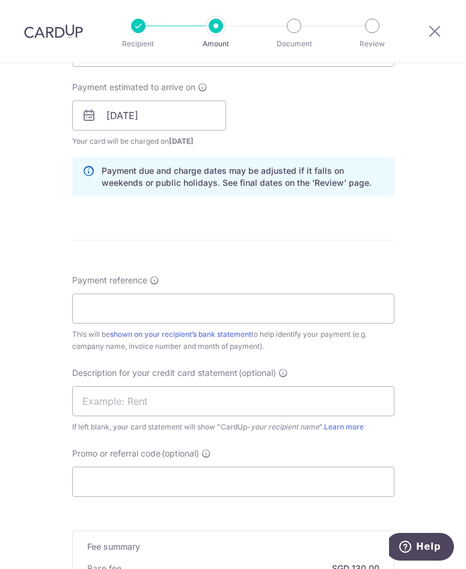
scroll to position [542, 0]
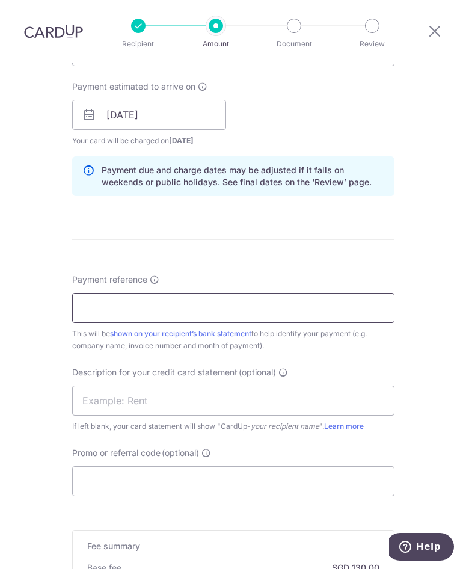
click at [135, 305] on input "Payment reference" at bounding box center [233, 308] width 323 height 30
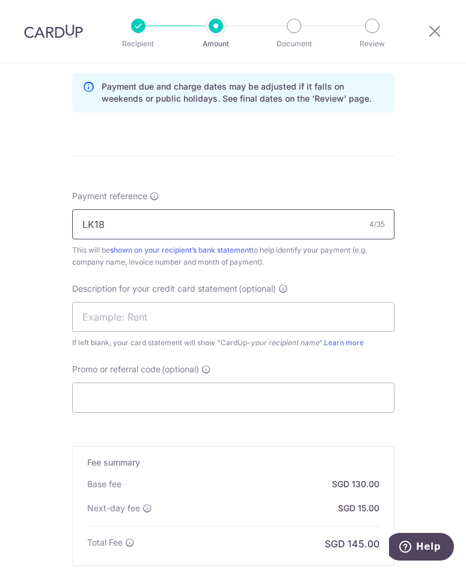
scroll to position [662, 0]
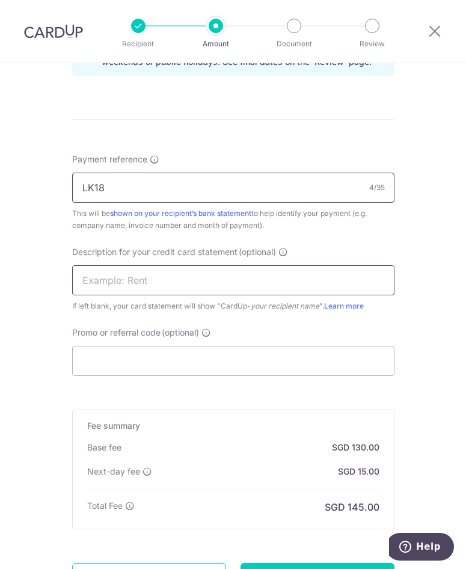
type input "LK18"
click at [147, 280] on input "text" at bounding box center [233, 280] width 323 height 30
type input "LK18466"
click at [126, 188] on input "LK18" at bounding box center [233, 188] width 323 height 30
type input "LK18466A"
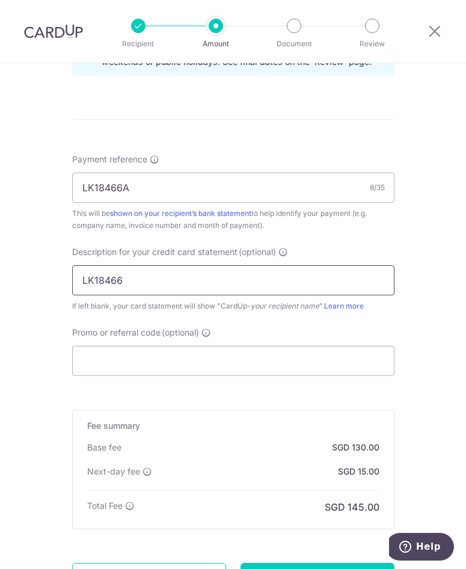
drag, startPoint x: 120, startPoint y: 279, endPoint x: 127, endPoint y: 292, distance: 14.3
click at [120, 279] on input "LK18466" at bounding box center [233, 280] width 323 height 30
type input "LK18466A"
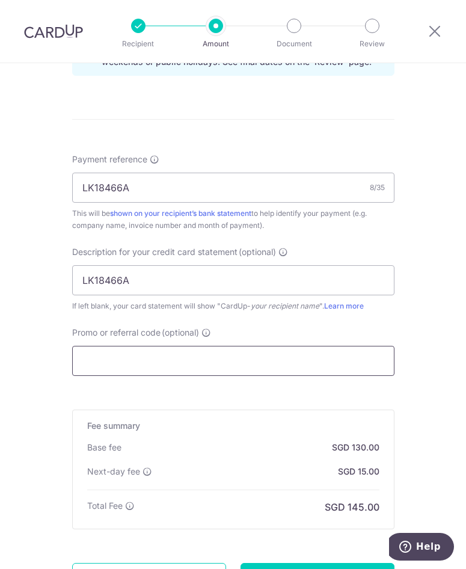
click at [132, 363] on input "Promo or referral code (optional)" at bounding box center [233, 361] width 323 height 30
type input "BOFF185"
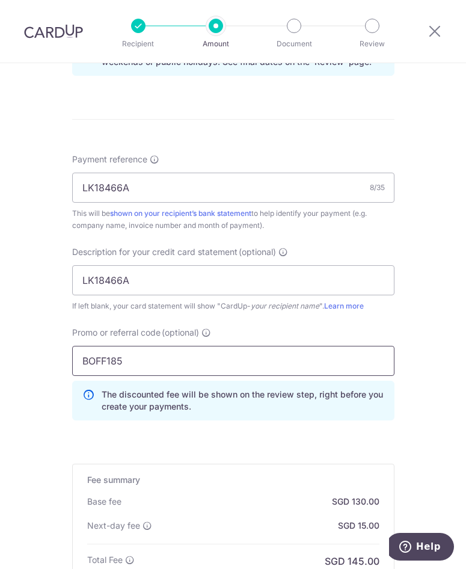
scroll to position [277, 0]
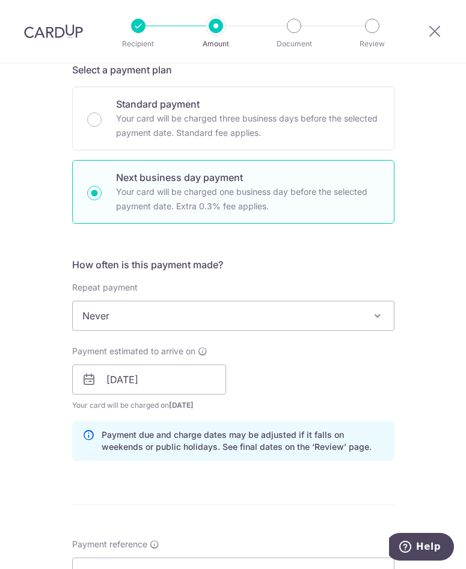
click at [312, 375] on div "Payment estimated to arrive on 07/10/2025 Prev Next Oct Nov Dec 2025 2026 2027 …" at bounding box center [233, 378] width 337 height 66
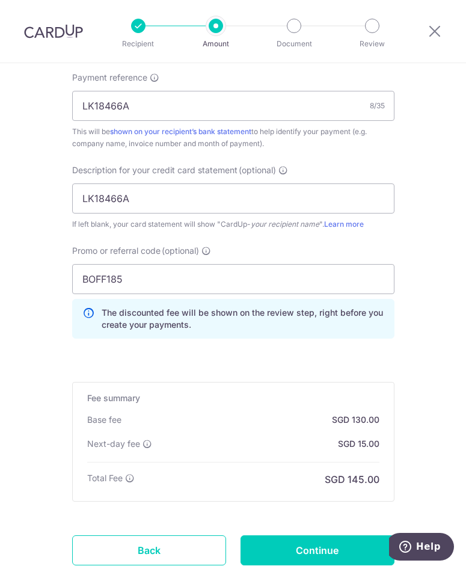
scroll to position [831, 0]
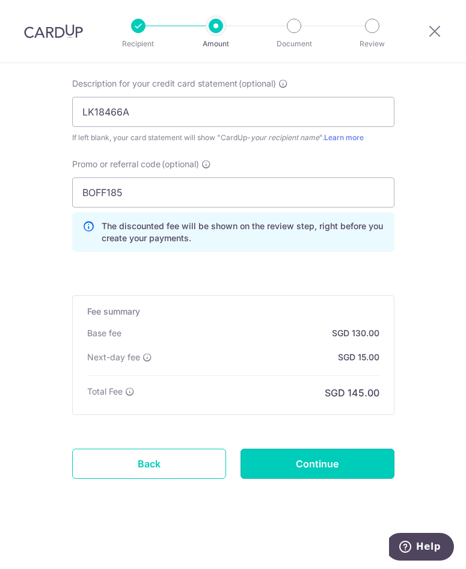
click at [333, 455] on input "Continue" at bounding box center [318, 464] width 154 height 30
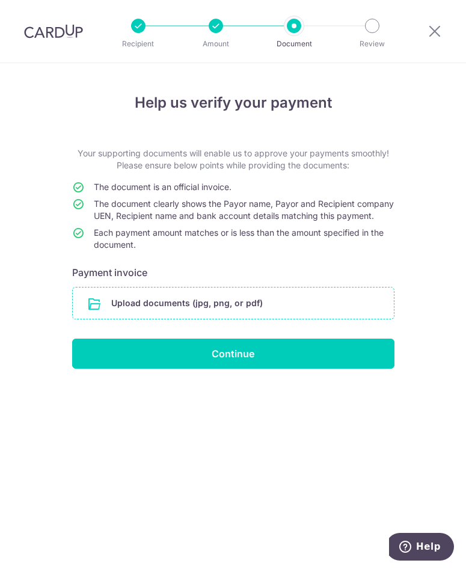
click at [161, 316] on input "file" at bounding box center [233, 303] width 321 height 31
click at [277, 319] on input "file" at bounding box center [233, 303] width 321 height 31
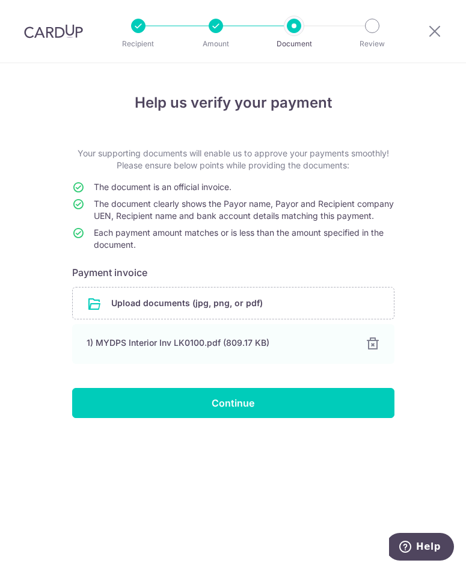
click at [193, 451] on div "Help us verify your payment Your supporting documents will enable us to approve…" at bounding box center [233, 316] width 466 height 506
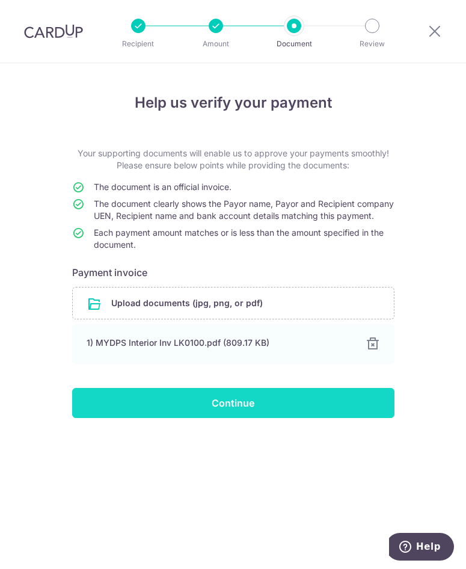
click at [227, 410] on input "Continue" at bounding box center [233, 403] width 323 height 30
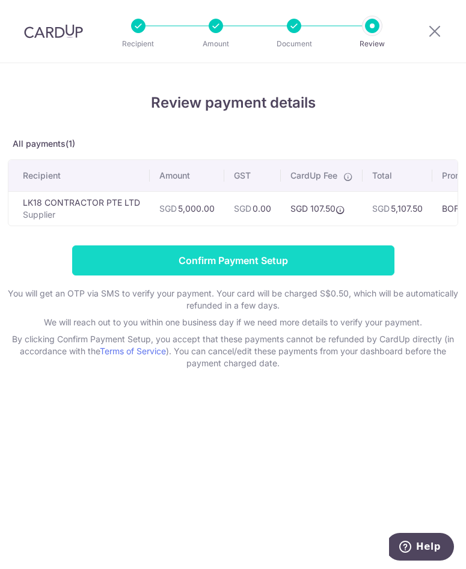
click at [268, 269] on input "Confirm Payment Setup" at bounding box center [233, 261] width 323 height 30
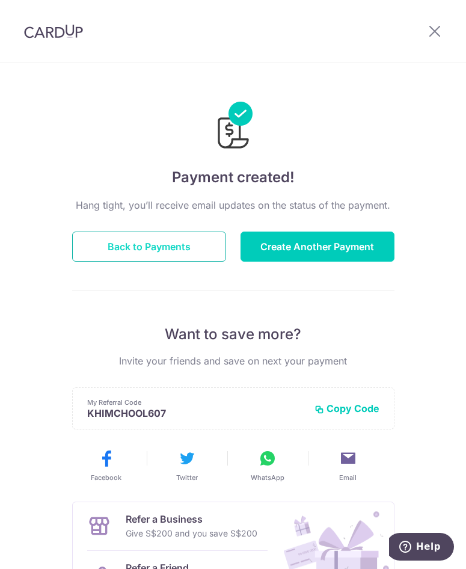
click at [152, 249] on button "Back to Payments" at bounding box center [149, 247] width 154 height 30
